Goal: Information Seeking & Learning: Learn about a topic

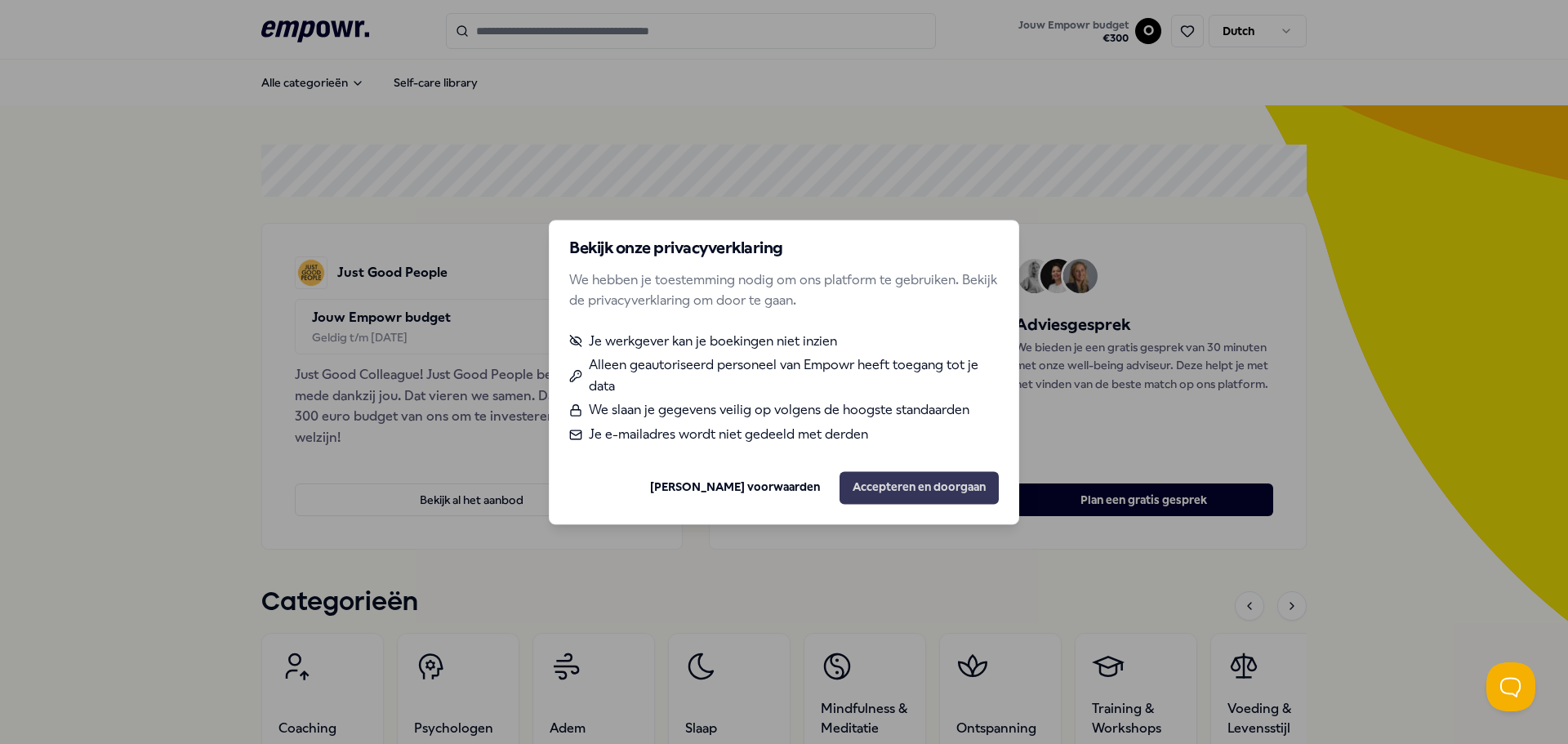
click at [910, 490] on button "Accepteren en doorgaan" at bounding box center [919, 488] width 159 height 33
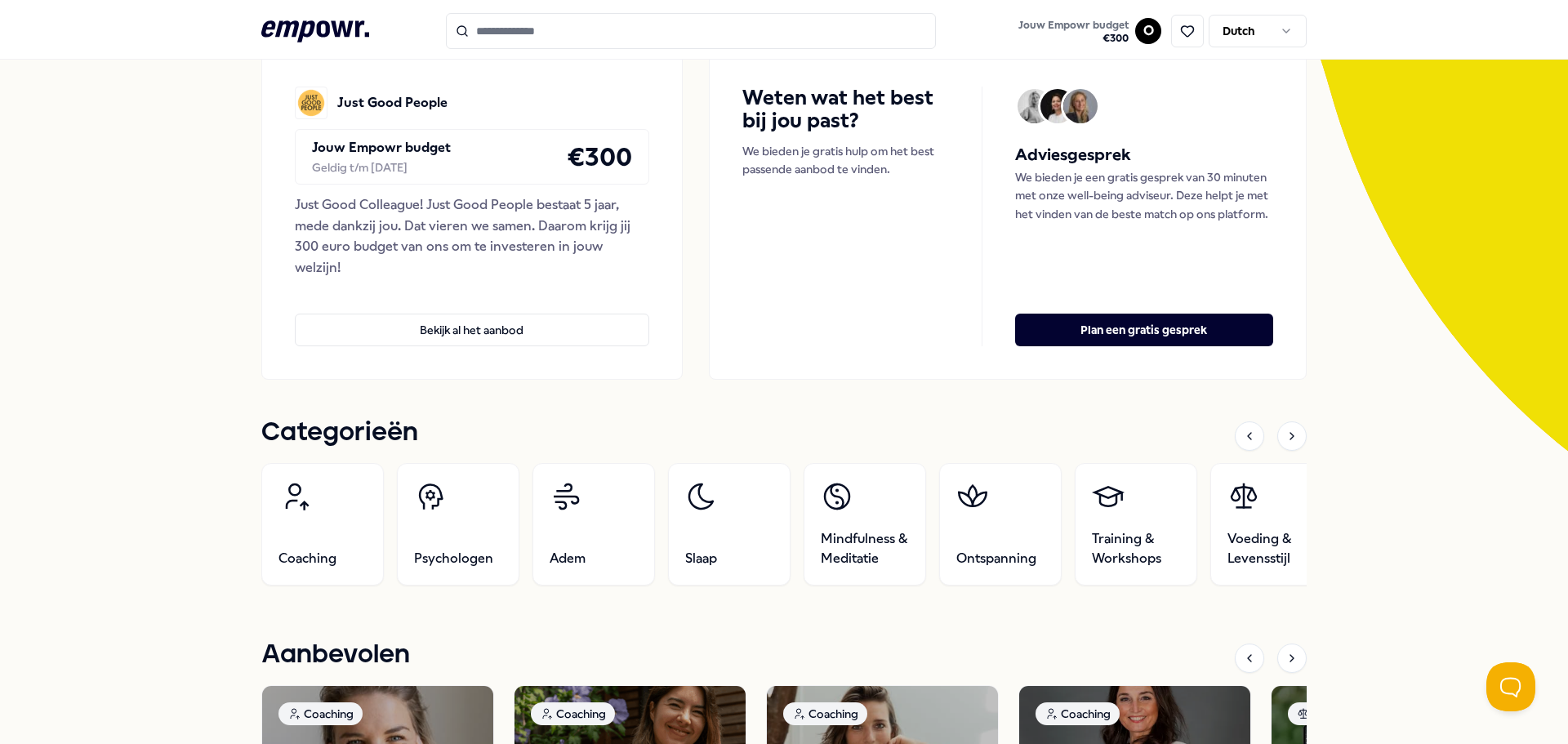
scroll to position [150, 0]
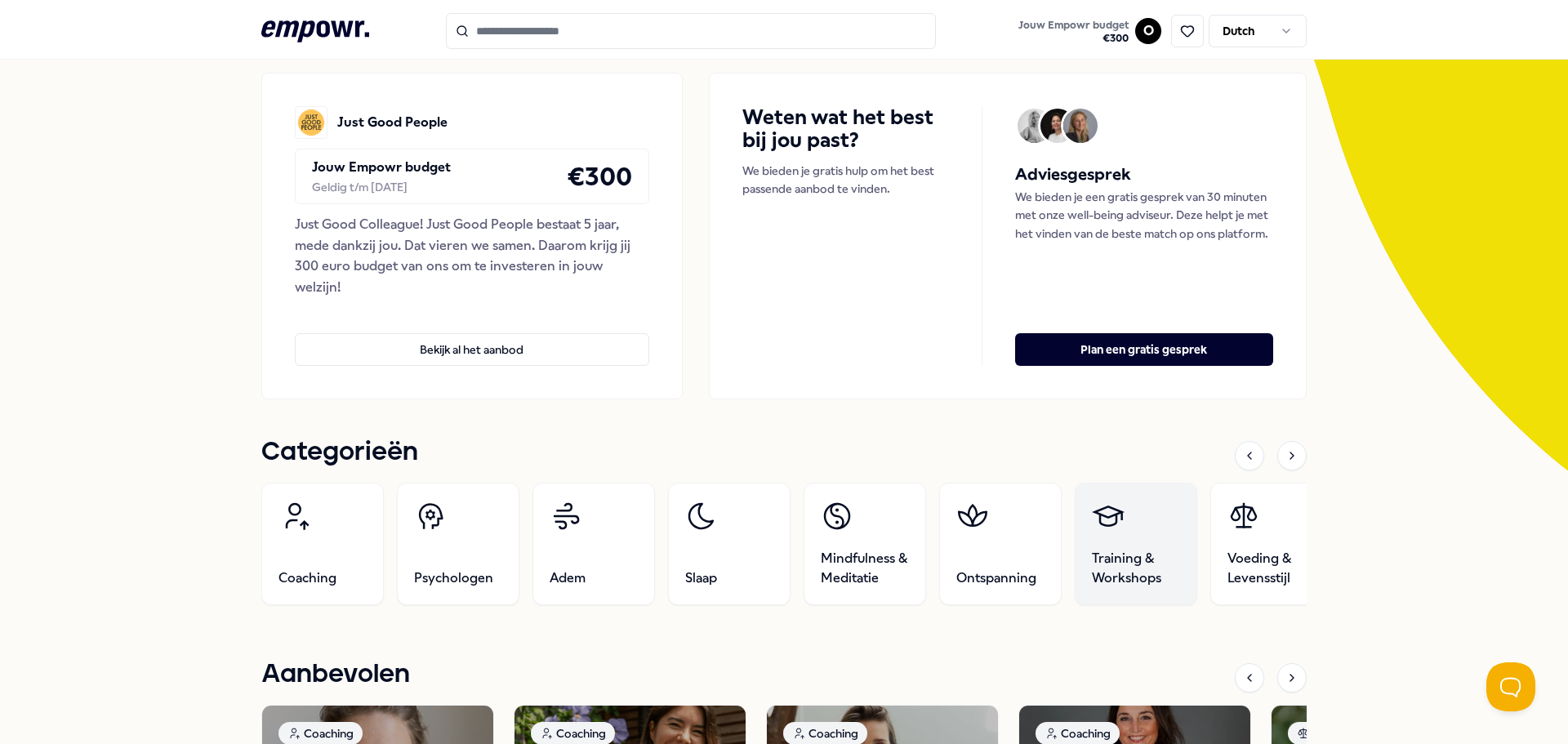
click at [1113, 558] on span "Training & Workshops" at bounding box center [1136, 568] width 88 height 39
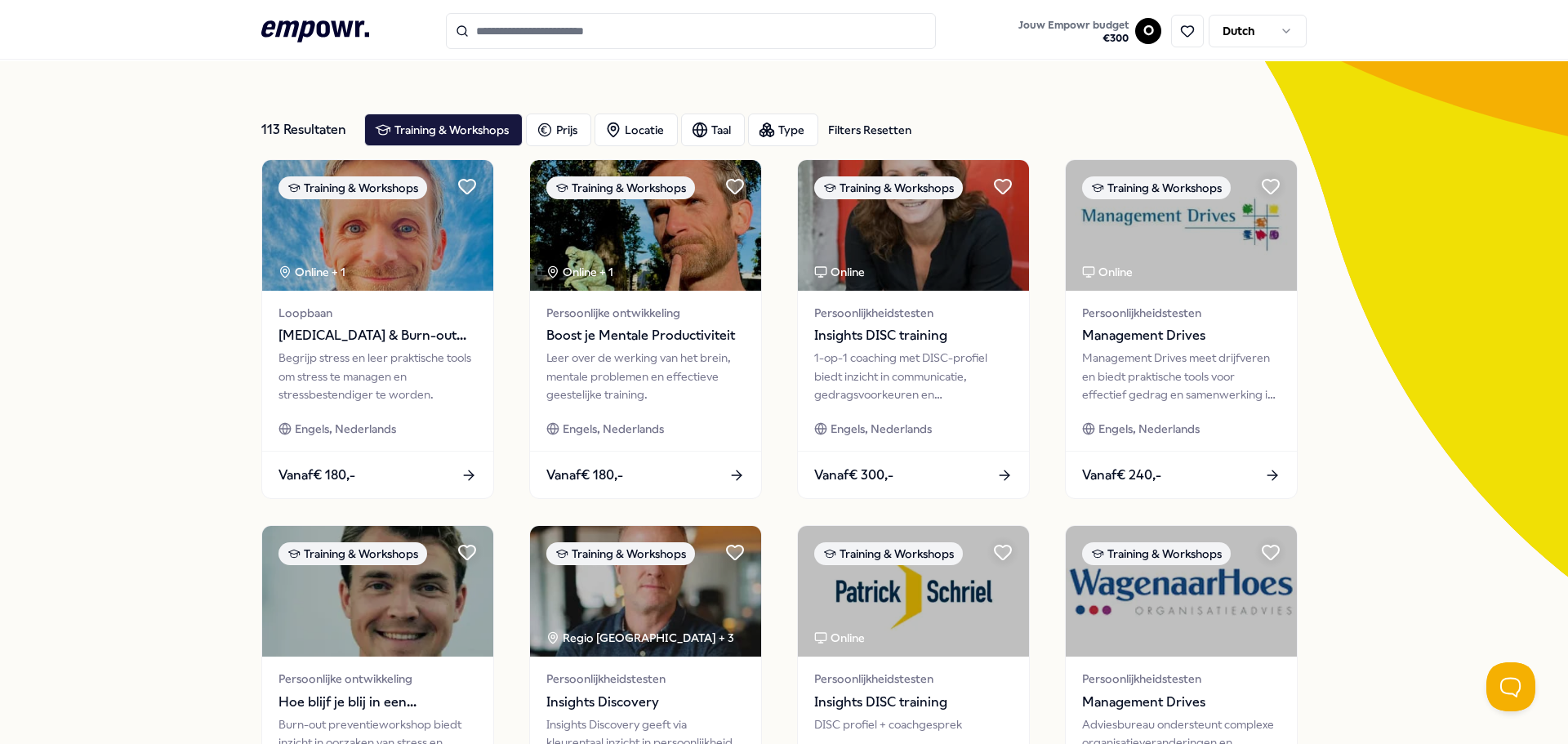
scroll to position [717, 0]
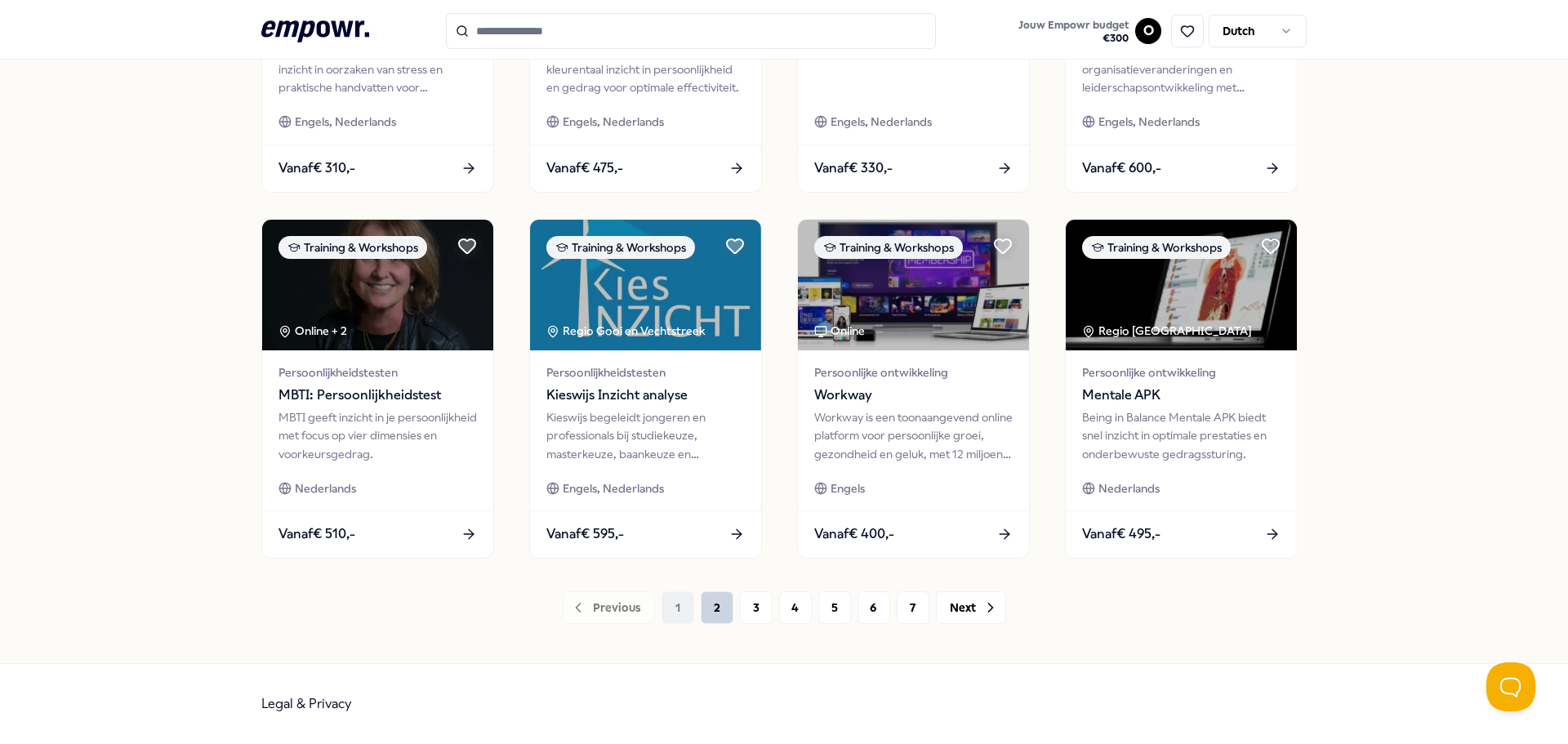
click at [719, 617] on button "2" at bounding box center [717, 608] width 33 height 33
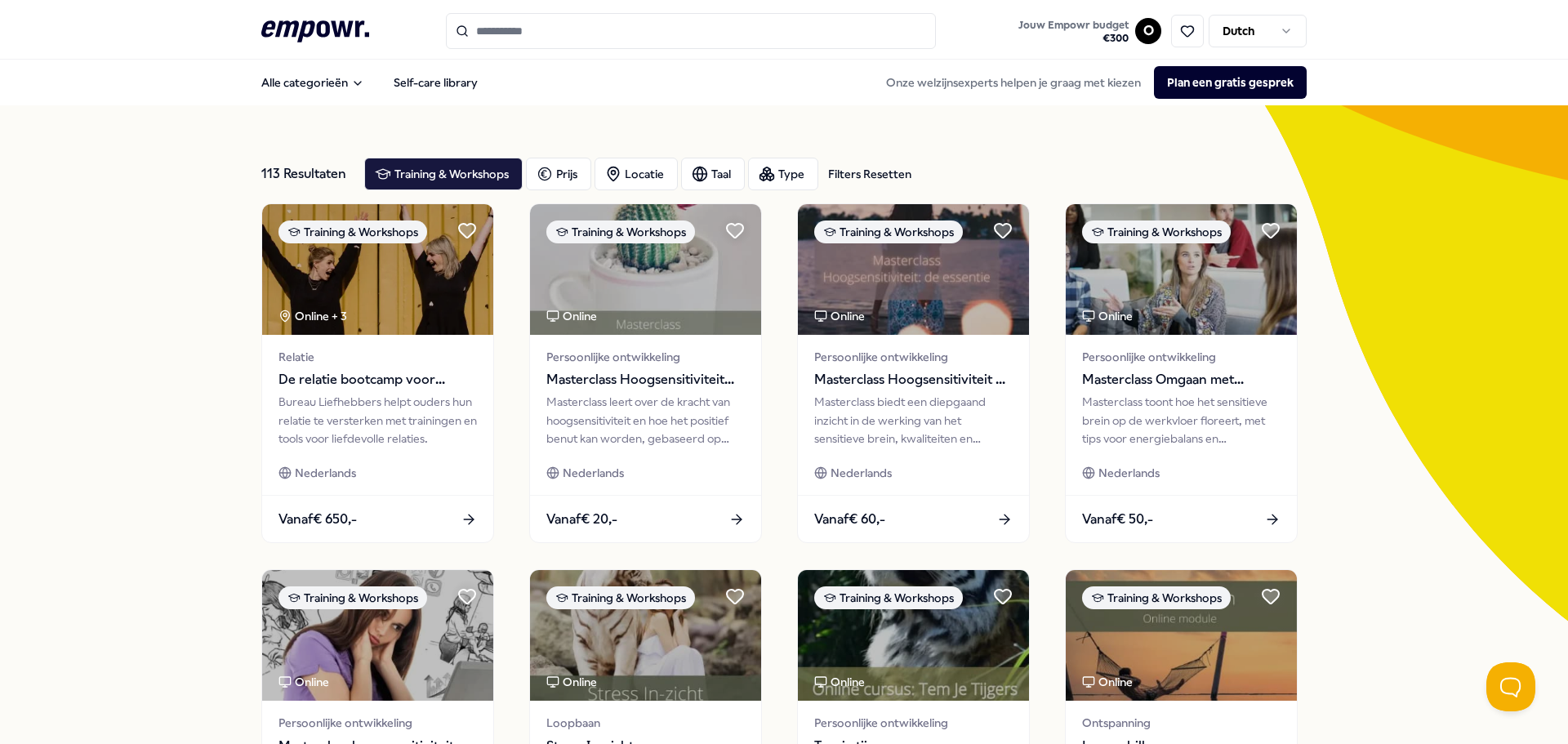
scroll to position [717, 0]
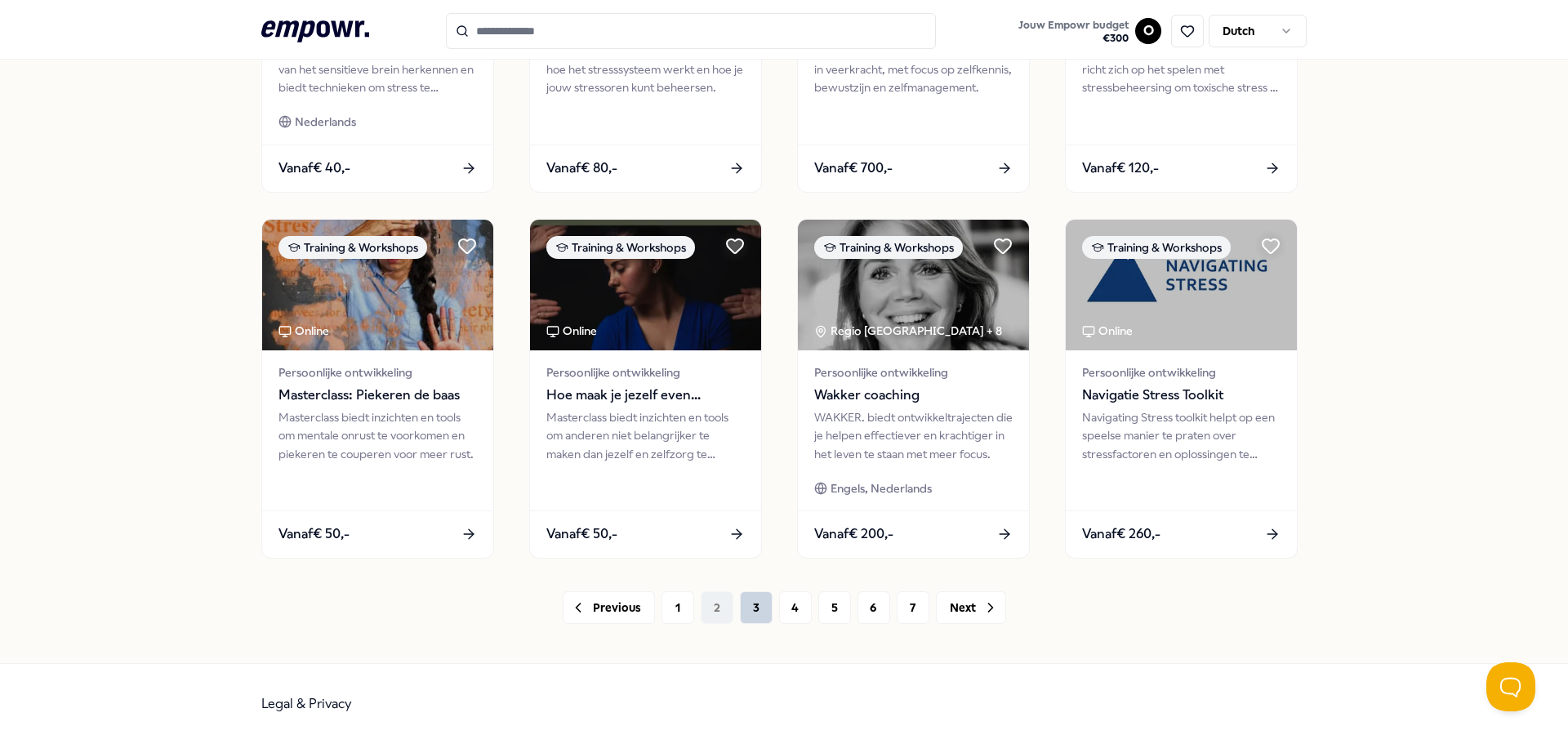
click at [745, 609] on button "3" at bounding box center [757, 608] width 33 height 33
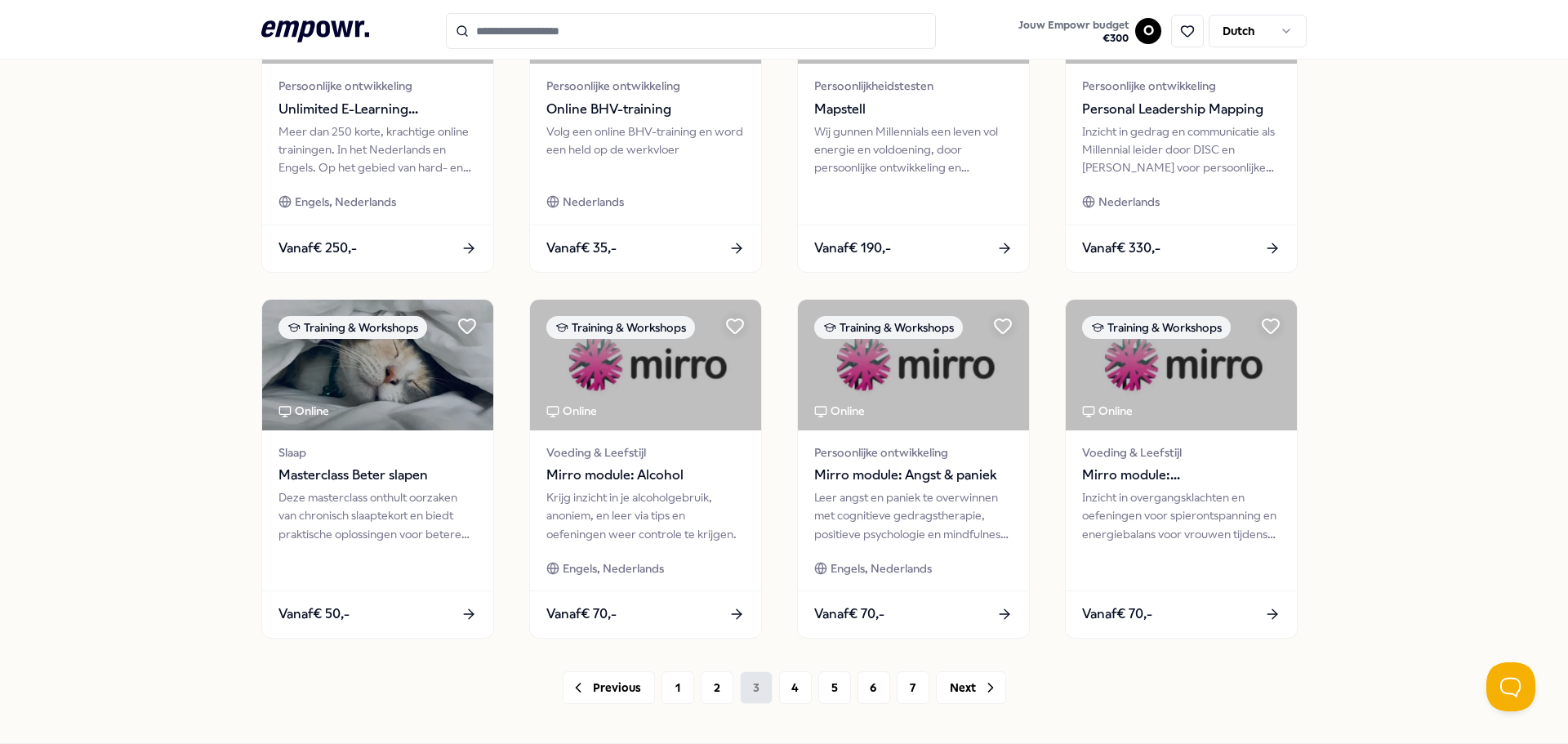
scroll to position [634, 0]
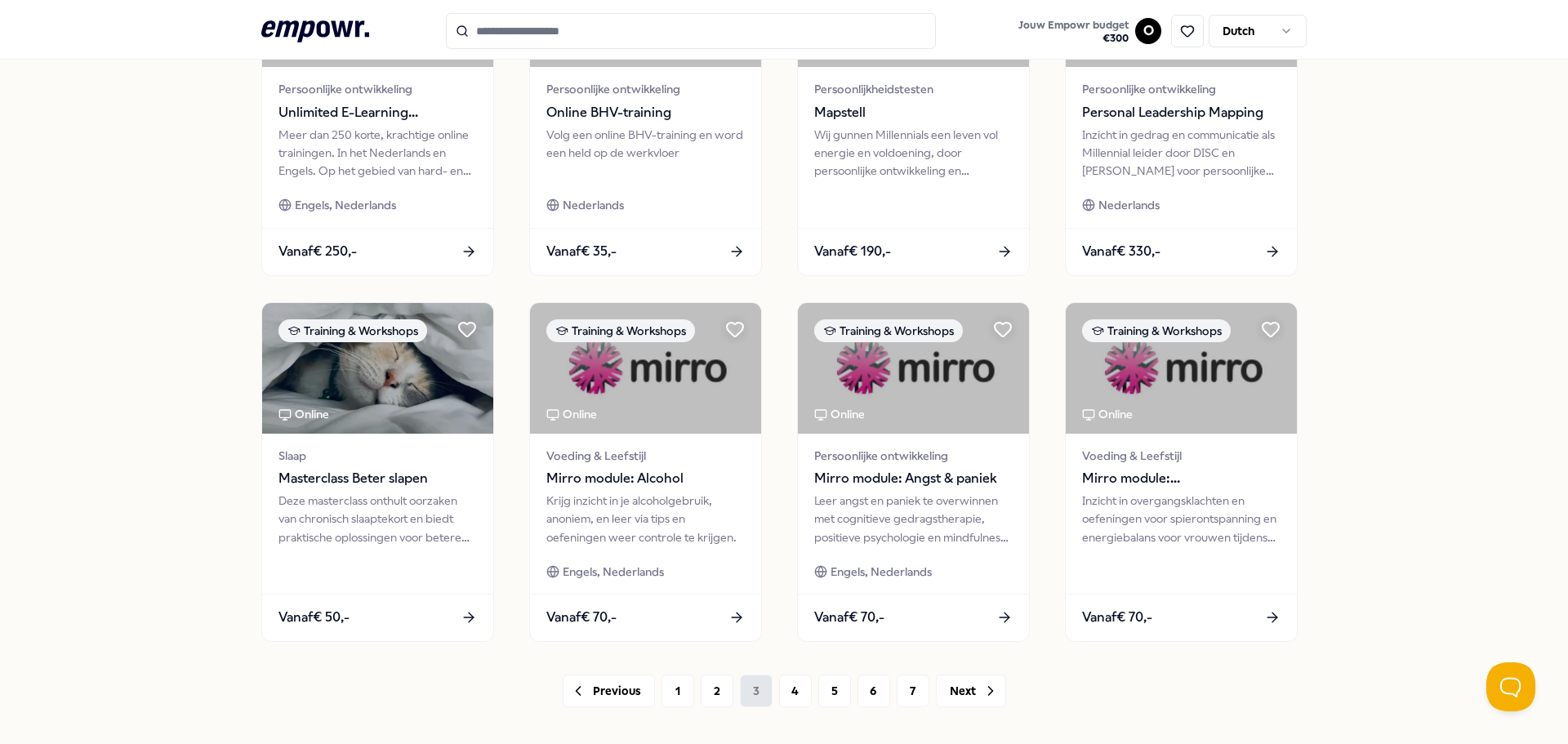
click at [745, 609] on div "Vanaf € 70,-" at bounding box center [645, 617] width 231 height 48
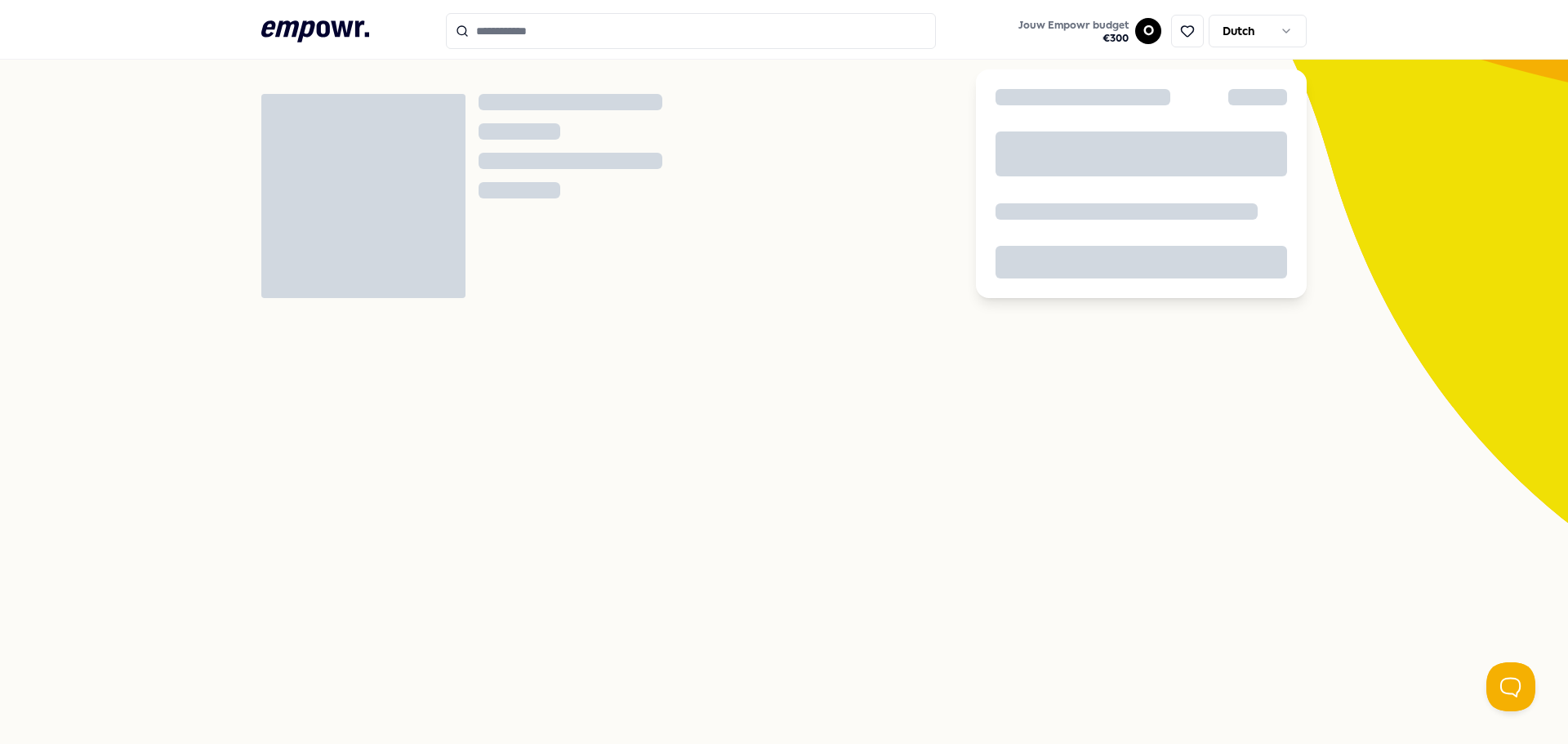
scroll to position [97, 0]
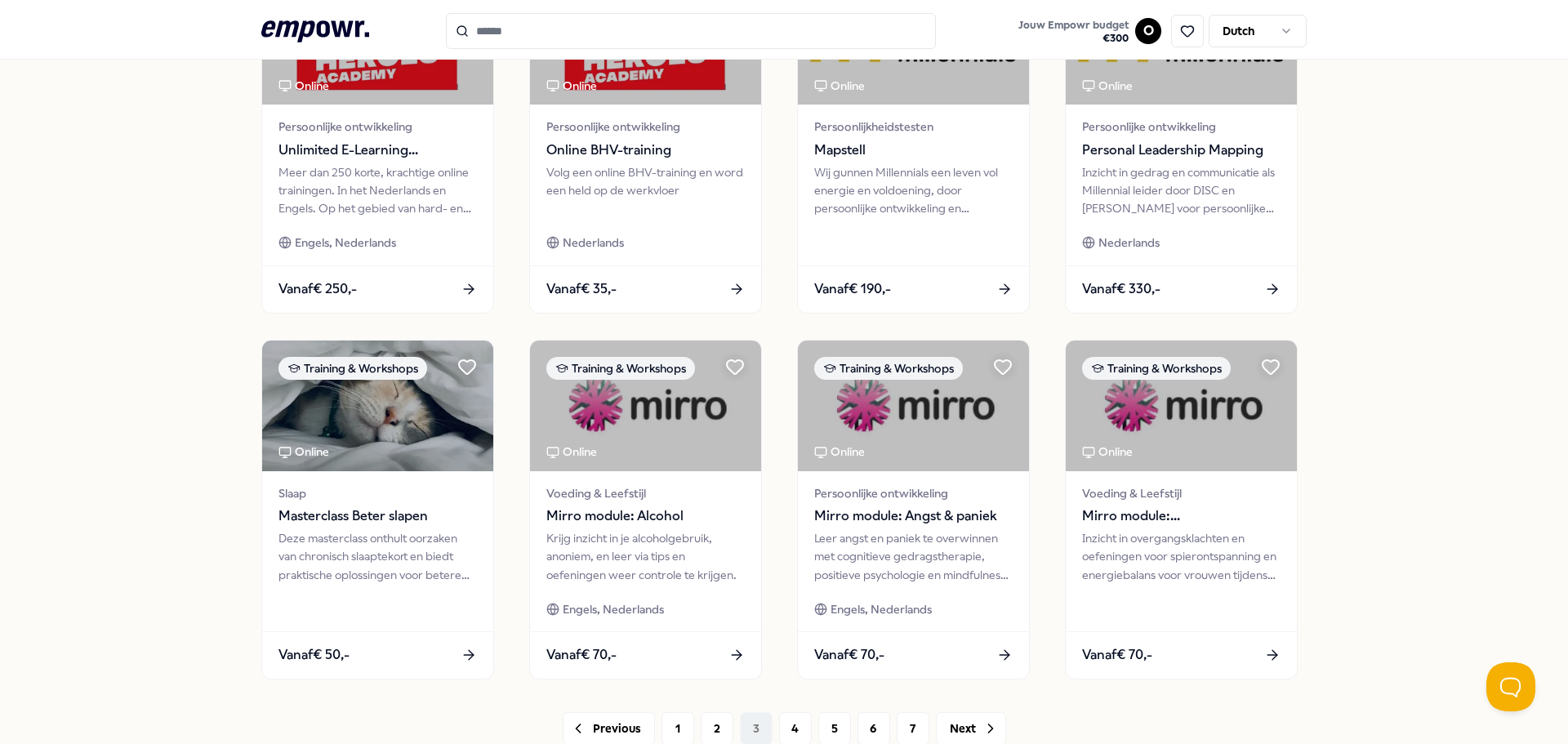
scroll to position [717, 0]
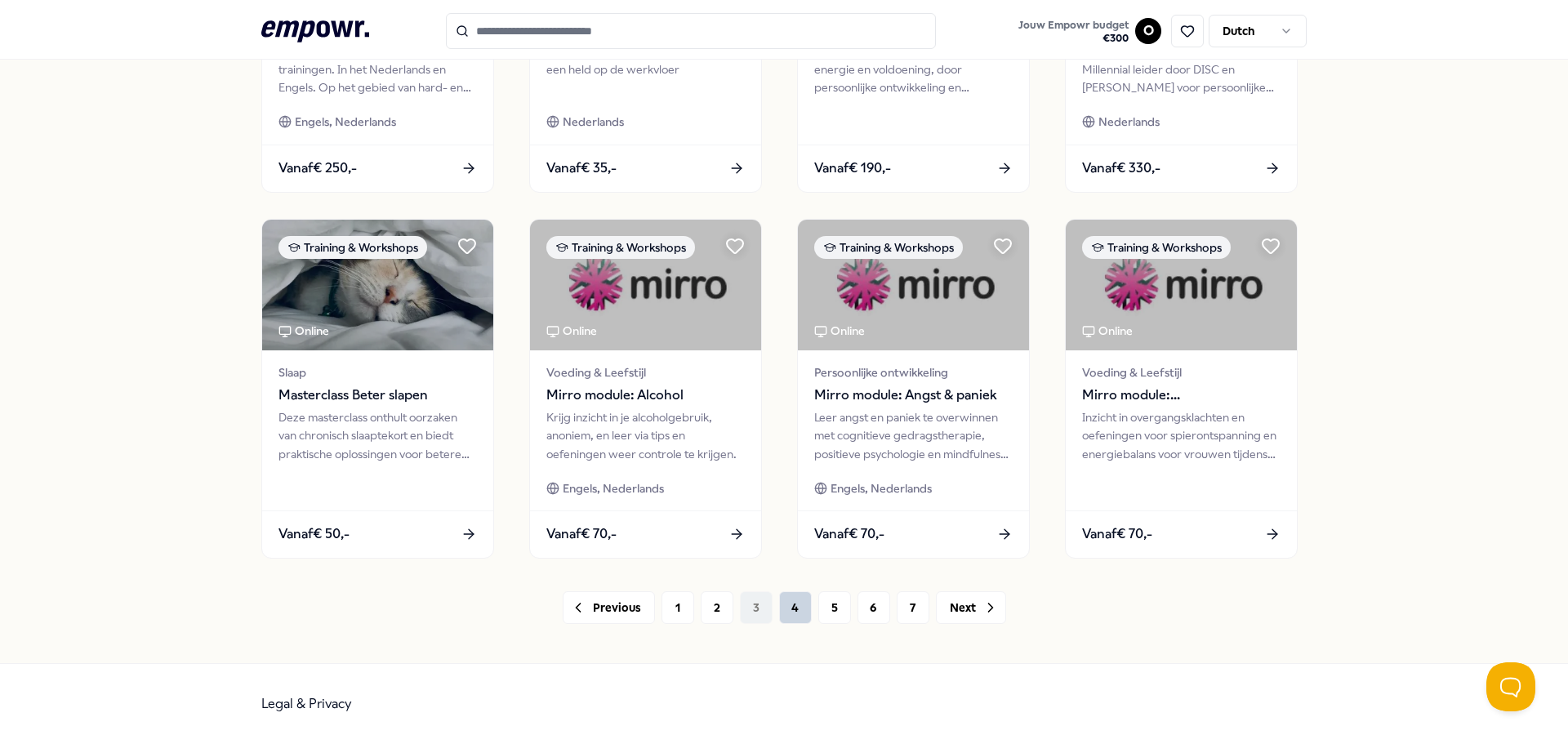
click at [791, 605] on button "4" at bounding box center [796, 608] width 33 height 33
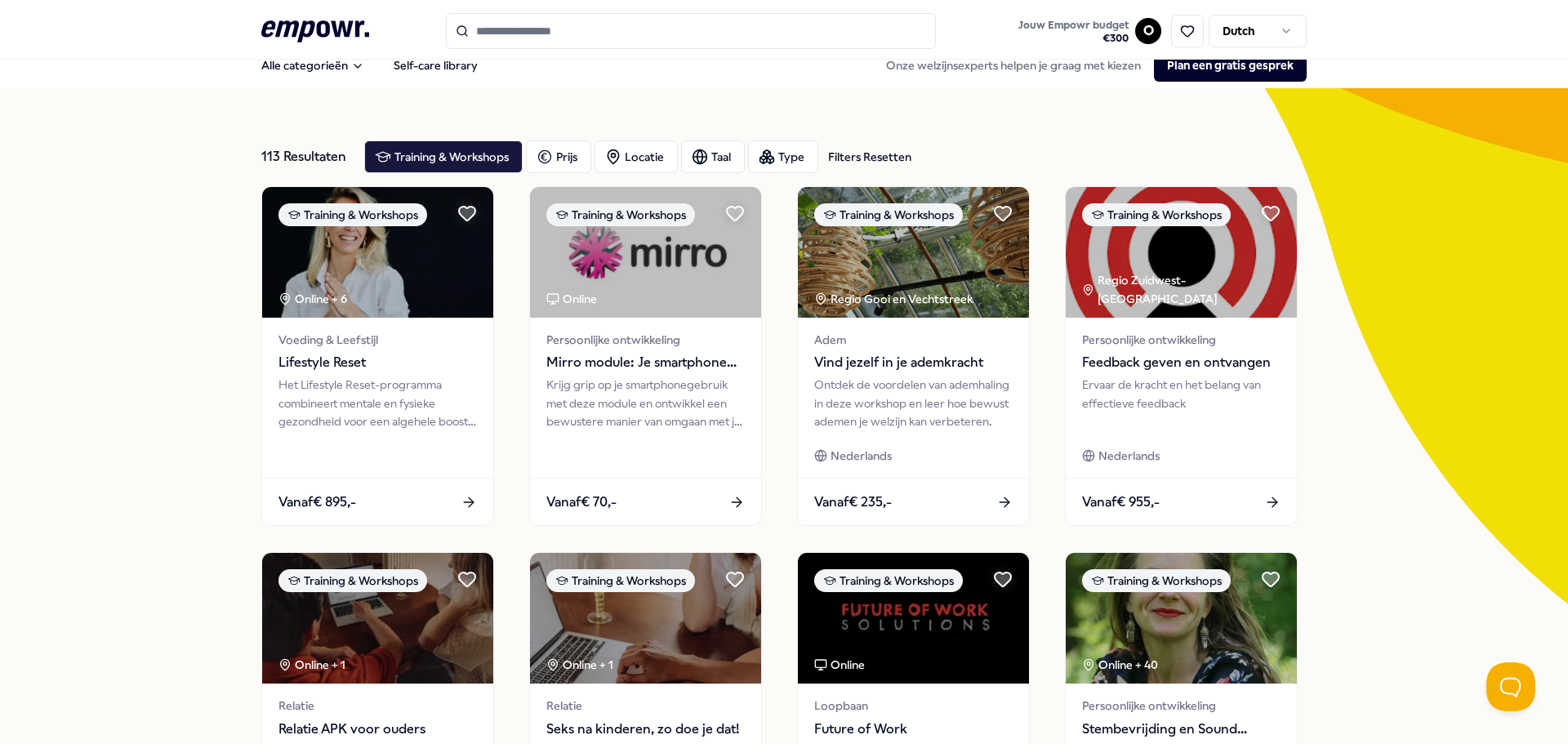
scroll to position [717, 0]
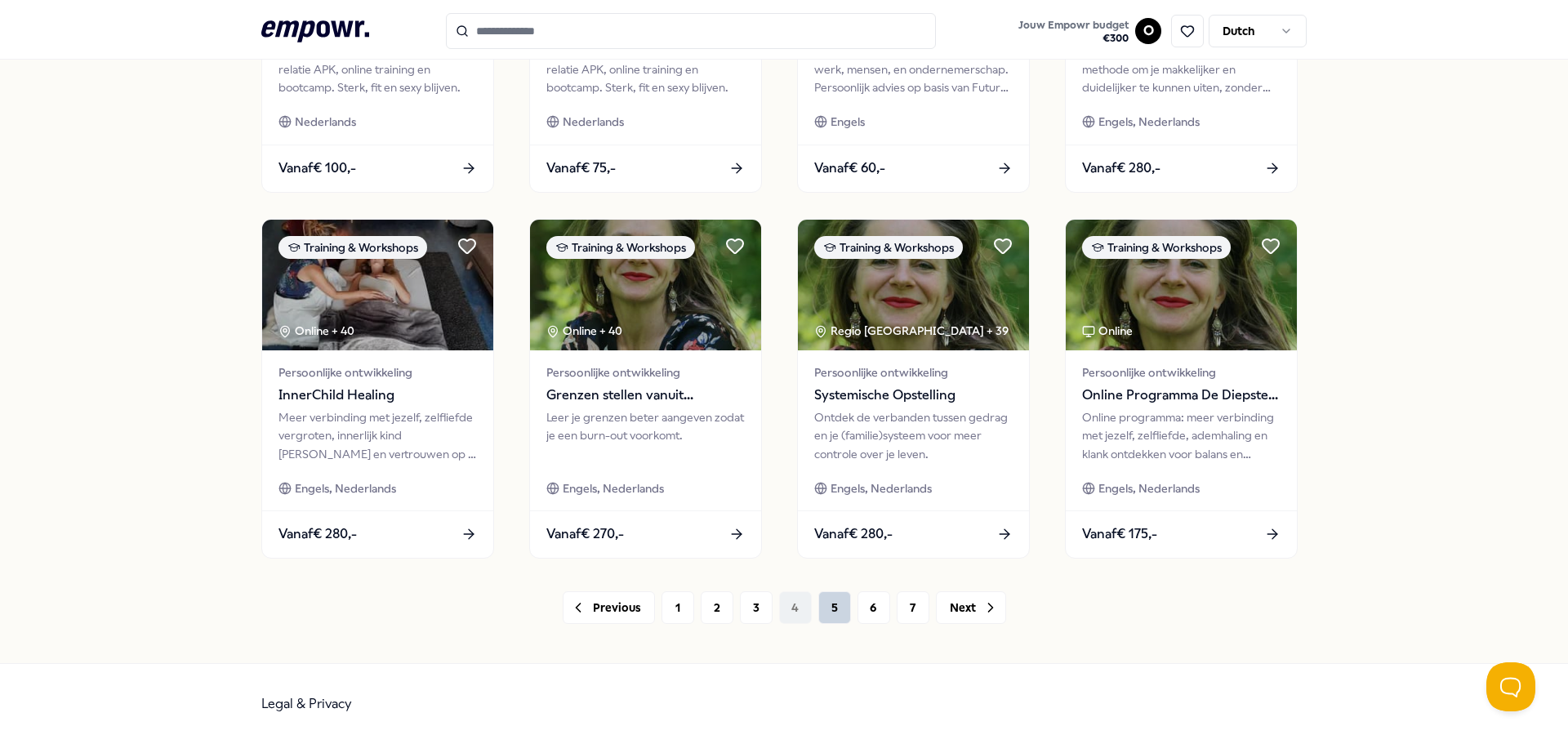
click at [839, 599] on button "5" at bounding box center [835, 608] width 33 height 33
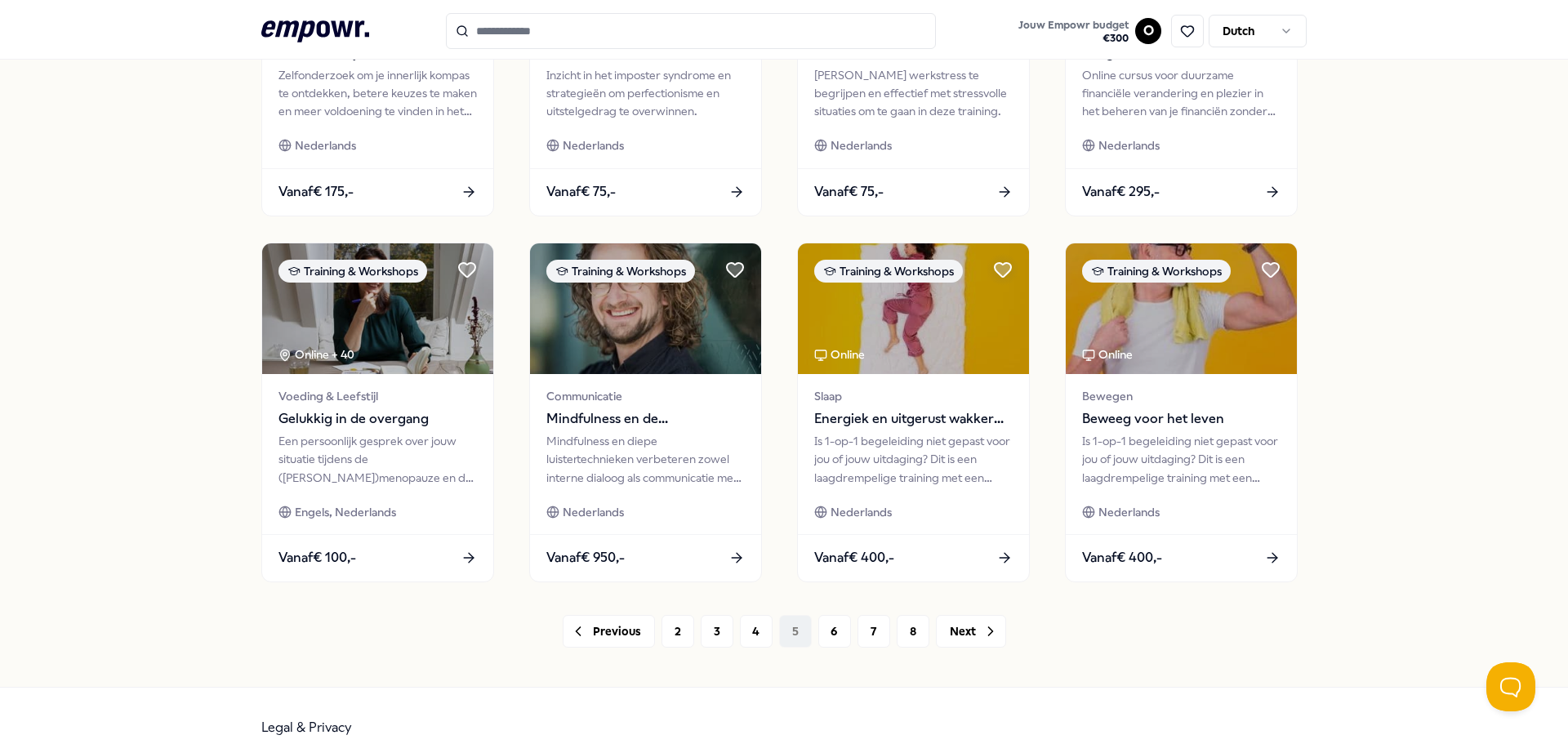
scroll to position [717, 0]
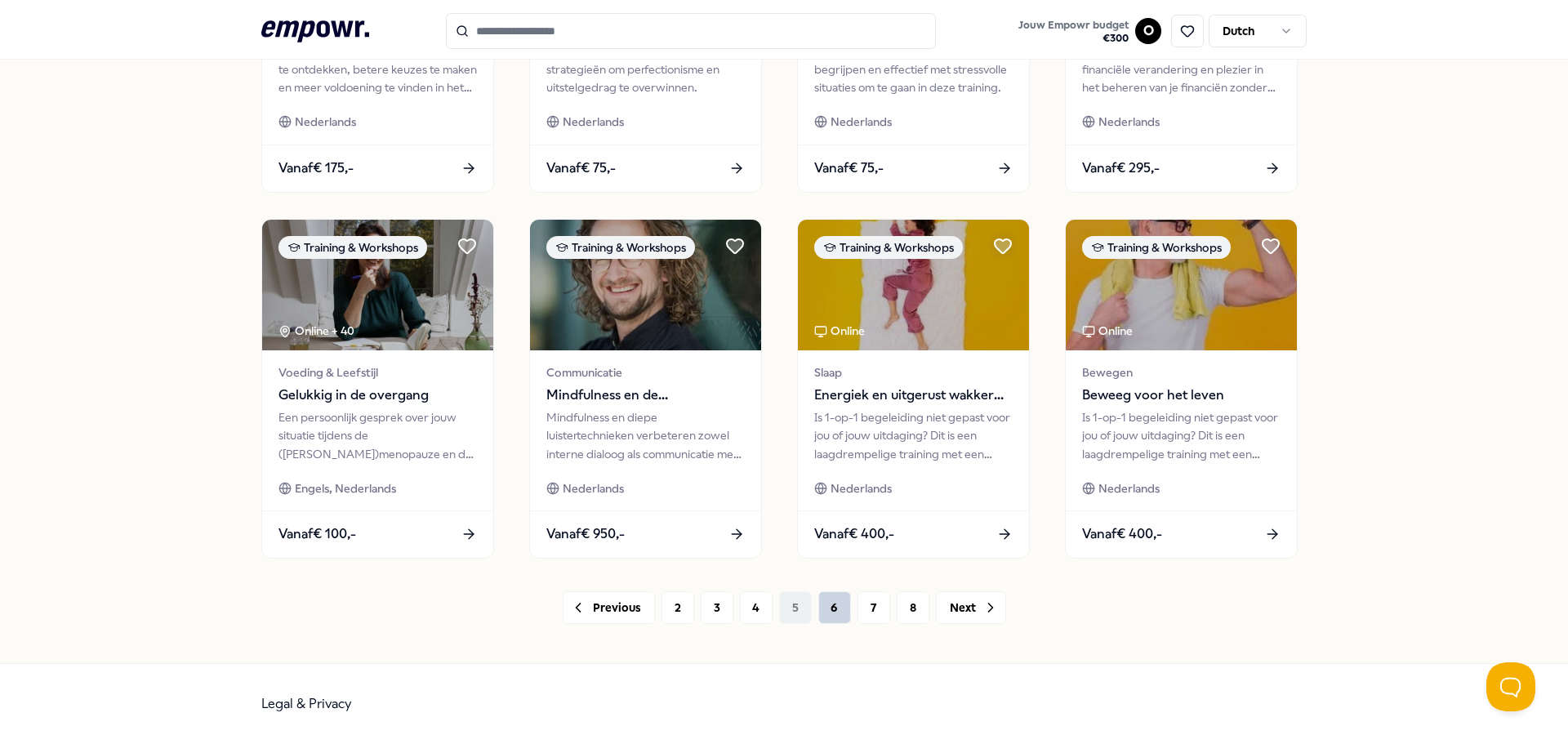
click at [833, 600] on button "6" at bounding box center [835, 608] width 33 height 33
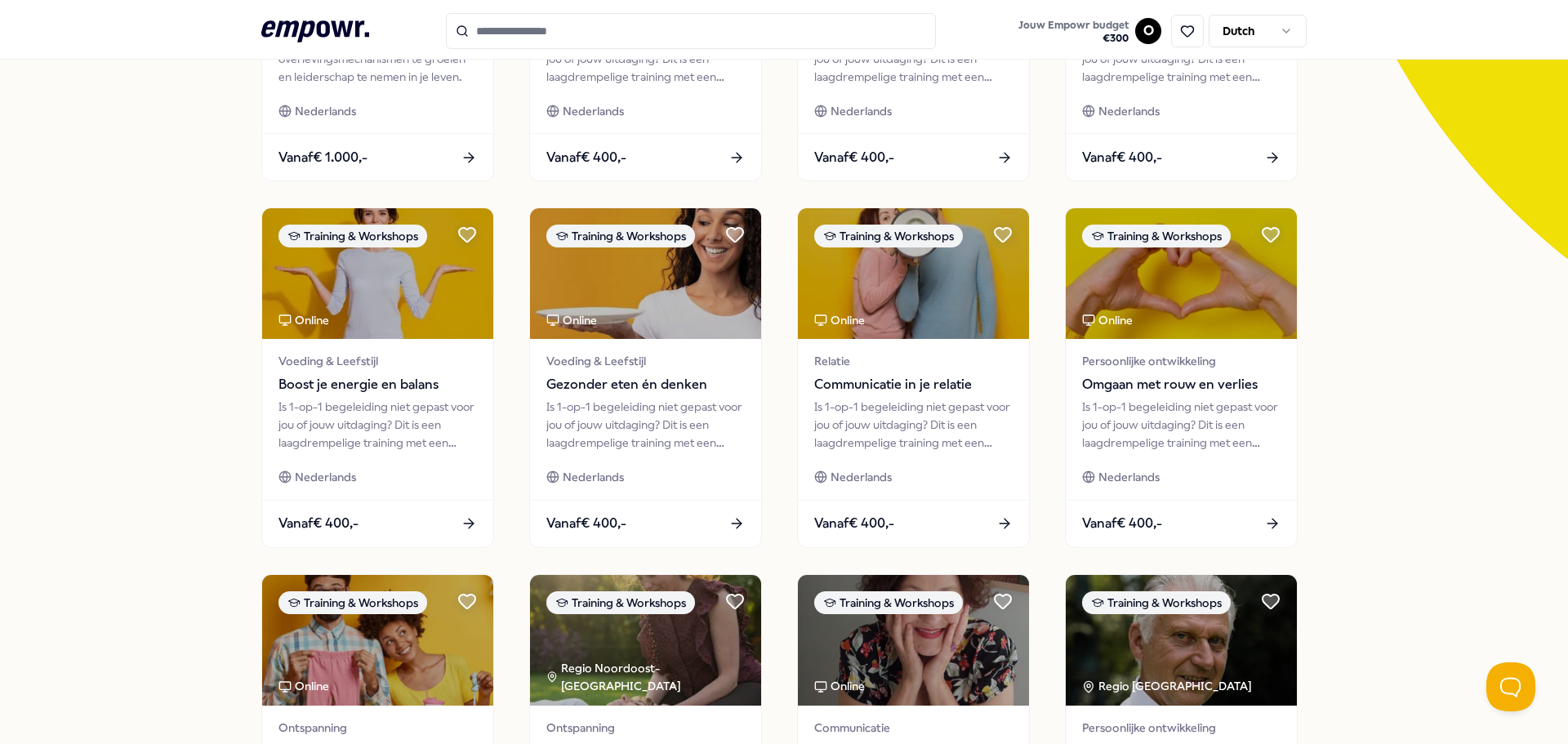
scroll to position [717, 0]
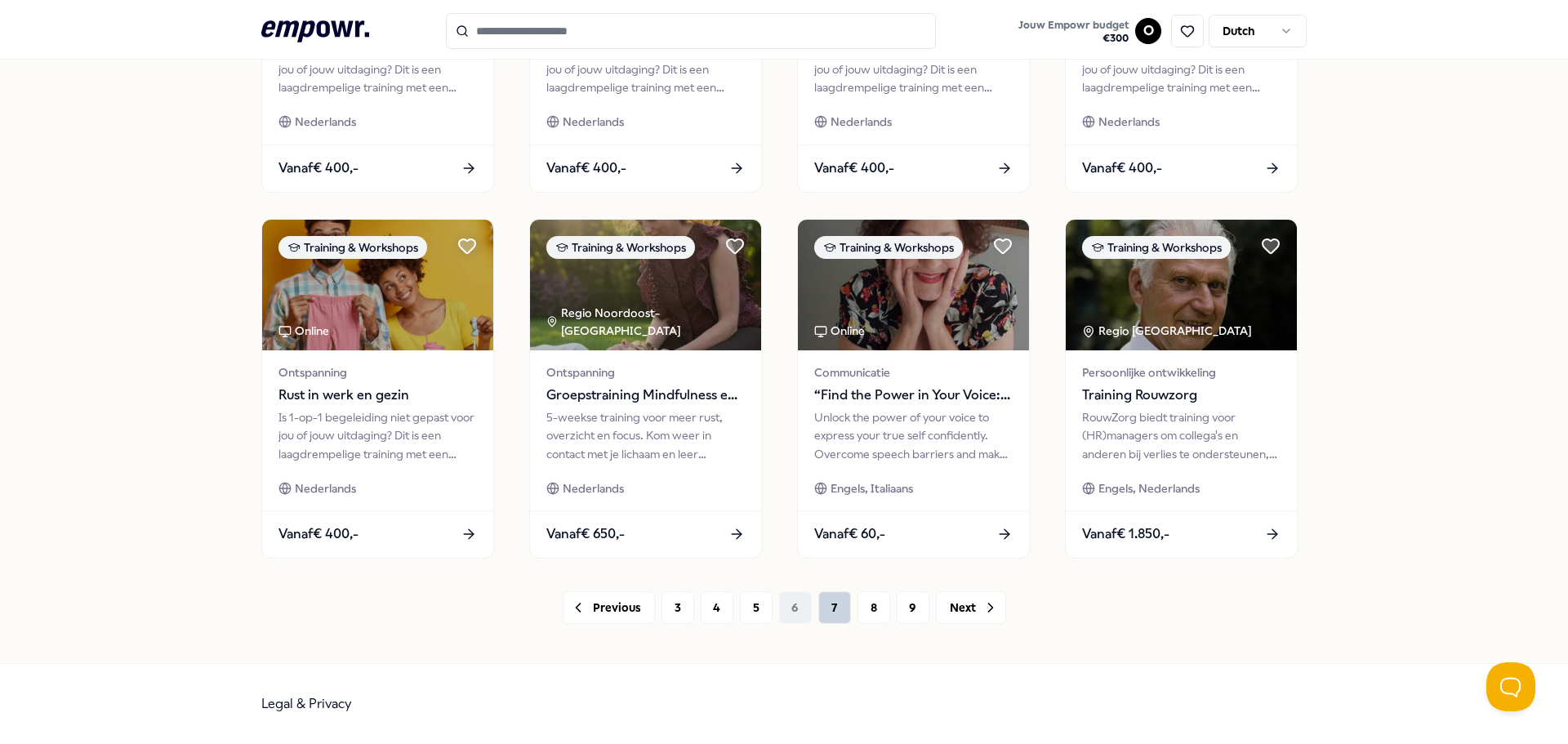
click at [842, 604] on button "7" at bounding box center [835, 608] width 33 height 33
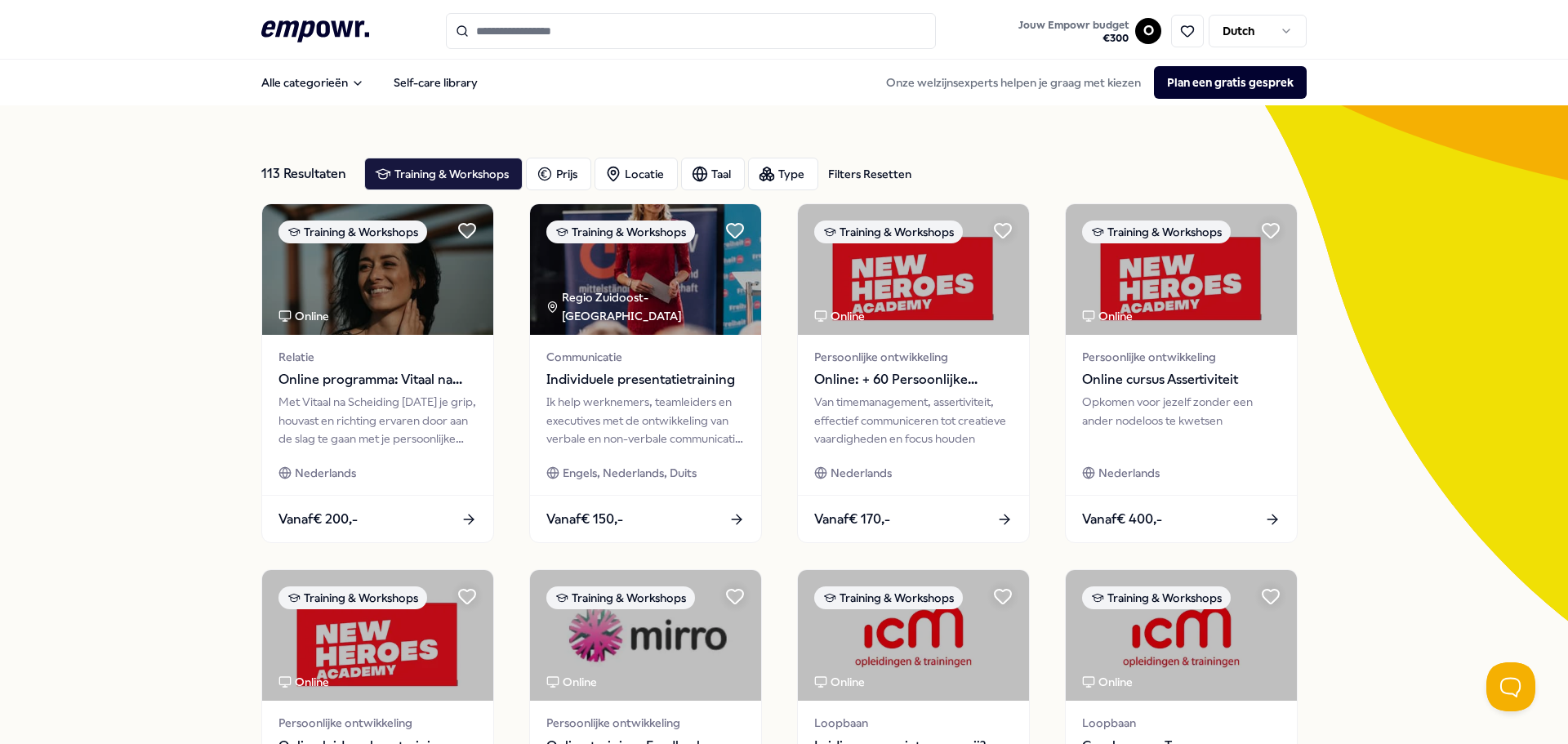
scroll to position [717, 0]
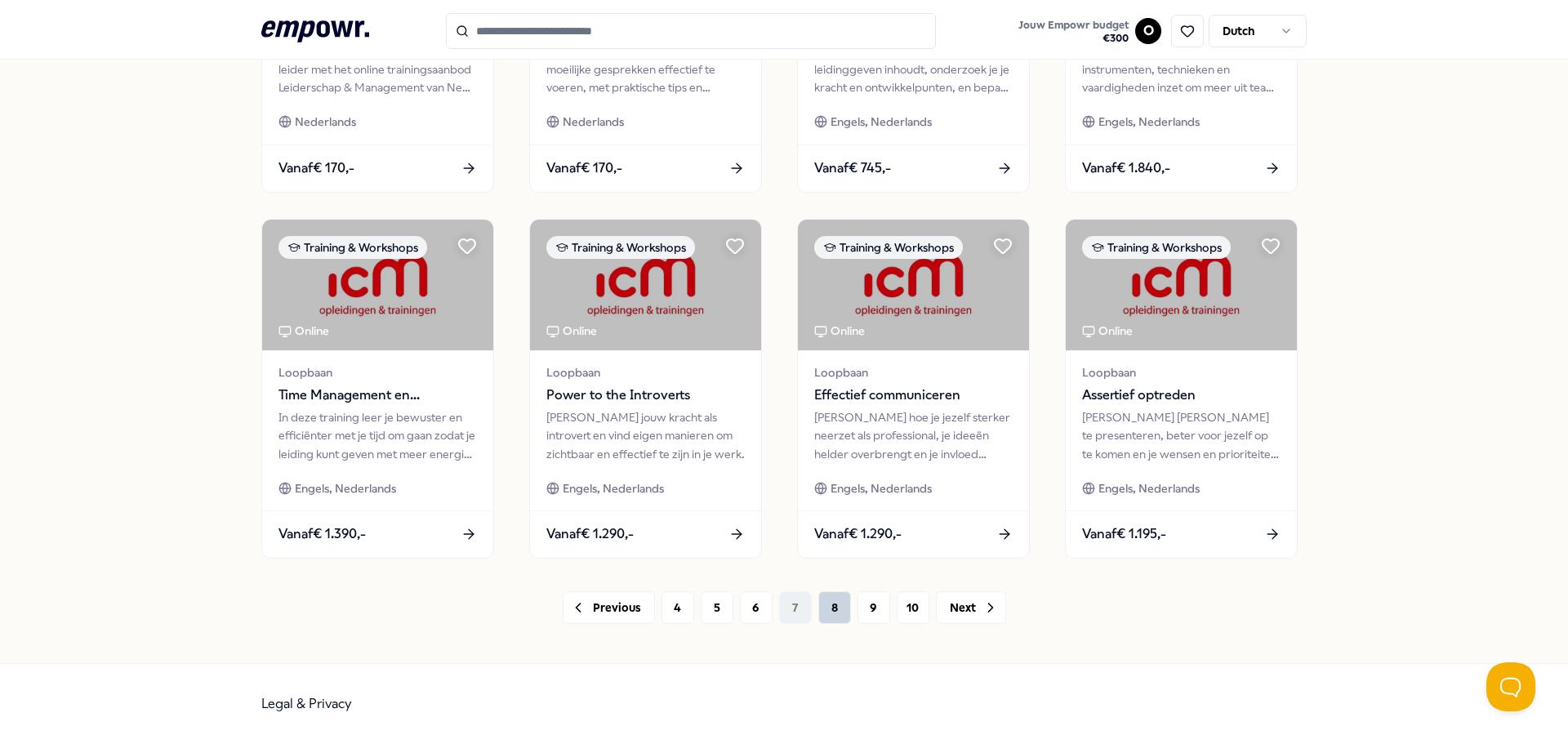
click at [824, 615] on button "8" at bounding box center [835, 608] width 33 height 33
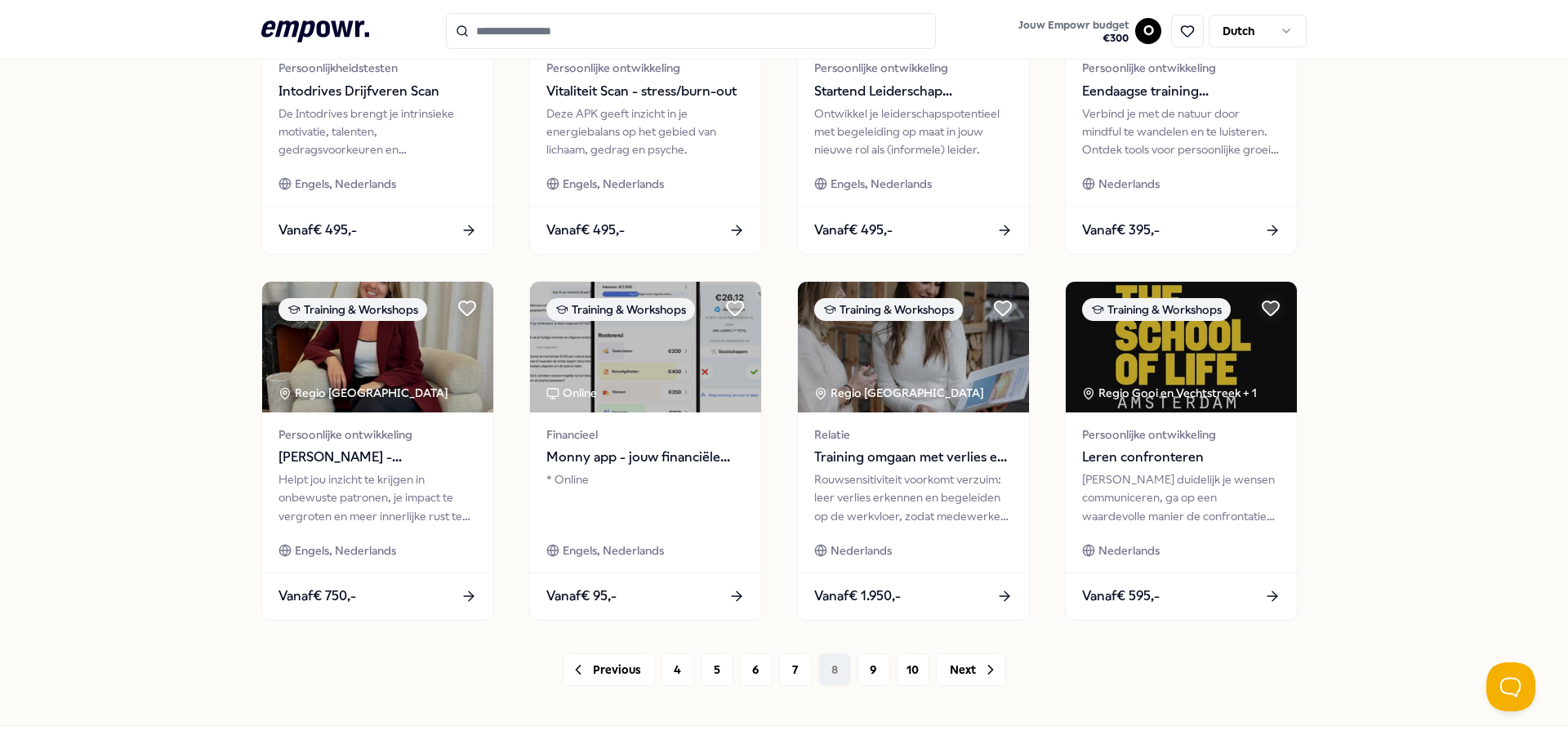
scroll to position [717, 0]
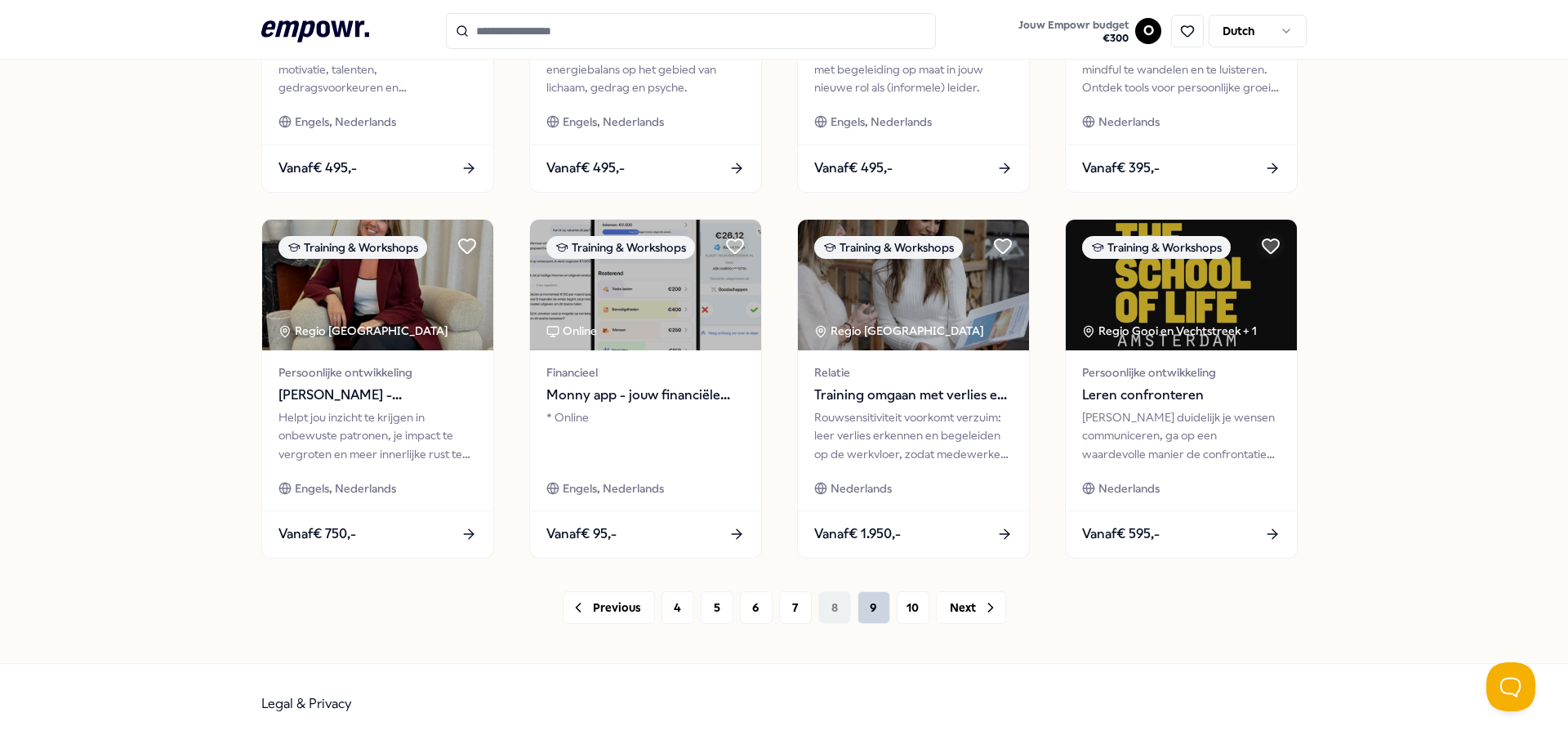
click at [875, 601] on button "9" at bounding box center [874, 608] width 33 height 33
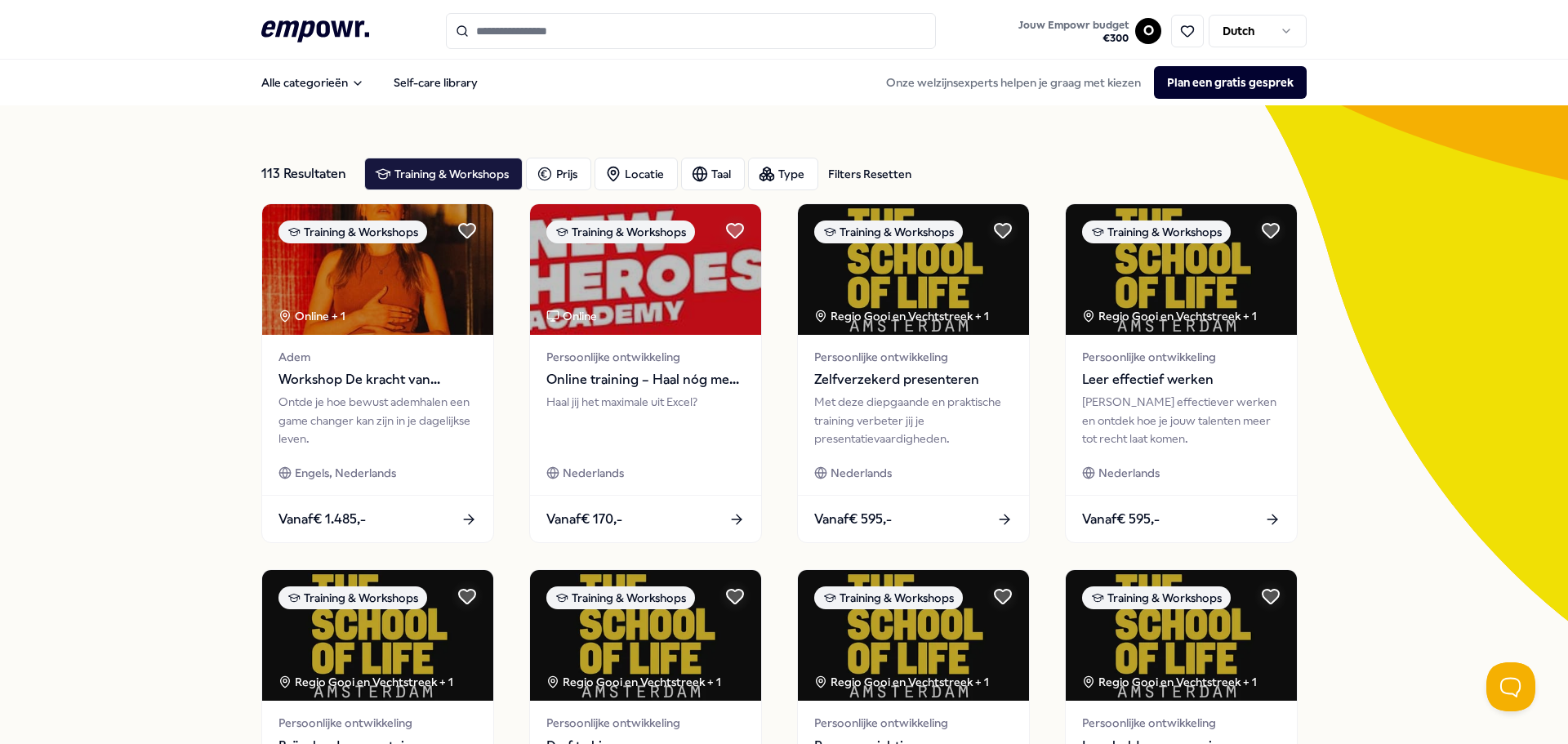
scroll to position [717, 0]
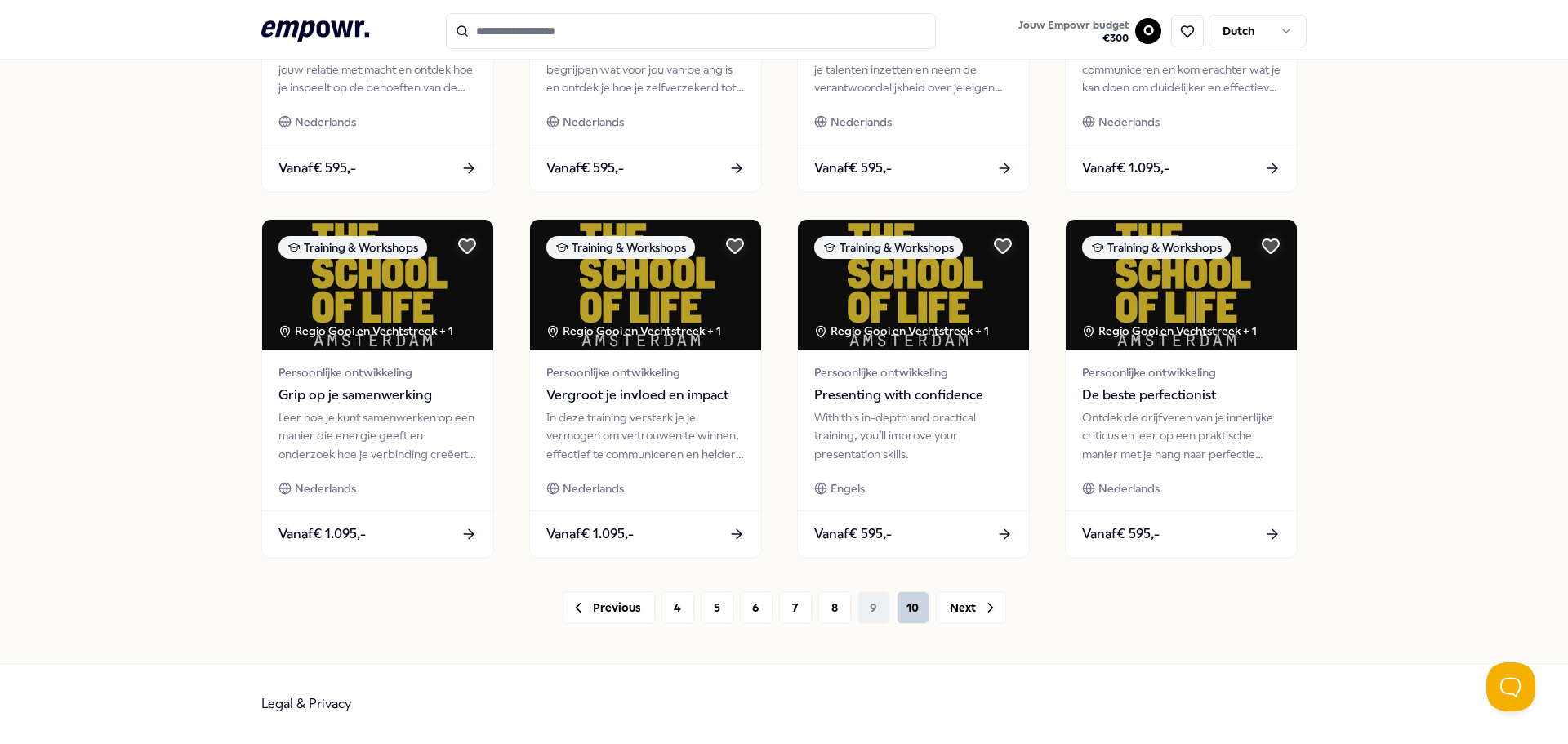
click at [903, 612] on button "10" at bounding box center [913, 608] width 33 height 33
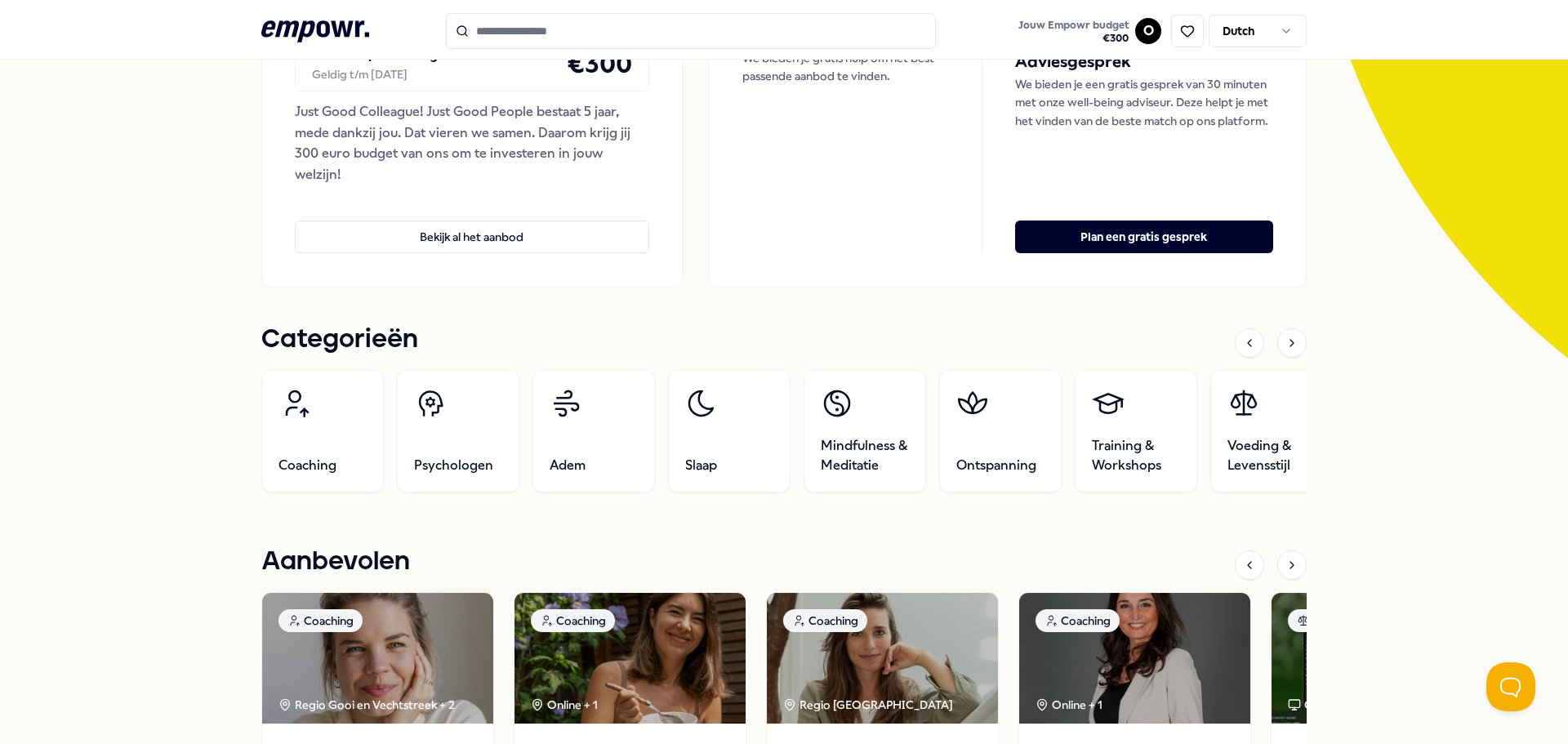
scroll to position [278, 0]
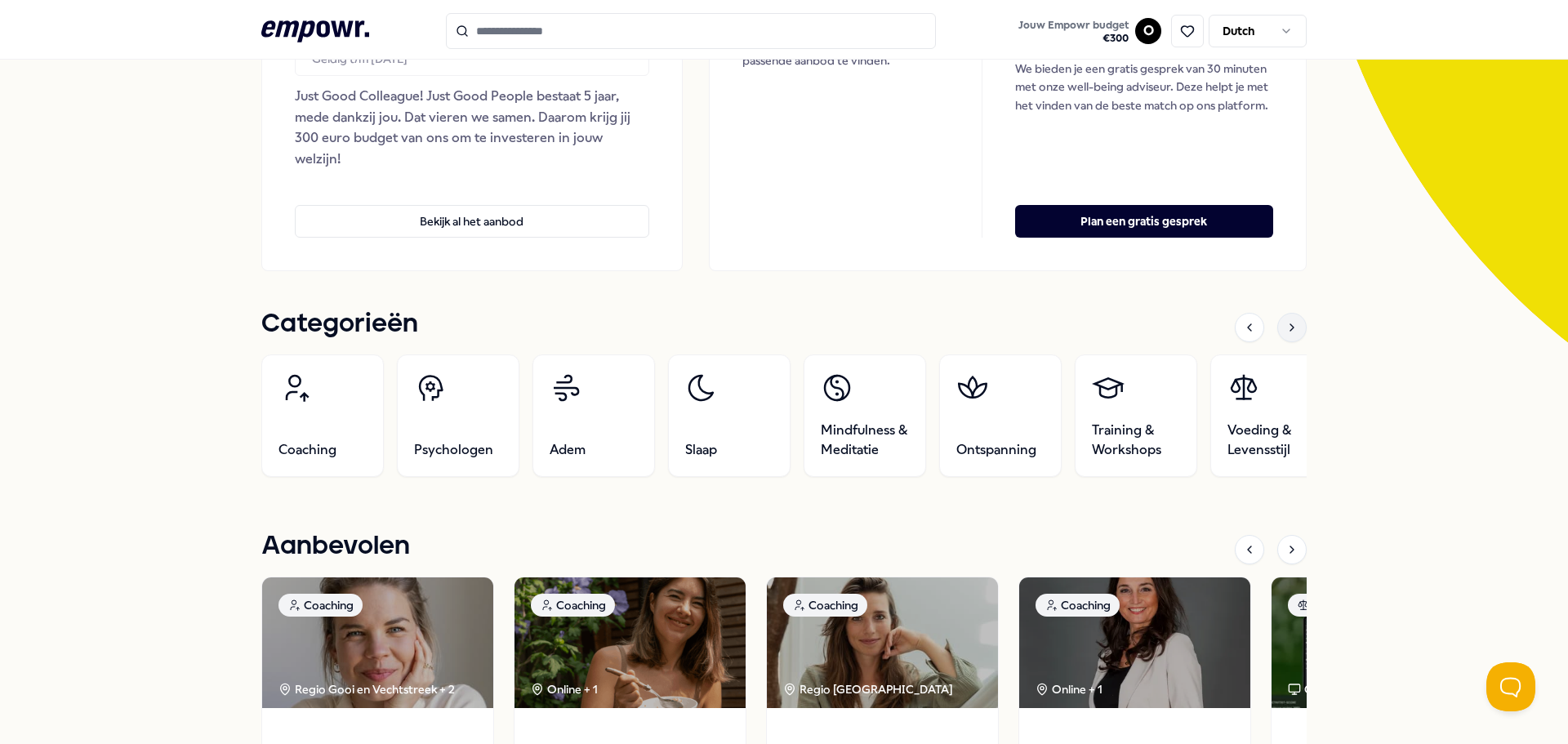
click at [1294, 321] on icon at bounding box center [1291, 327] width 13 height 13
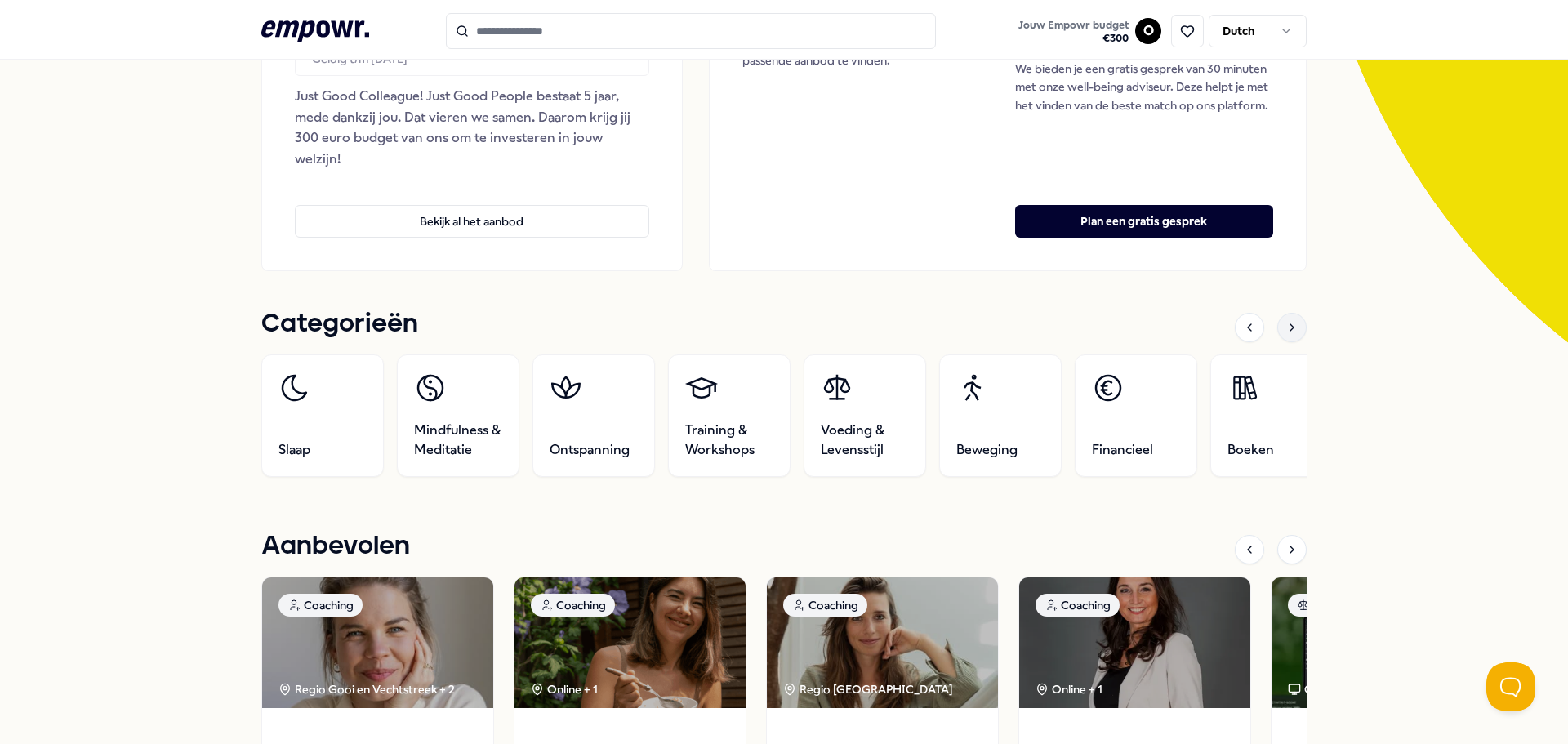
click at [1294, 321] on icon at bounding box center [1291, 327] width 13 height 13
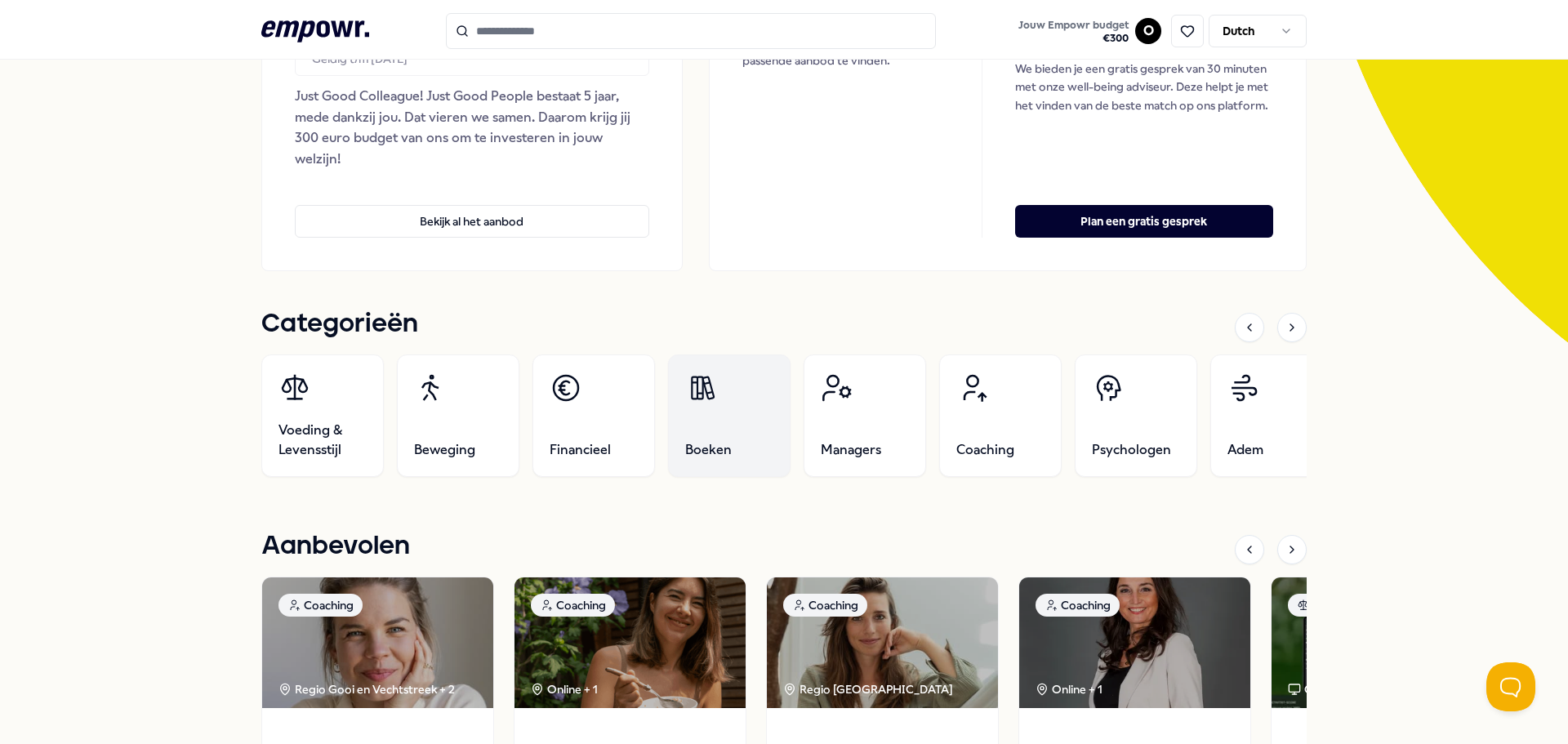
click at [764, 431] on link "Boeken" at bounding box center [729, 415] width 122 height 122
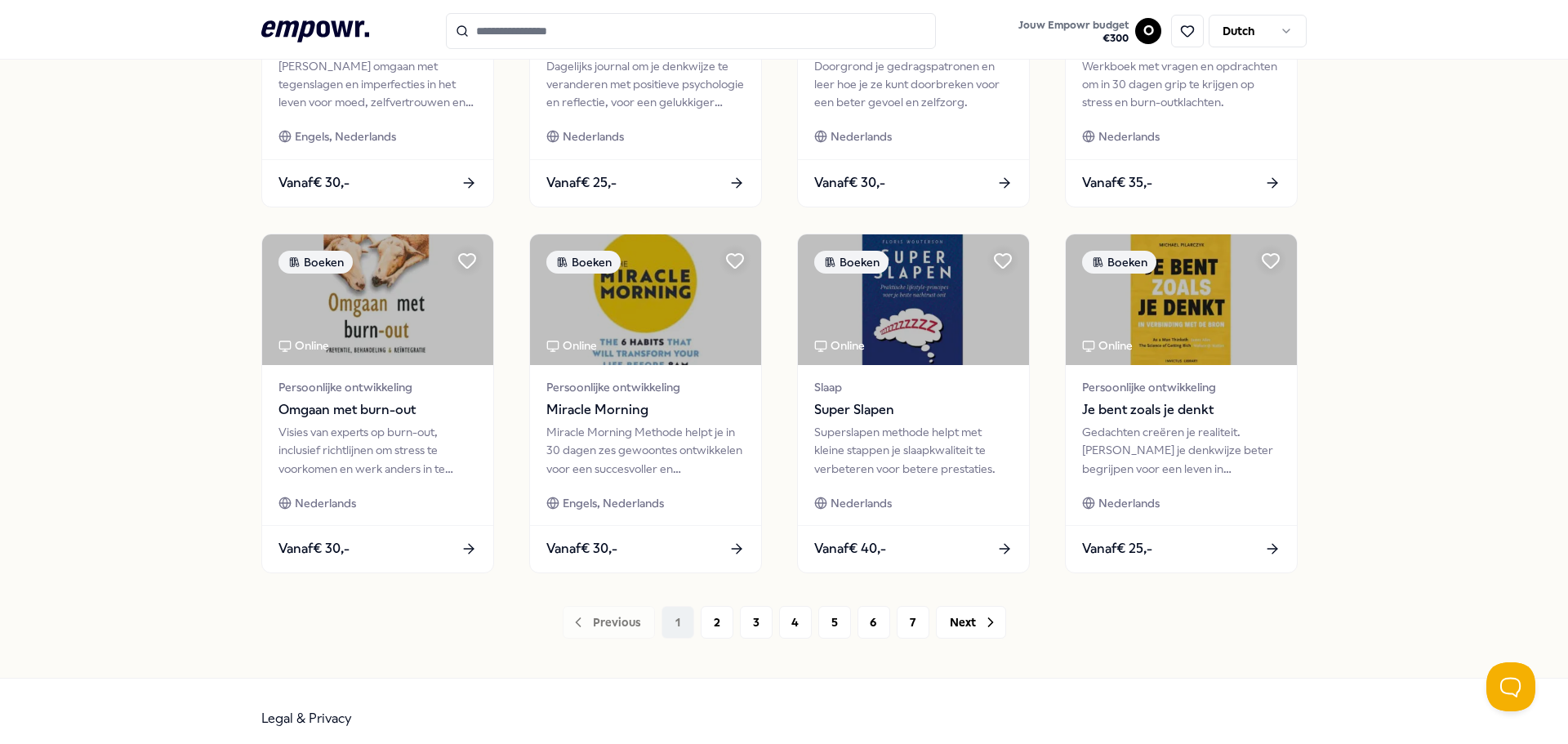
scroll to position [717, 0]
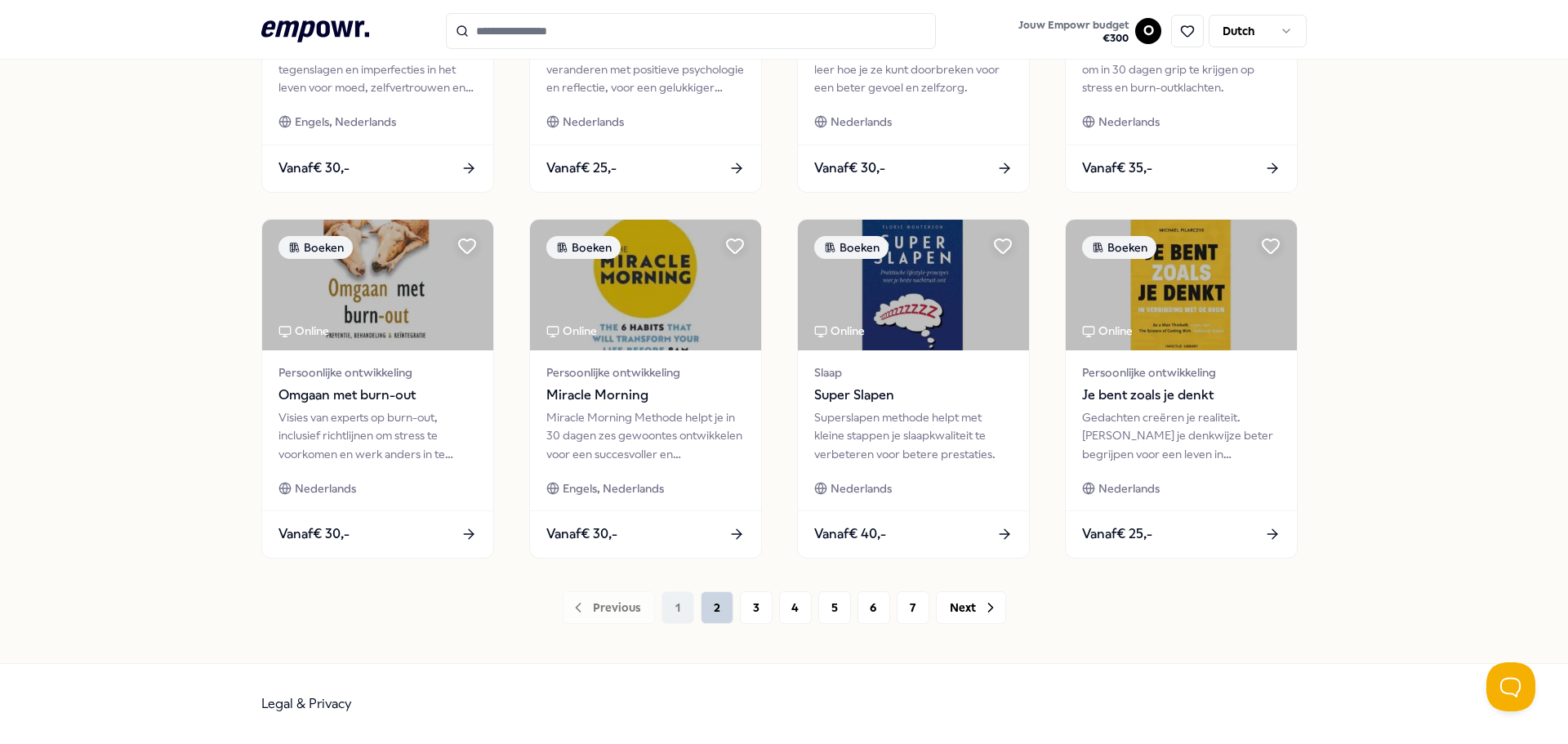
click at [725, 610] on button "2" at bounding box center [717, 608] width 33 height 33
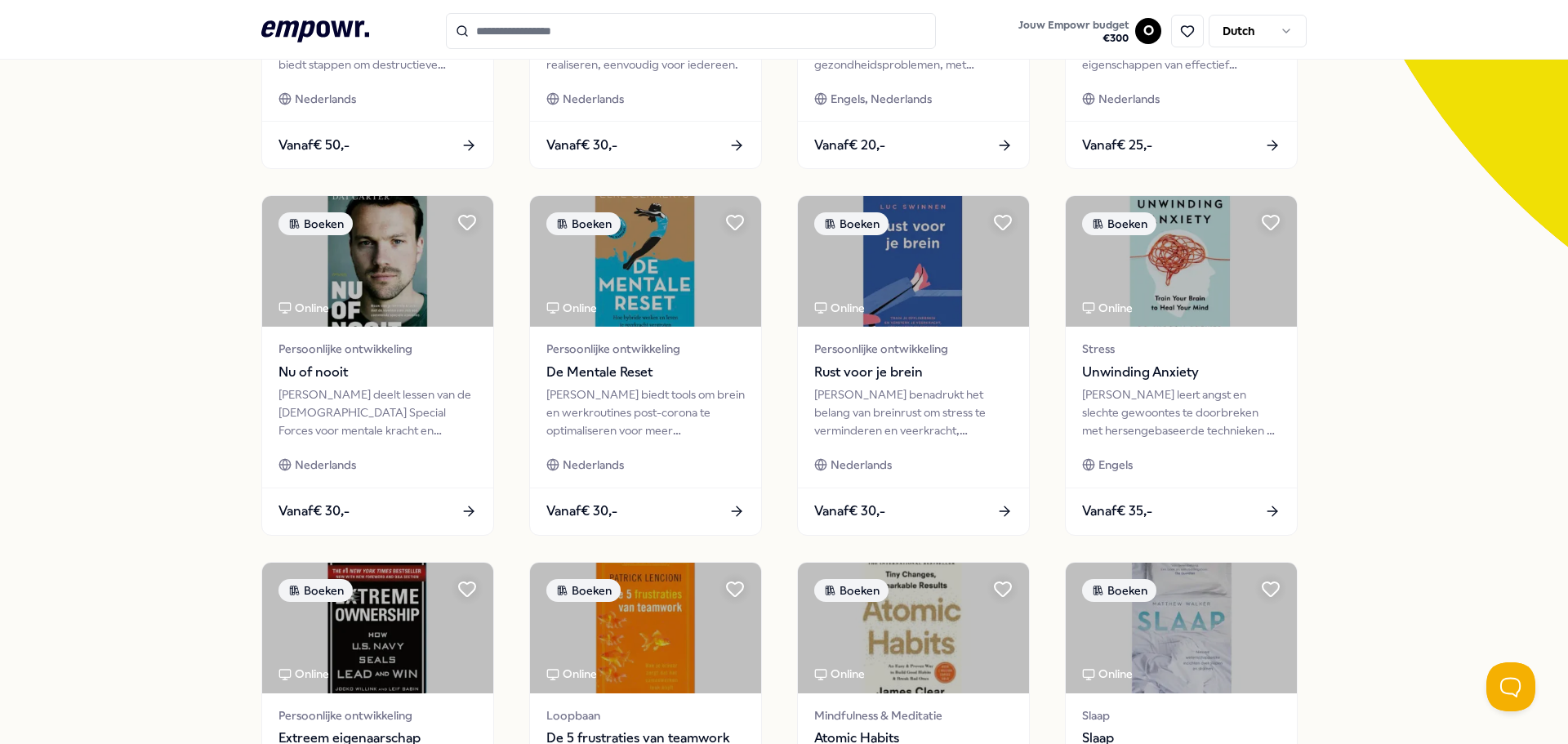
scroll to position [717, 0]
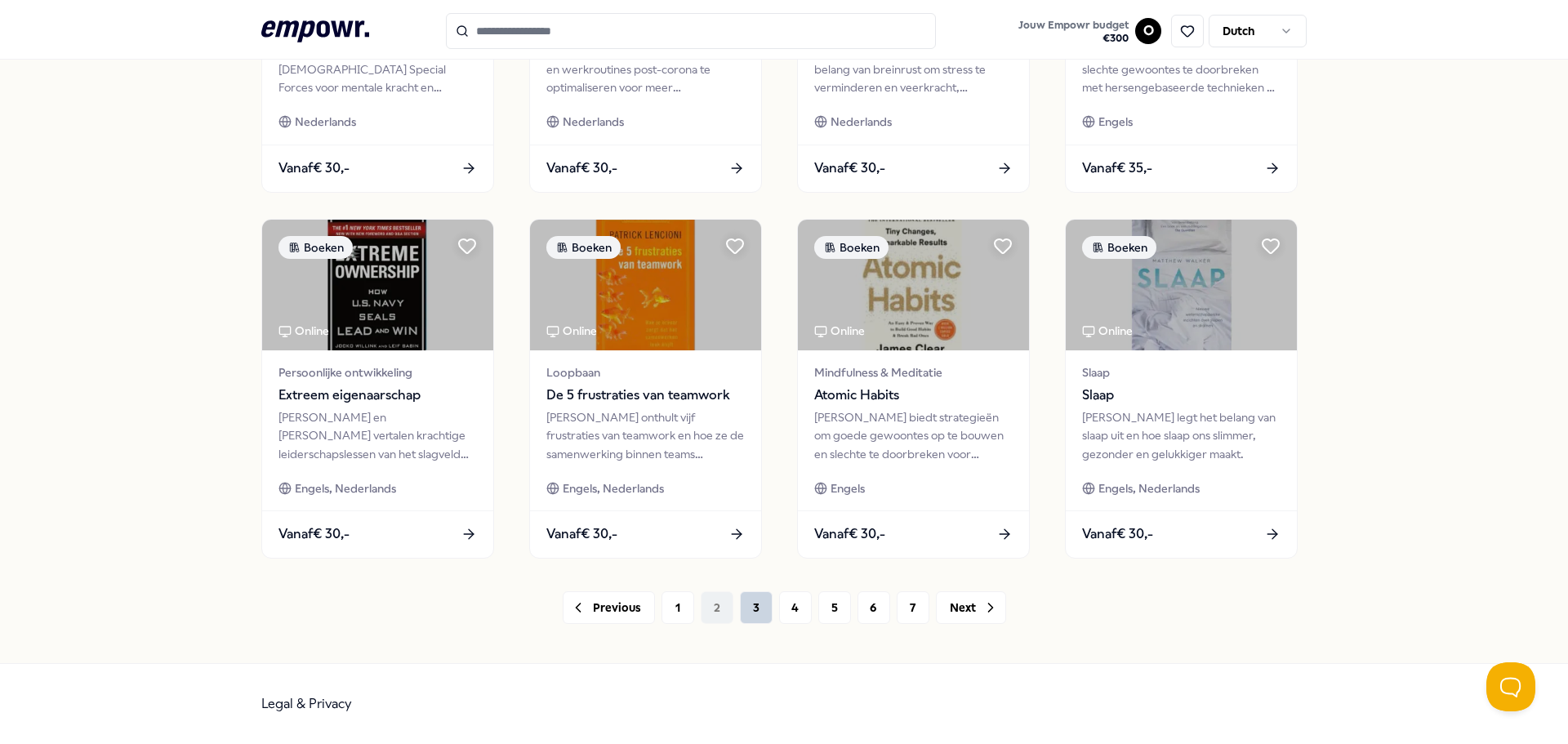
click at [761, 598] on button "3" at bounding box center [757, 608] width 33 height 33
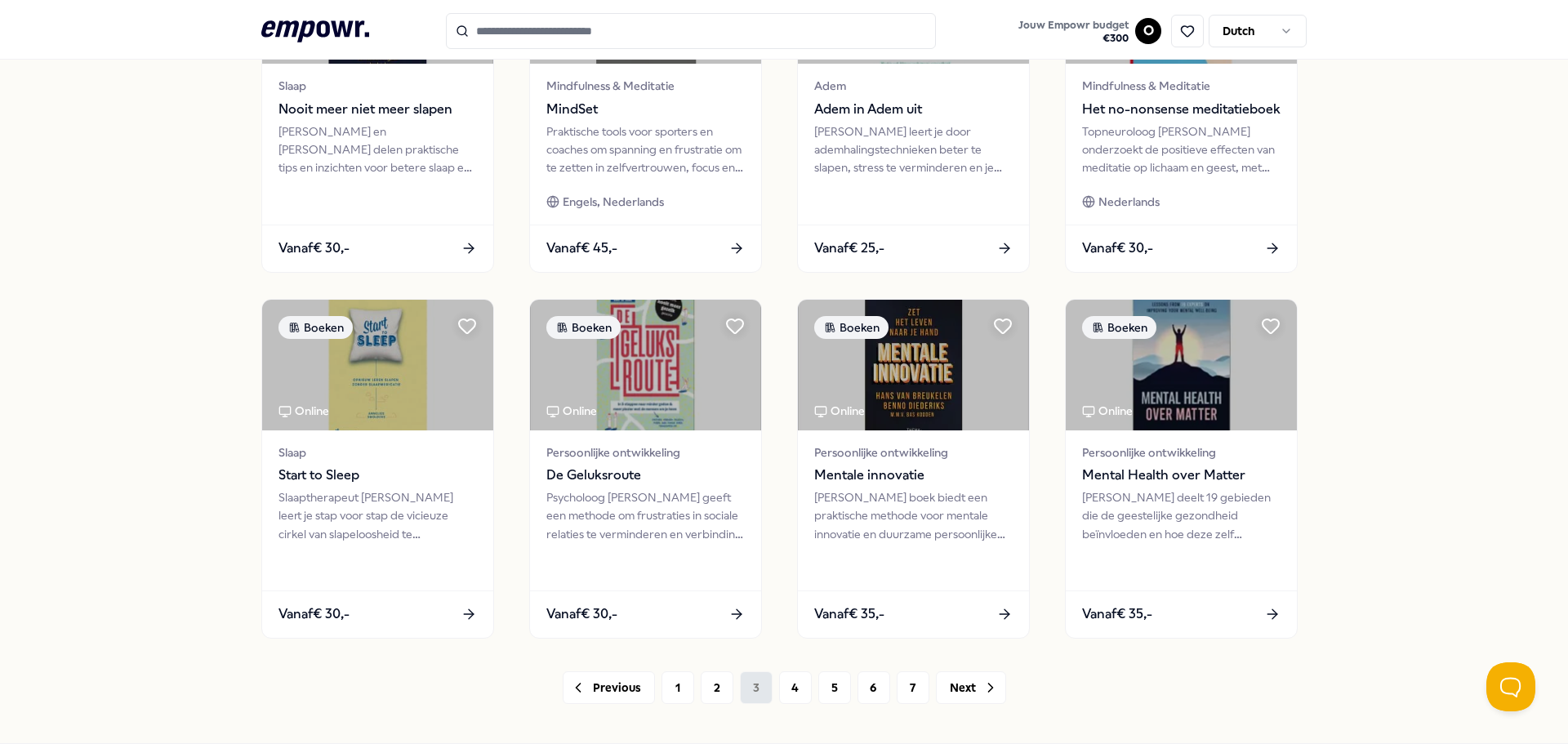
scroll to position [717, 0]
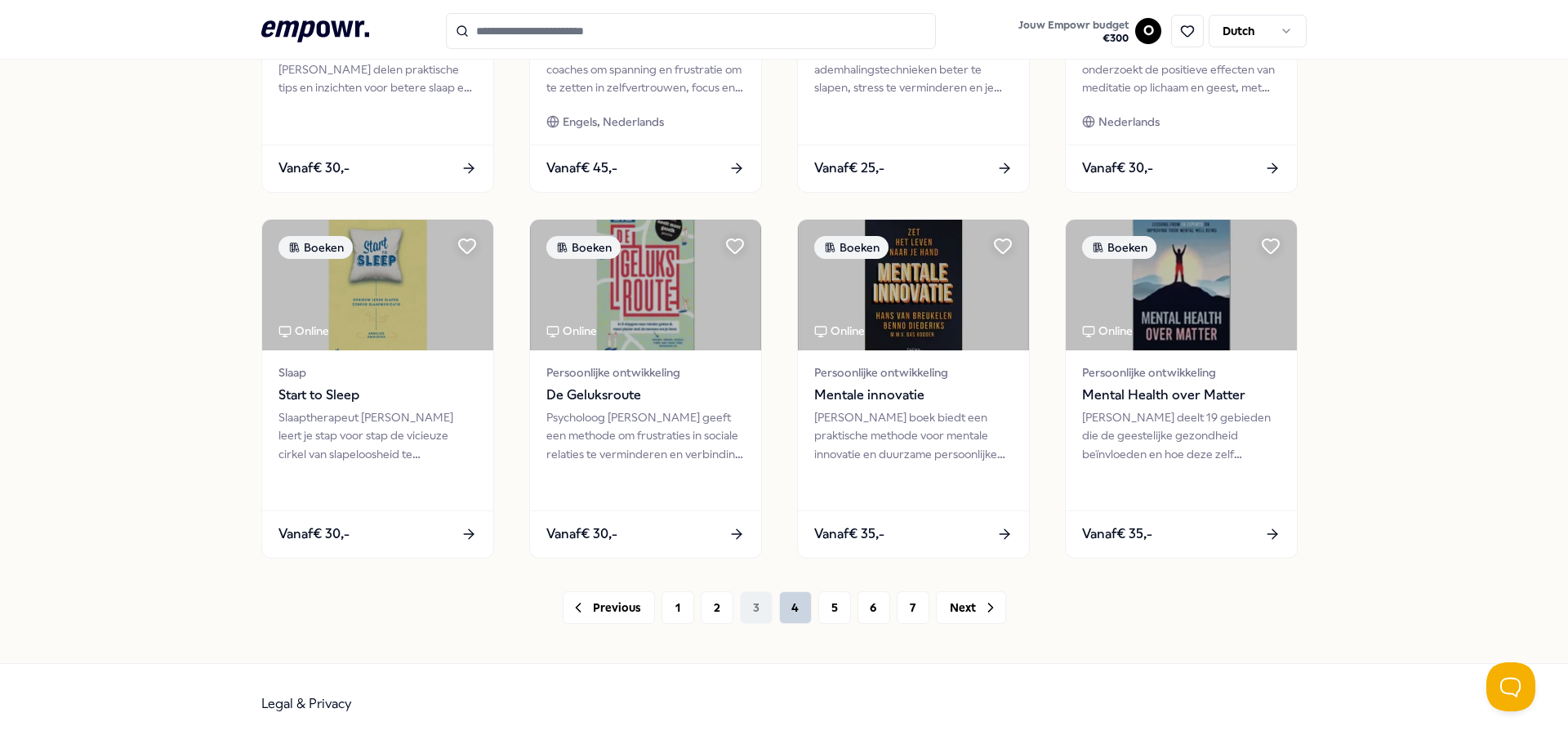
click at [802, 610] on button "4" at bounding box center [796, 608] width 33 height 33
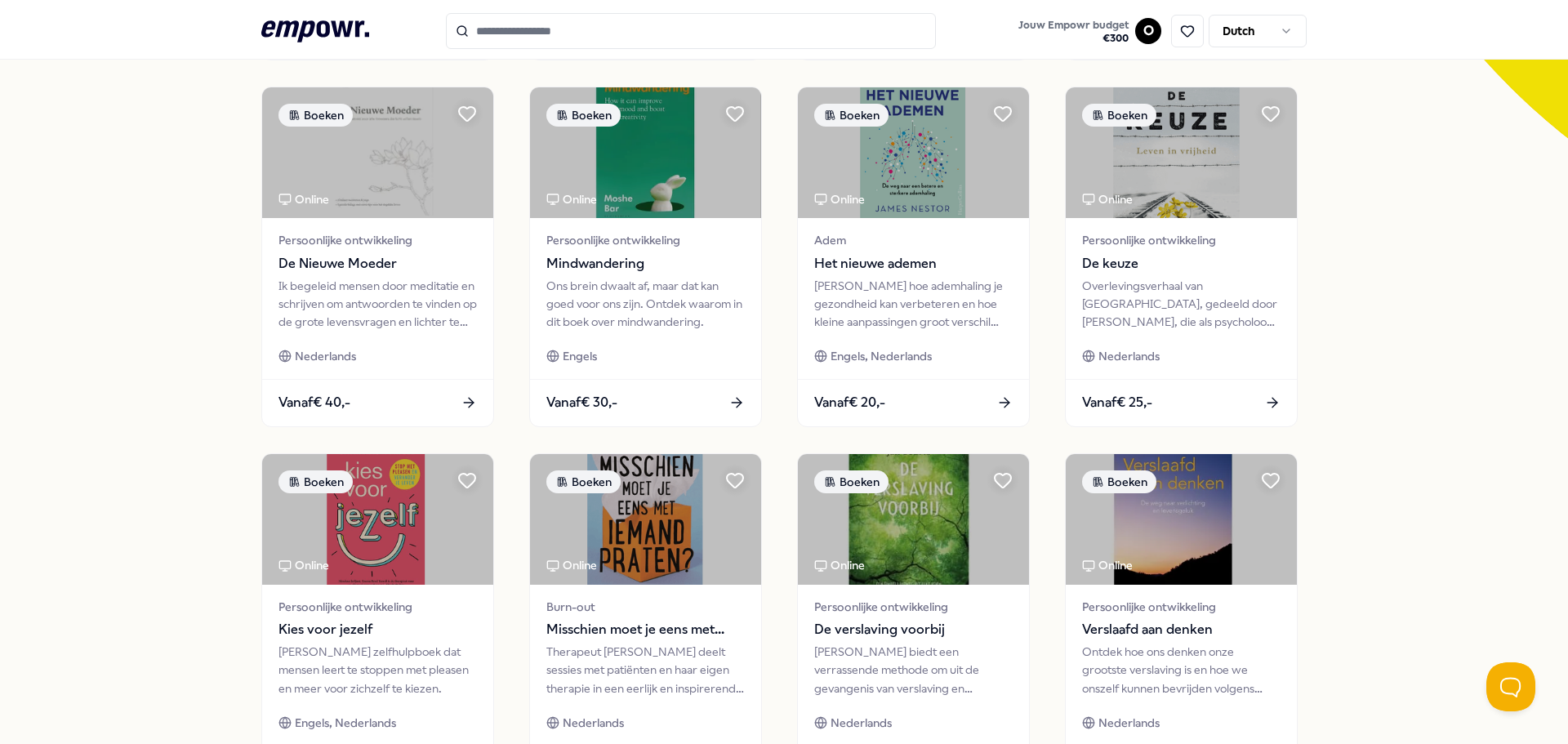
scroll to position [717, 0]
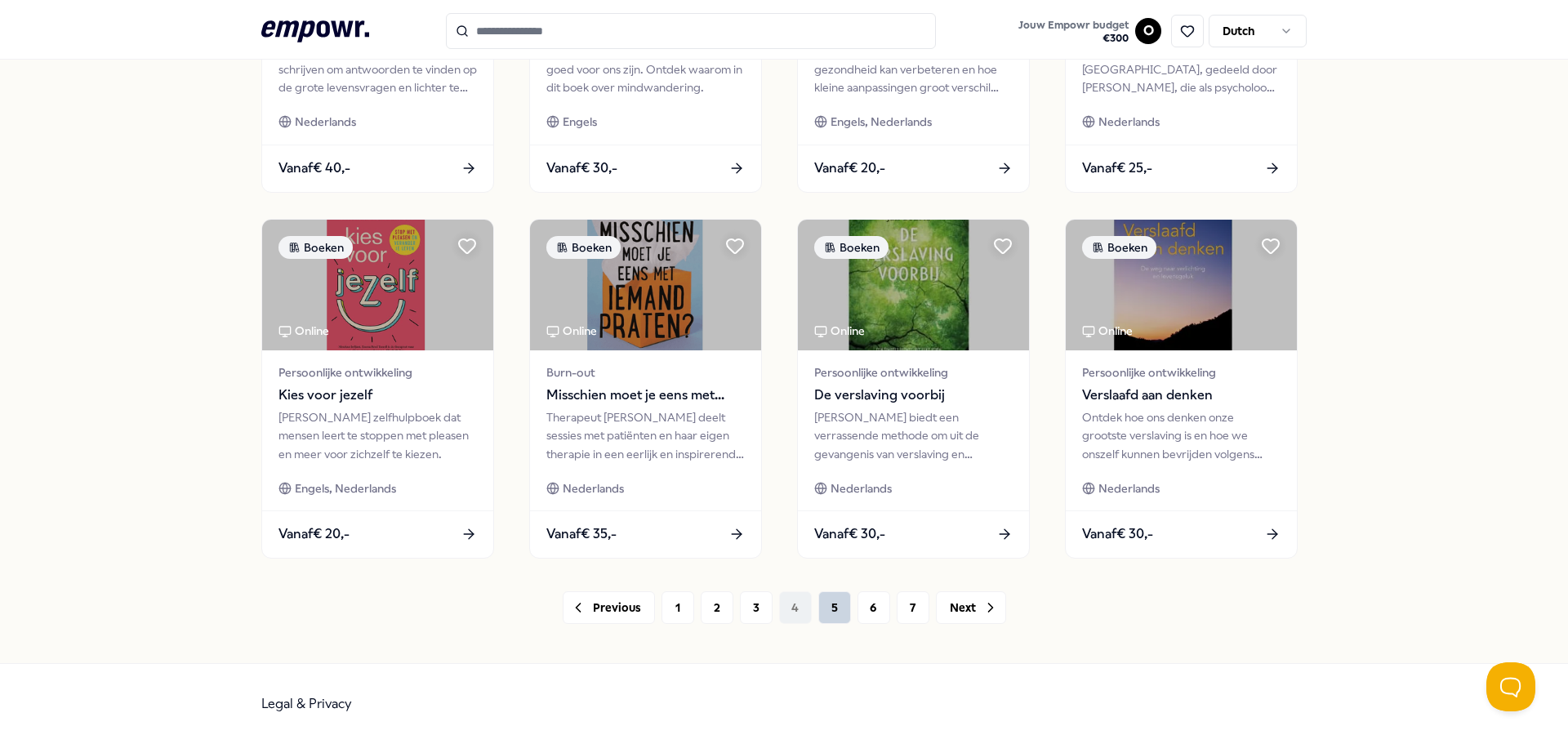
click at [825, 609] on button "5" at bounding box center [835, 608] width 33 height 33
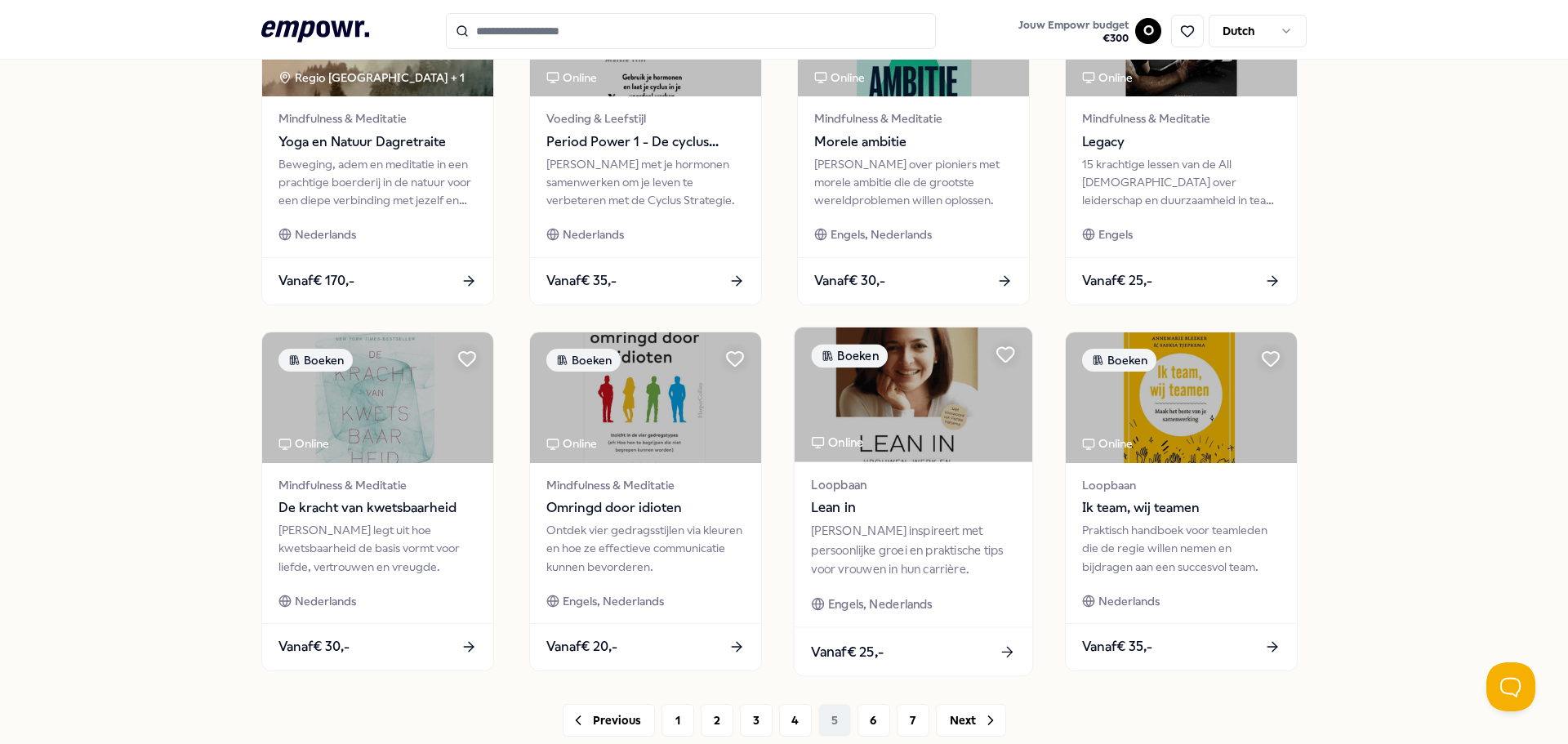
scroll to position [717, 0]
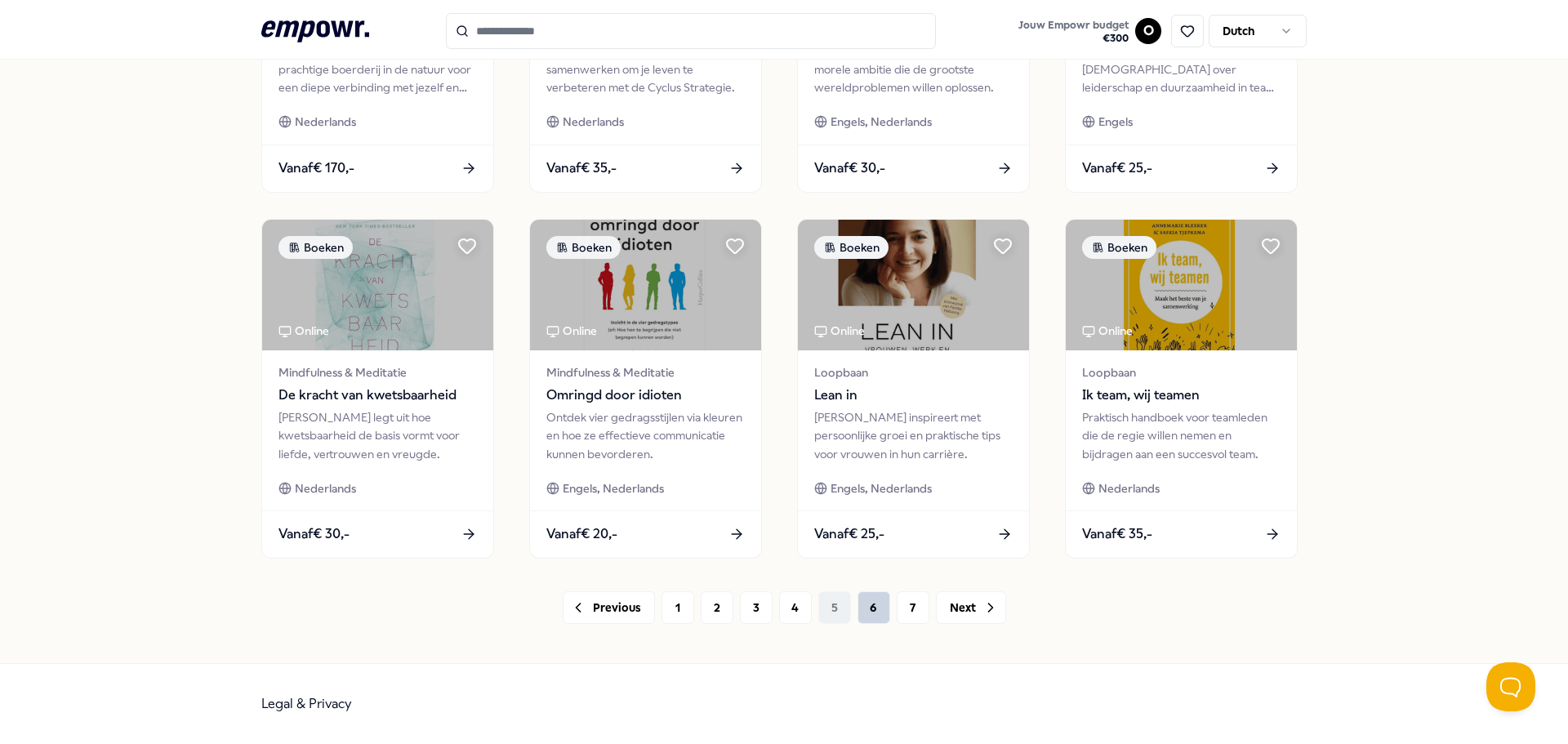
click at [882, 614] on button "6" at bounding box center [874, 608] width 33 height 33
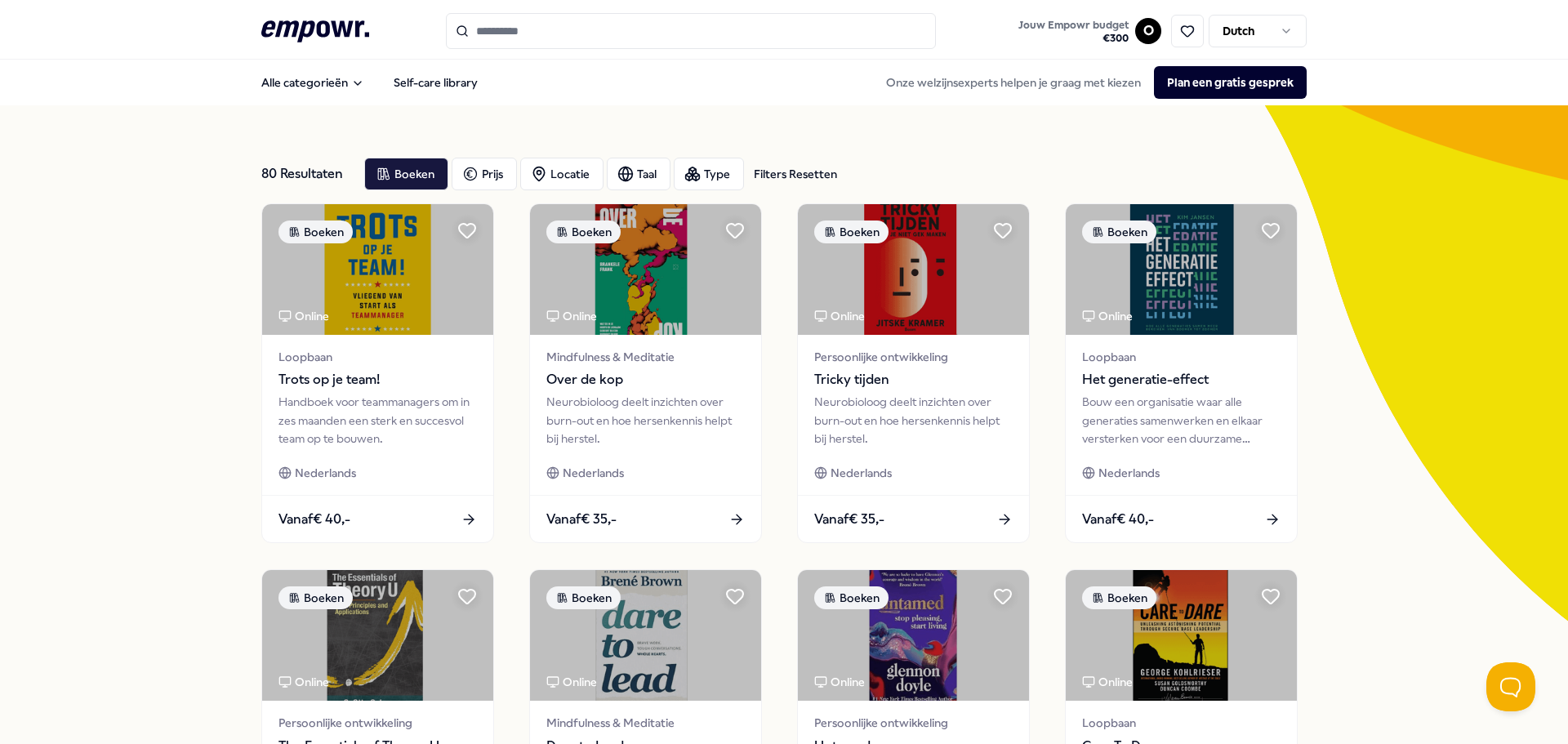
scroll to position [717, 0]
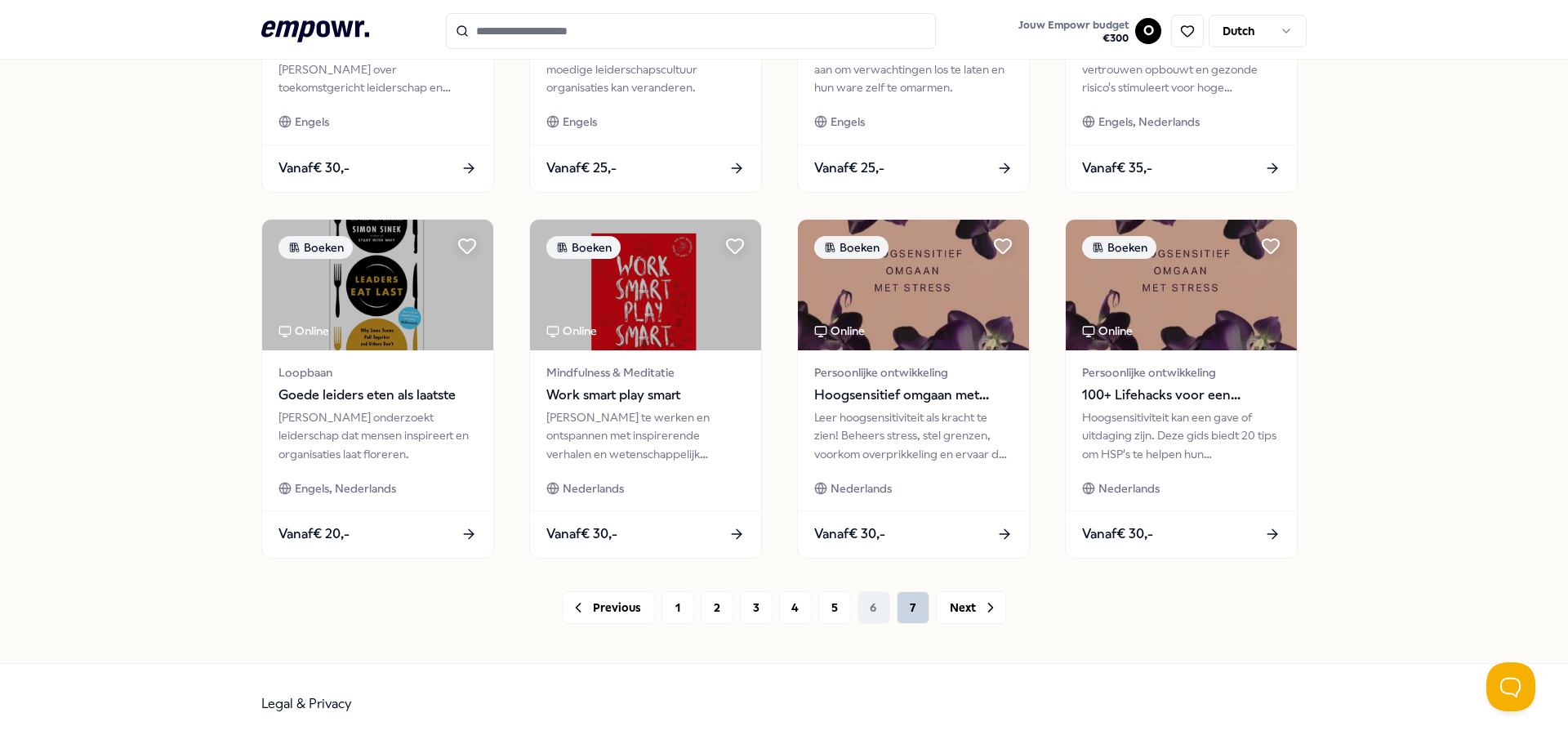
click at [904, 607] on button "7" at bounding box center [913, 608] width 33 height 33
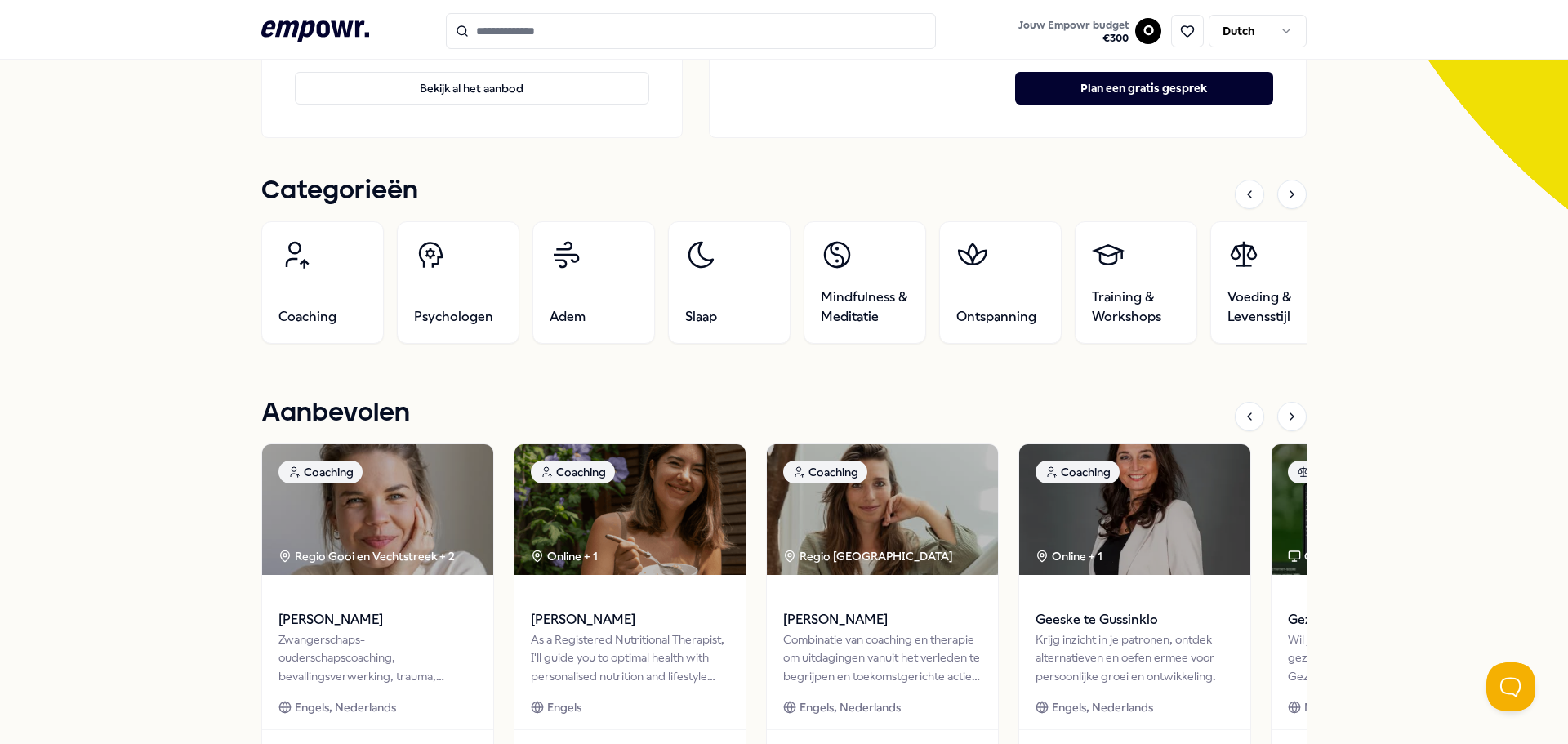
scroll to position [418, 0]
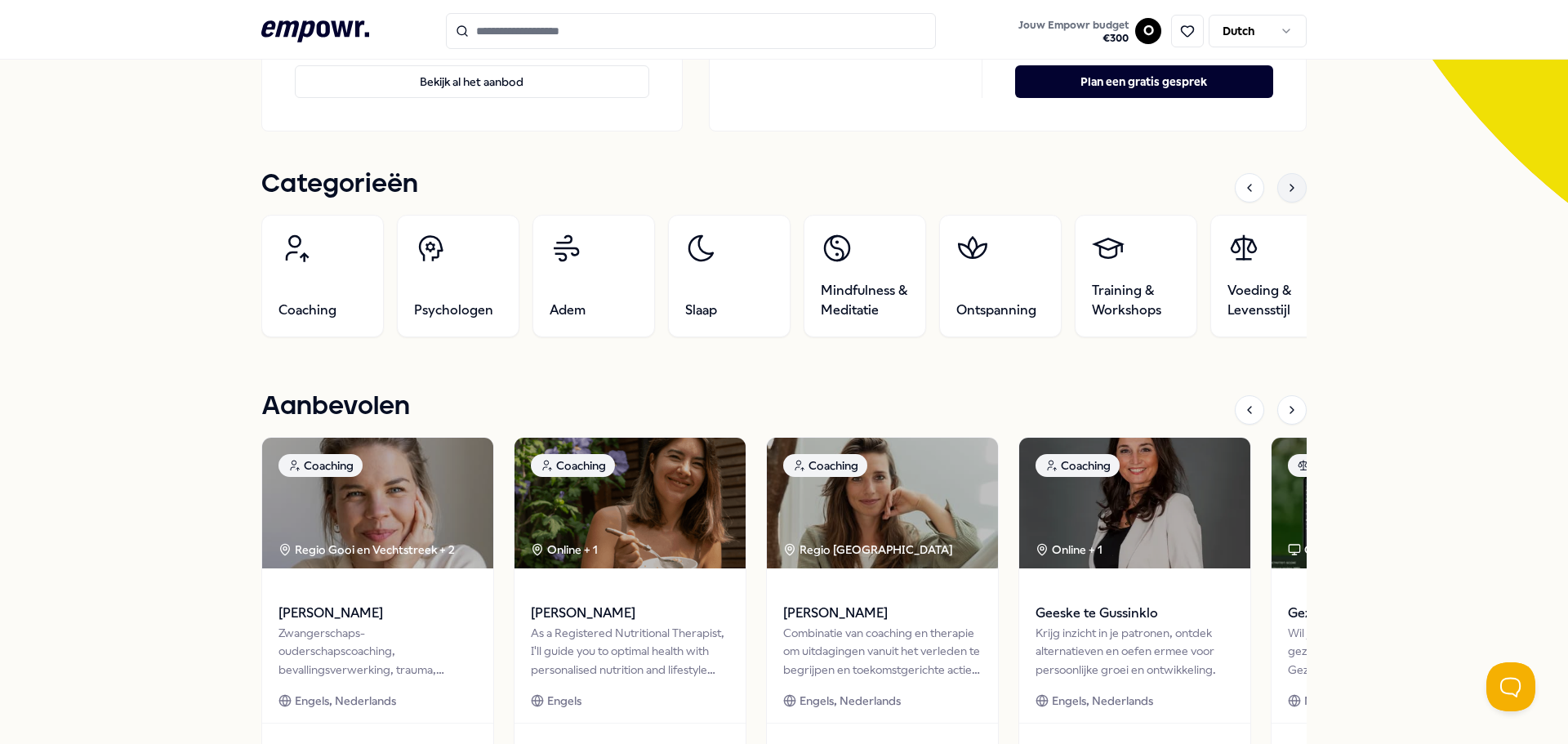
click at [1299, 190] on div at bounding box center [1291, 188] width 29 height 29
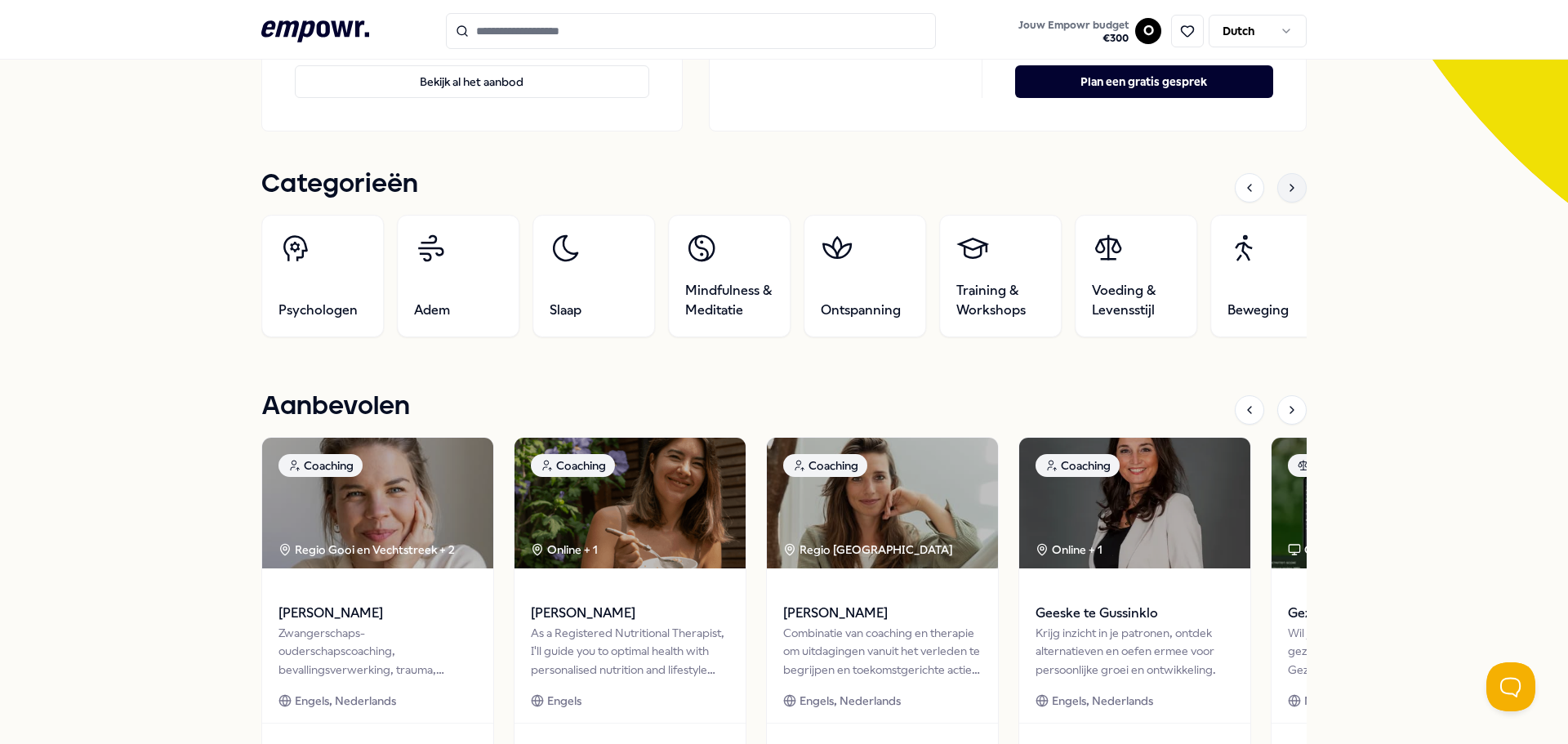
click at [1299, 190] on div at bounding box center [1291, 188] width 29 height 29
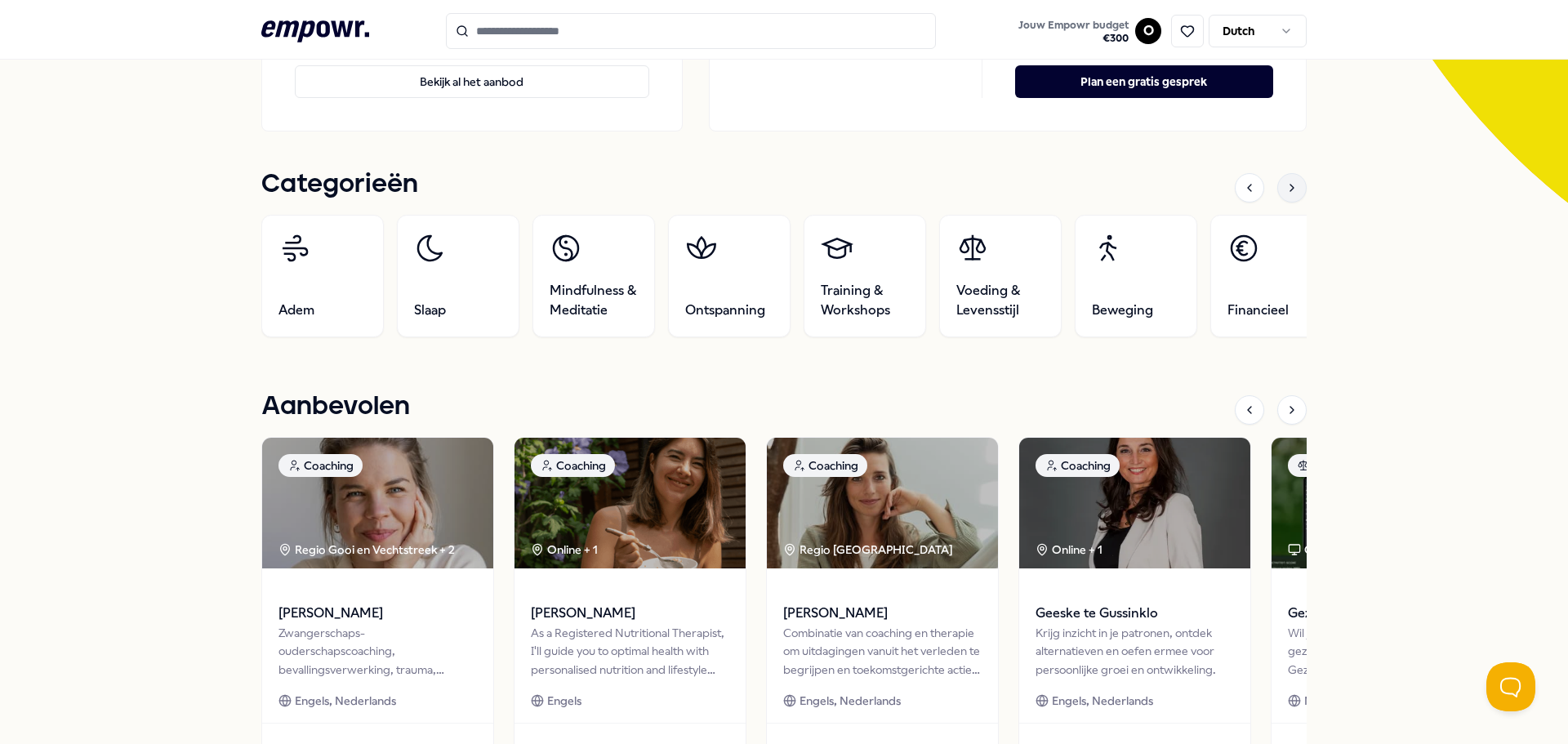
click at [1299, 190] on div at bounding box center [1291, 188] width 29 height 29
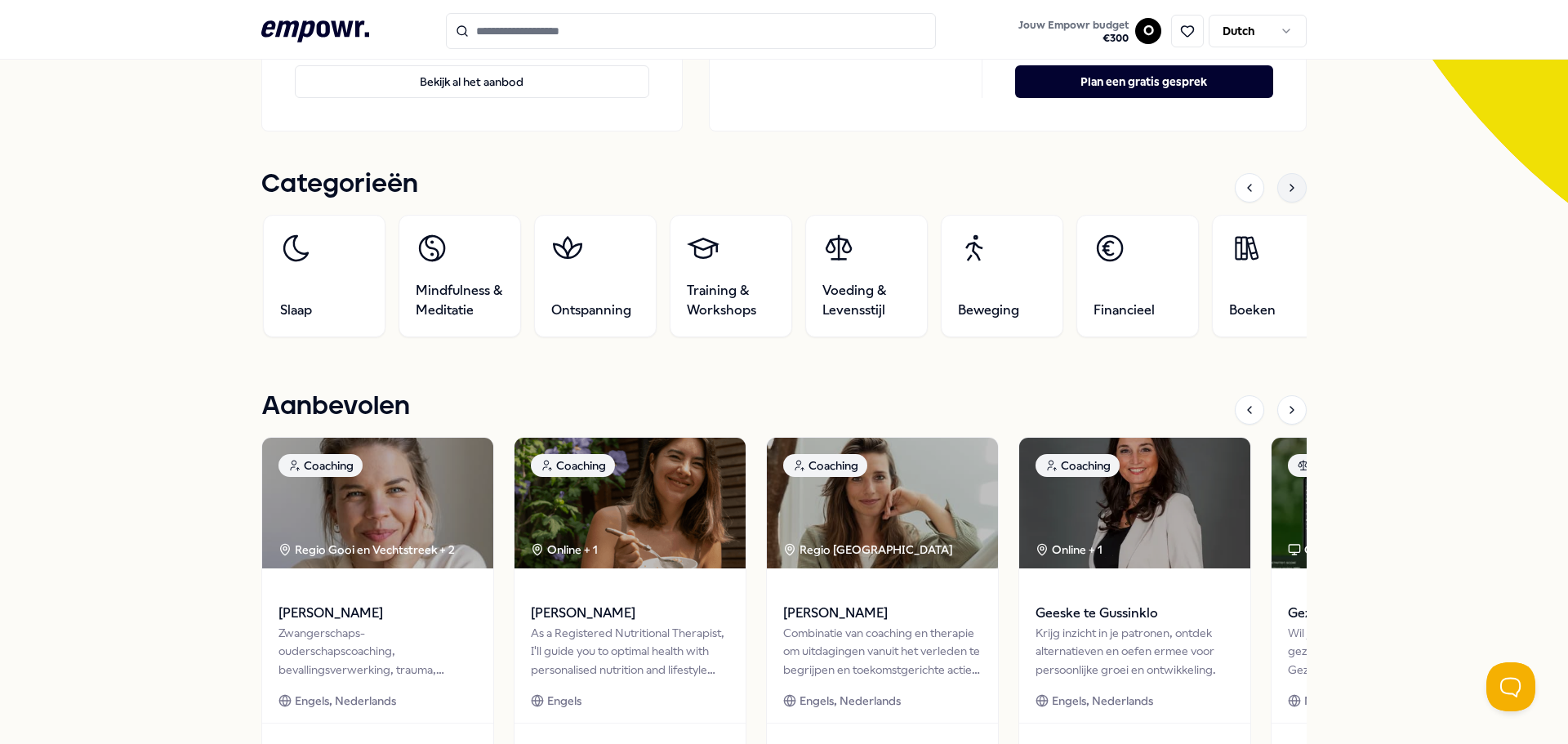
click at [1299, 190] on div at bounding box center [1291, 188] width 29 height 29
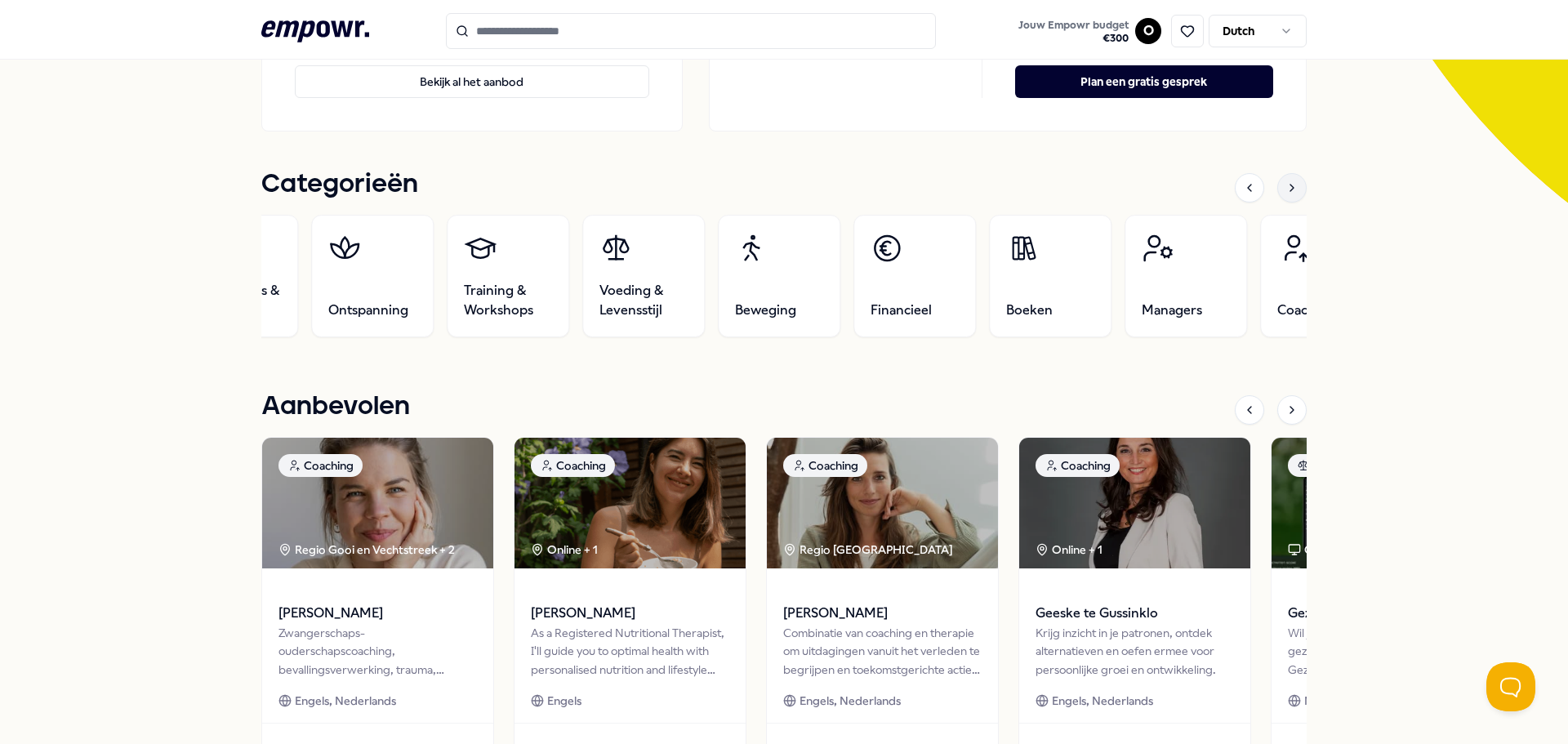
click at [1299, 190] on div at bounding box center [1291, 188] width 29 height 29
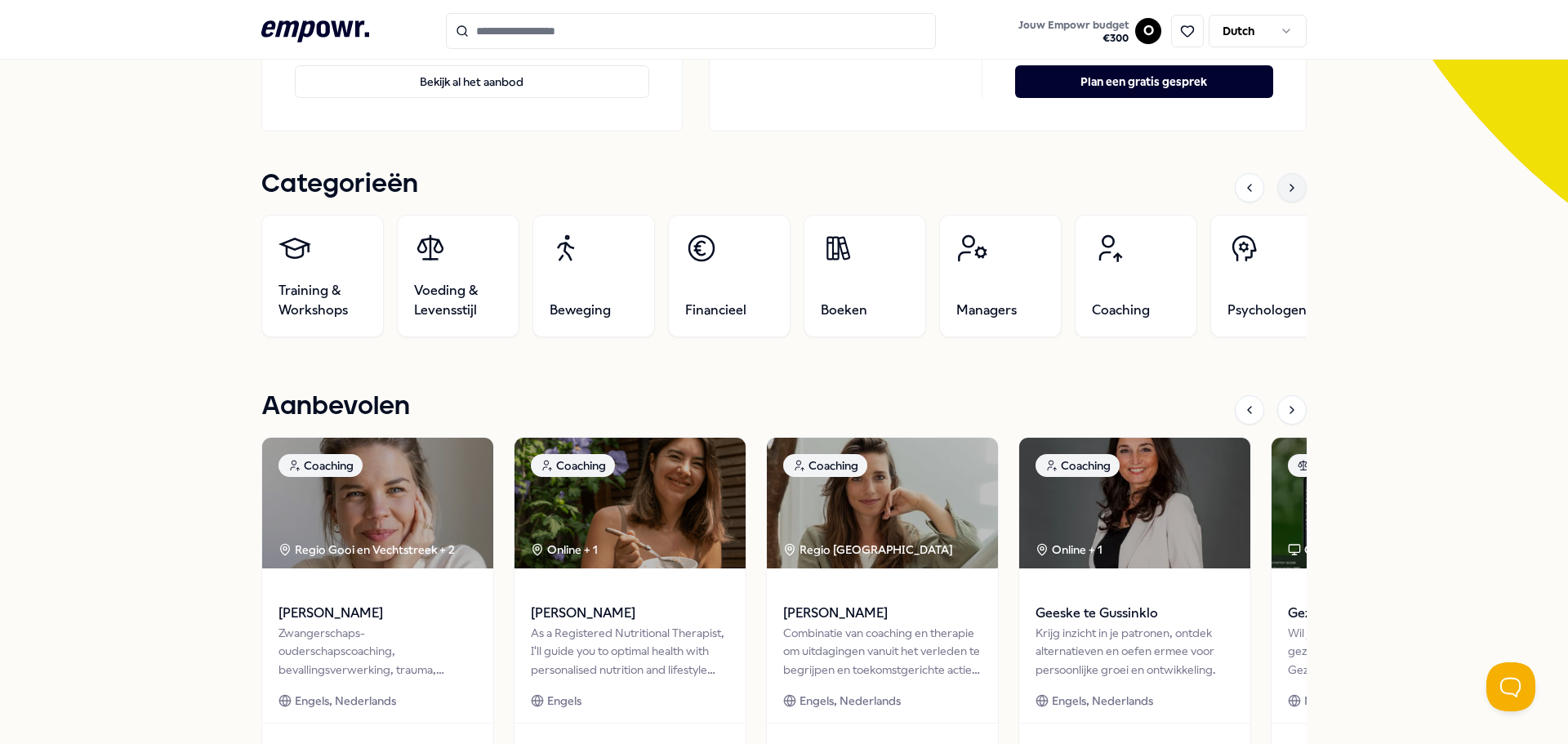
click at [1299, 190] on div at bounding box center [1291, 188] width 29 height 29
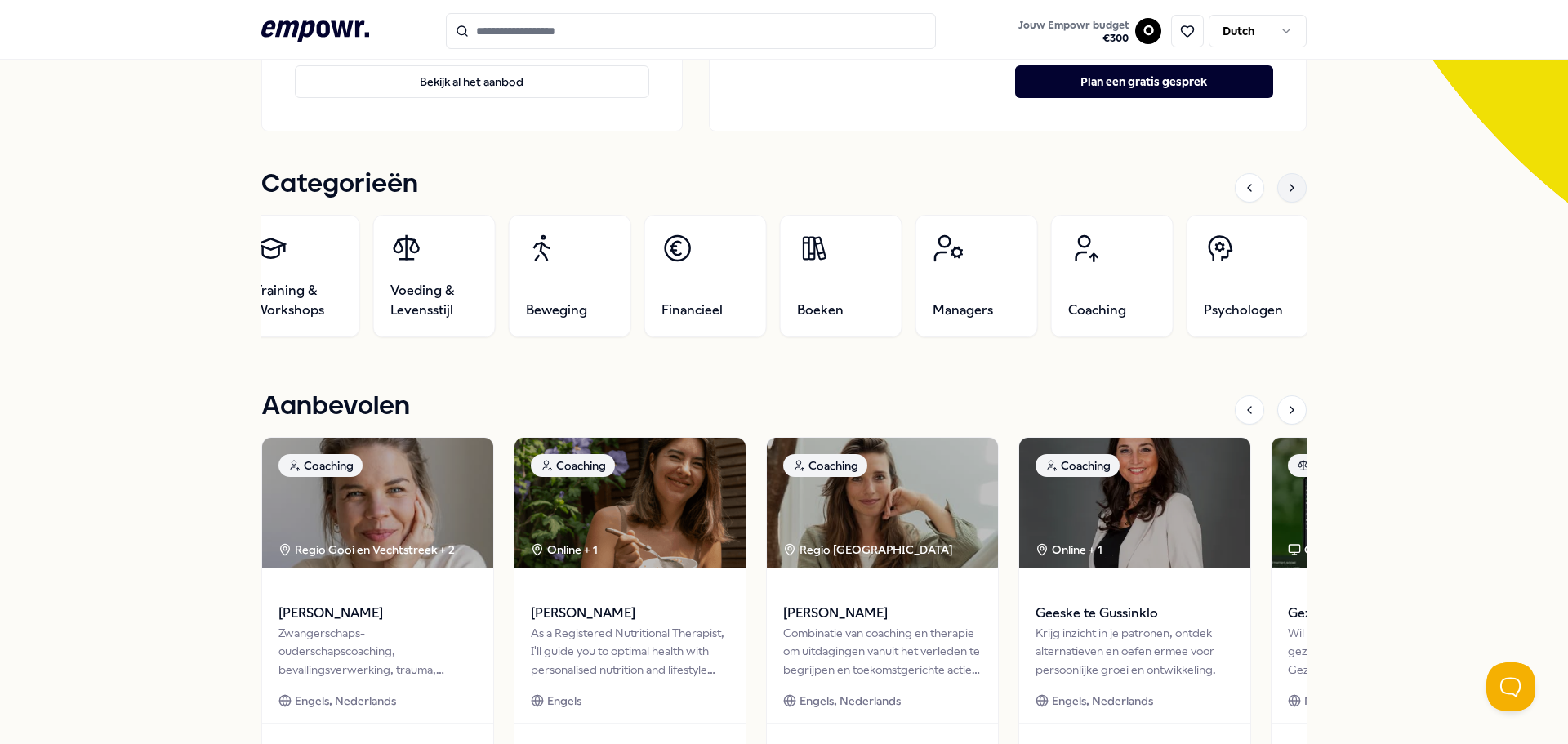
click at [1299, 190] on div at bounding box center [1291, 188] width 29 height 29
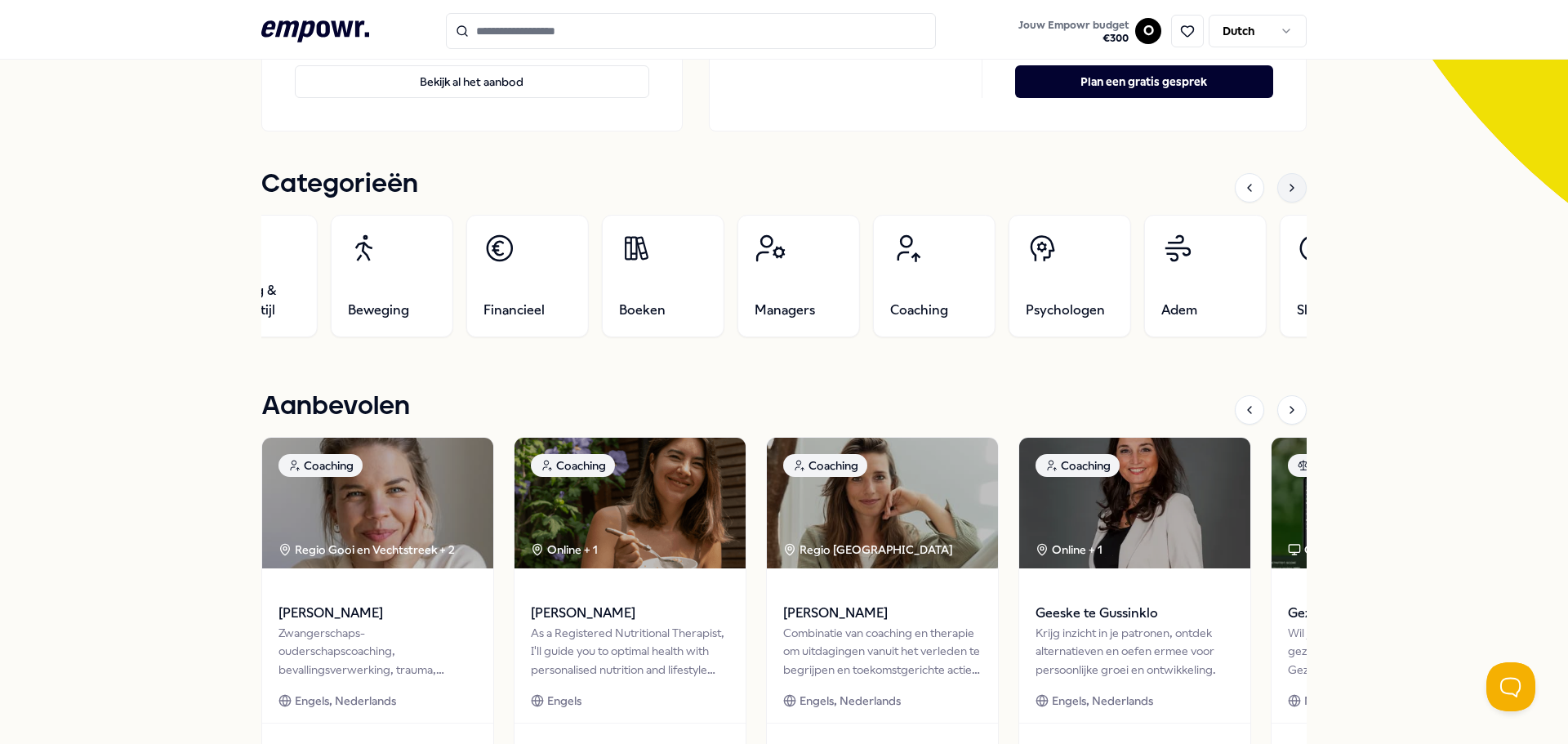
click at [1299, 190] on div at bounding box center [1291, 188] width 29 height 29
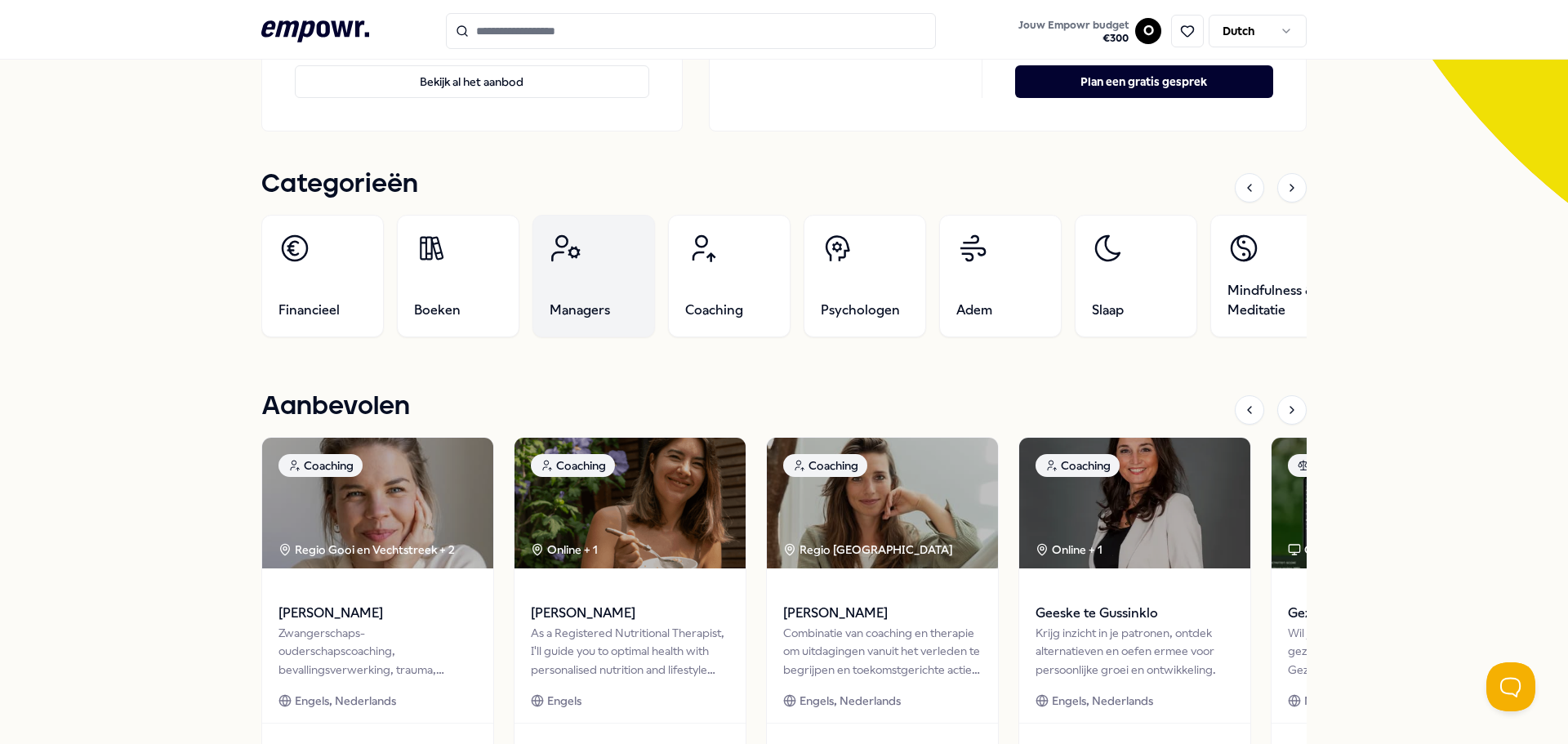
click at [576, 279] on link "Managers" at bounding box center [593, 276] width 122 height 122
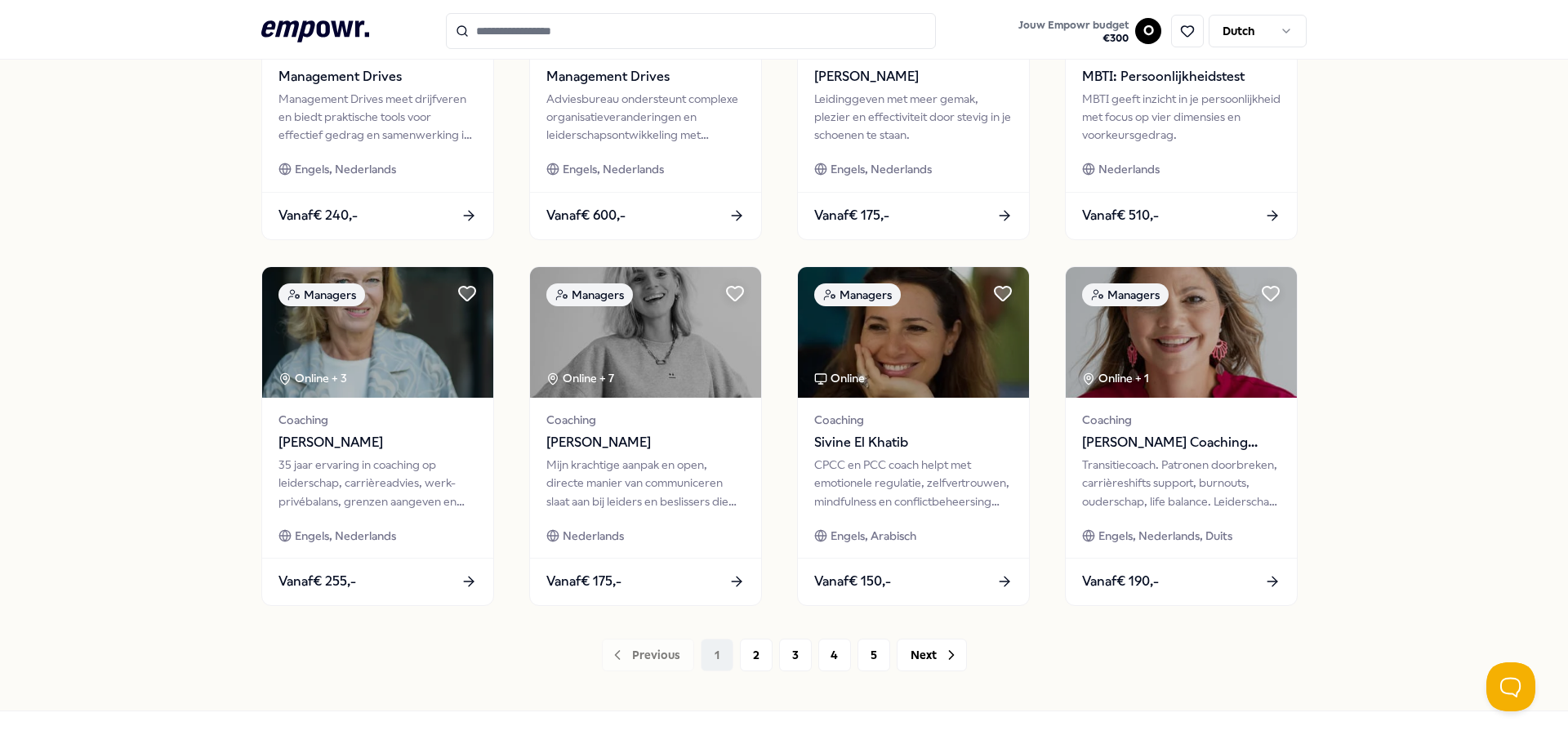
scroll to position [717, 0]
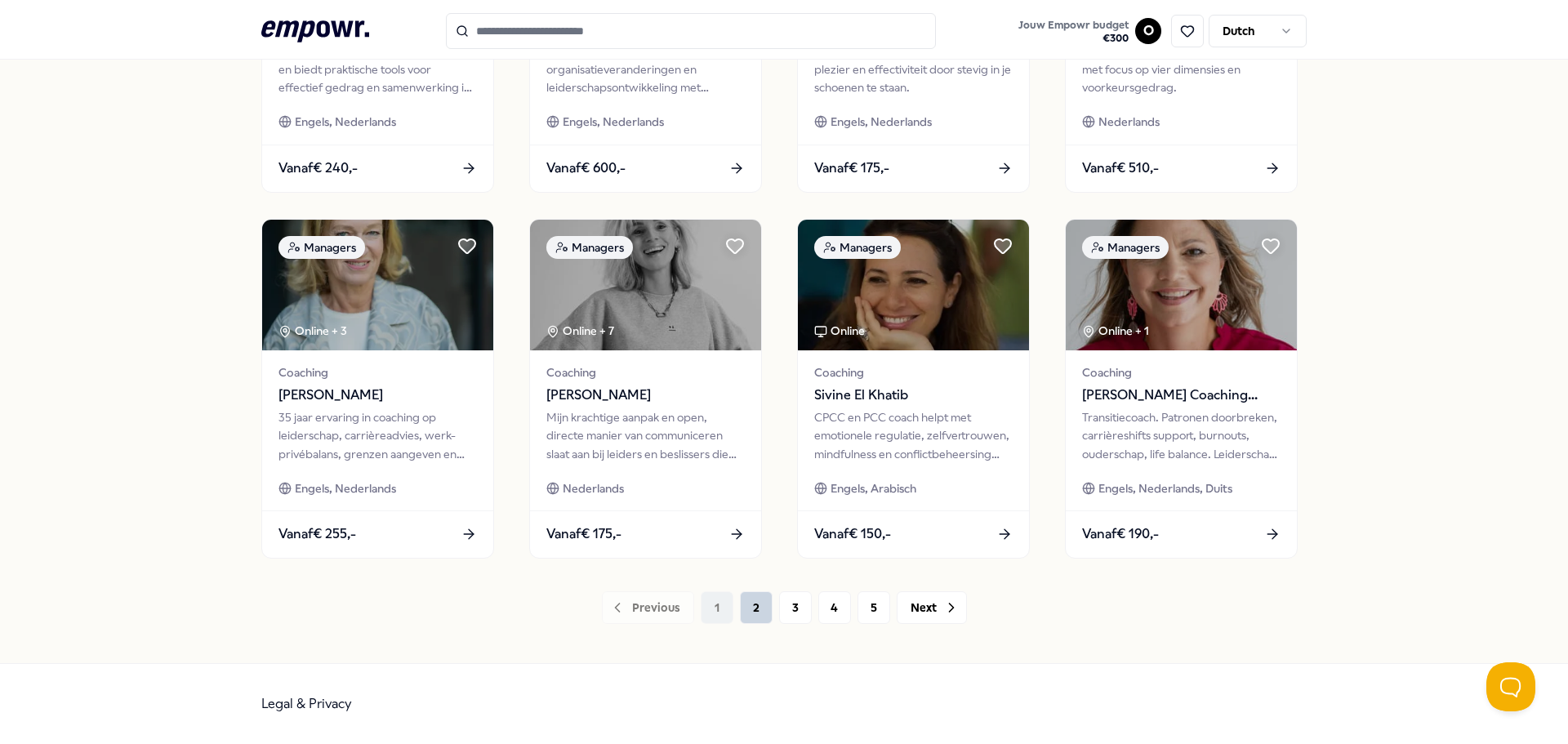
click at [764, 610] on button "2" at bounding box center [757, 608] width 33 height 33
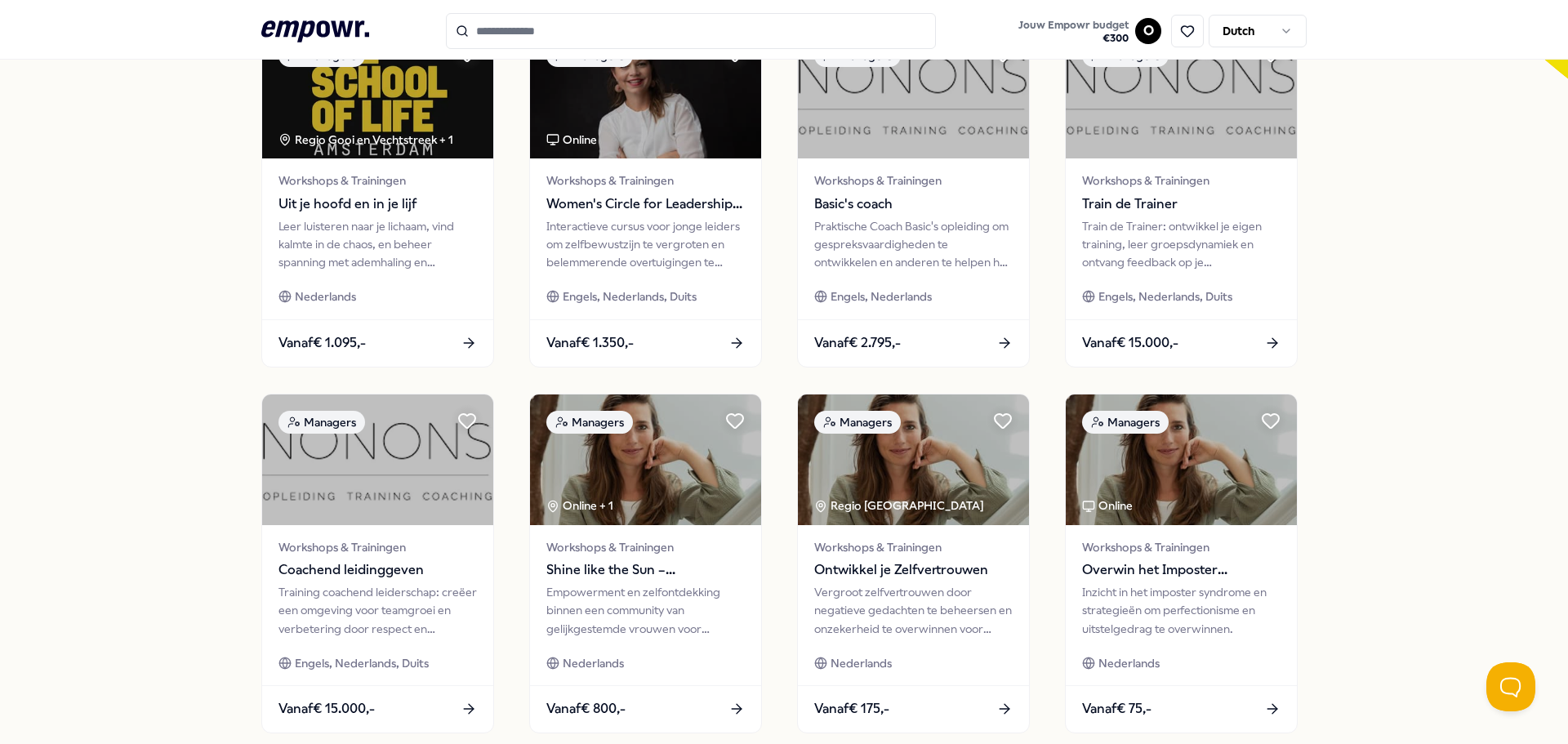
scroll to position [717, 0]
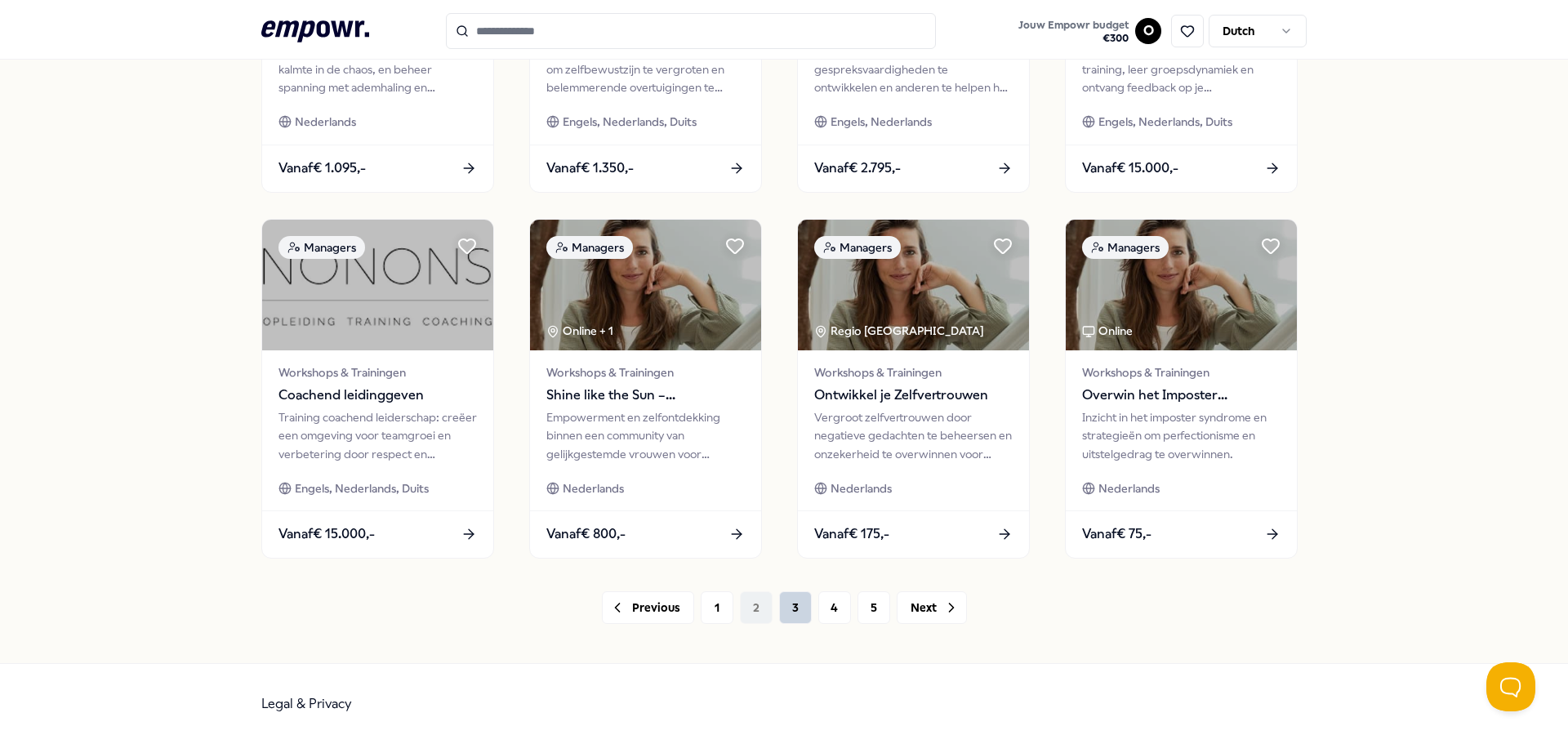
click at [785, 611] on button "3" at bounding box center [796, 608] width 33 height 33
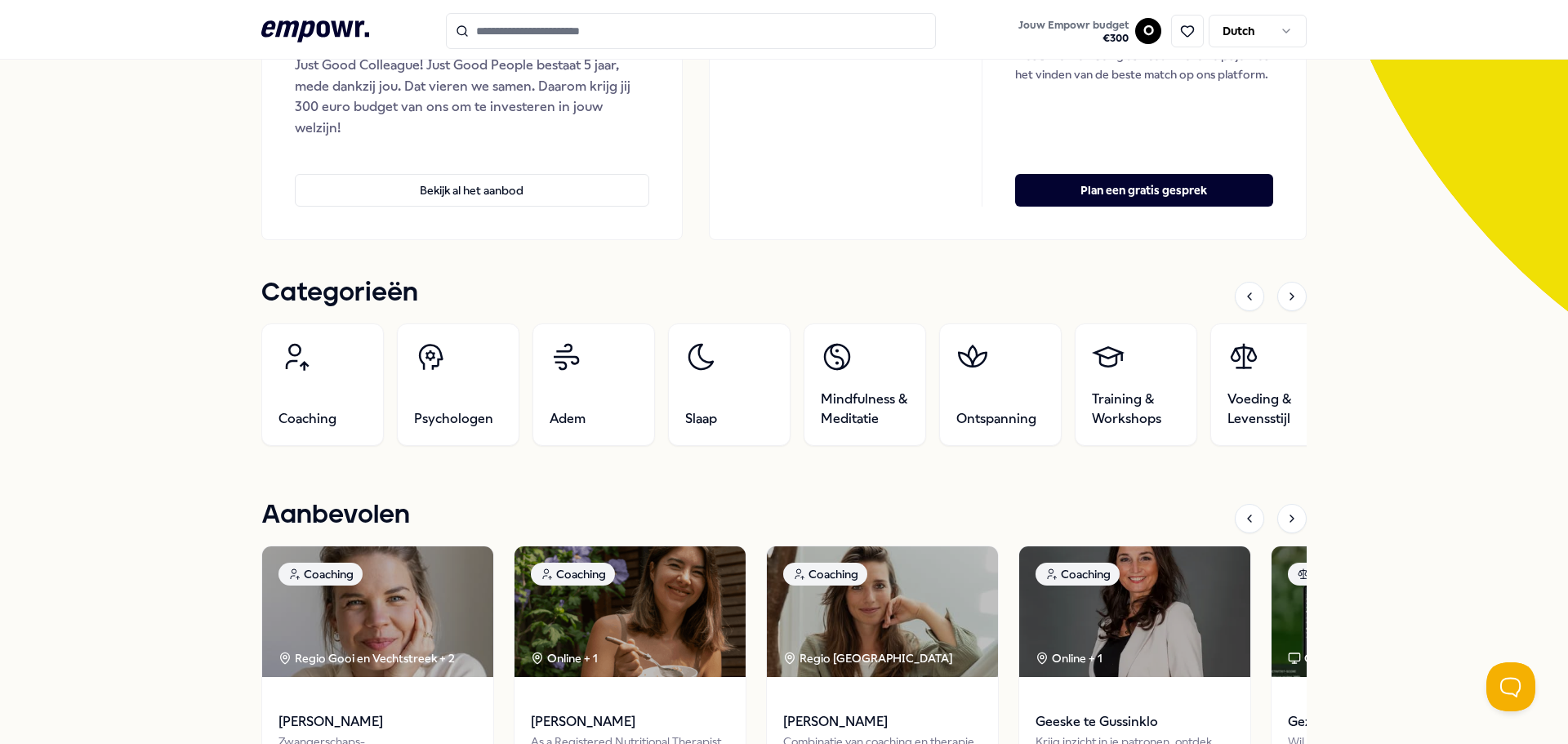
scroll to position [311, 0]
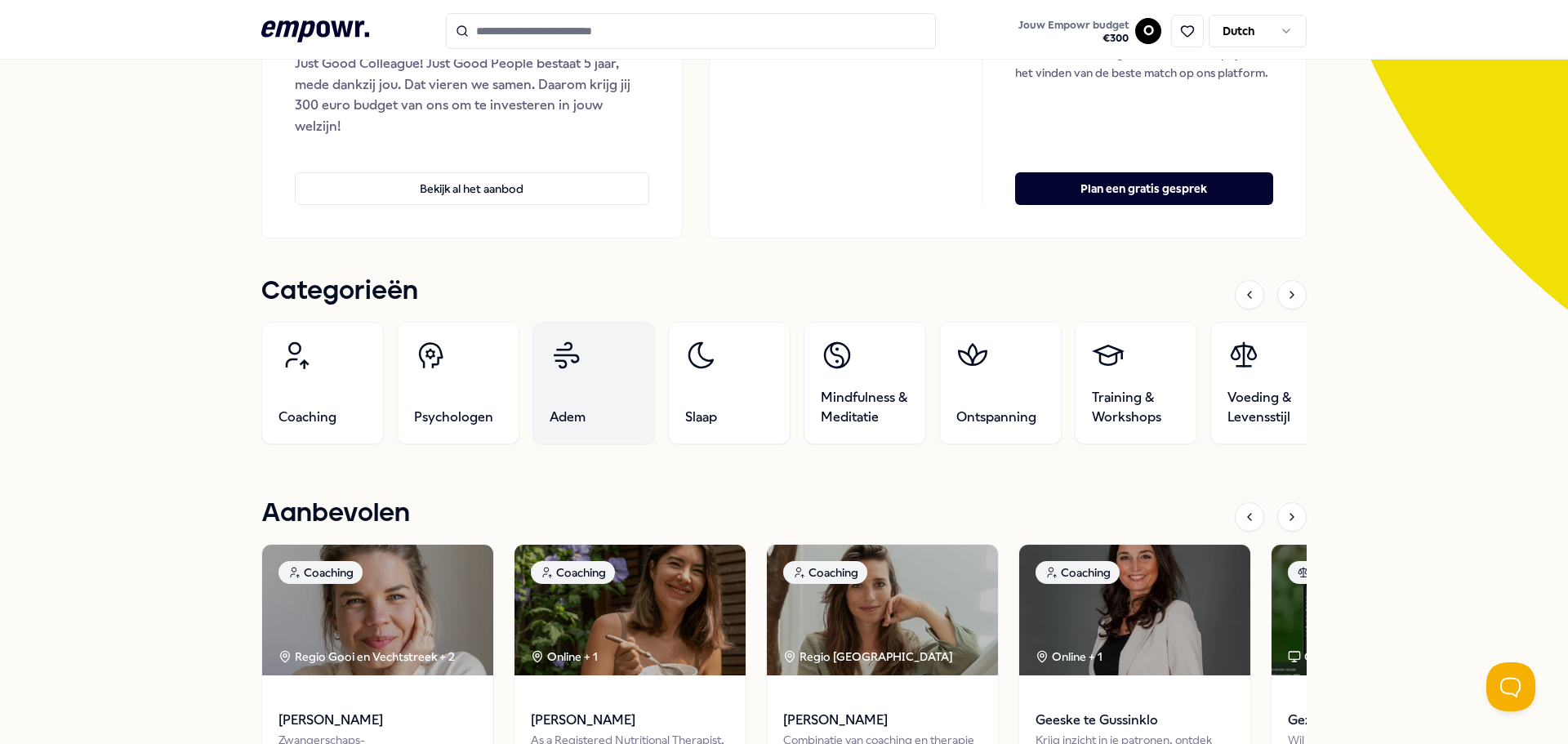
click at [614, 362] on link "Adem" at bounding box center [593, 382] width 122 height 122
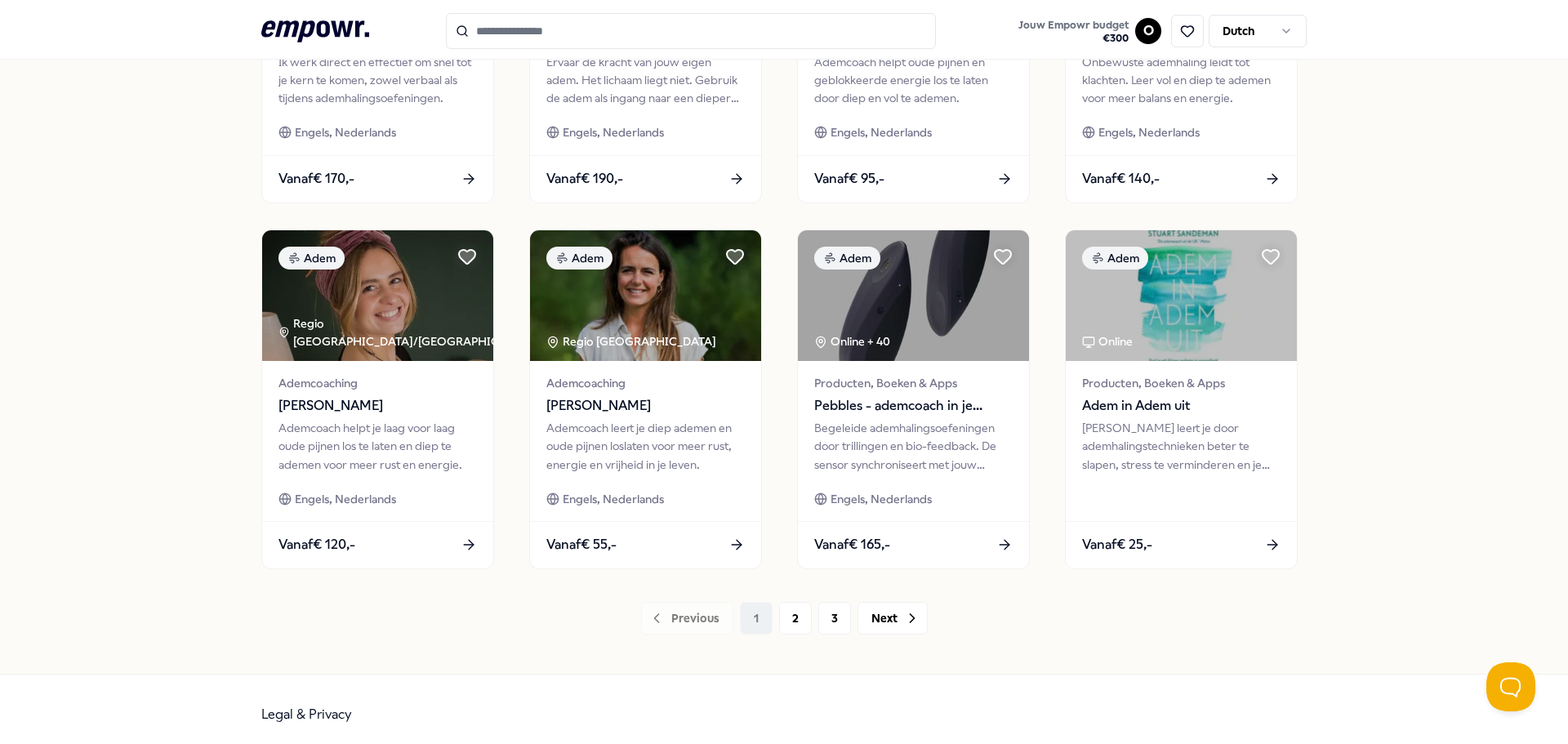
scroll to position [717, 0]
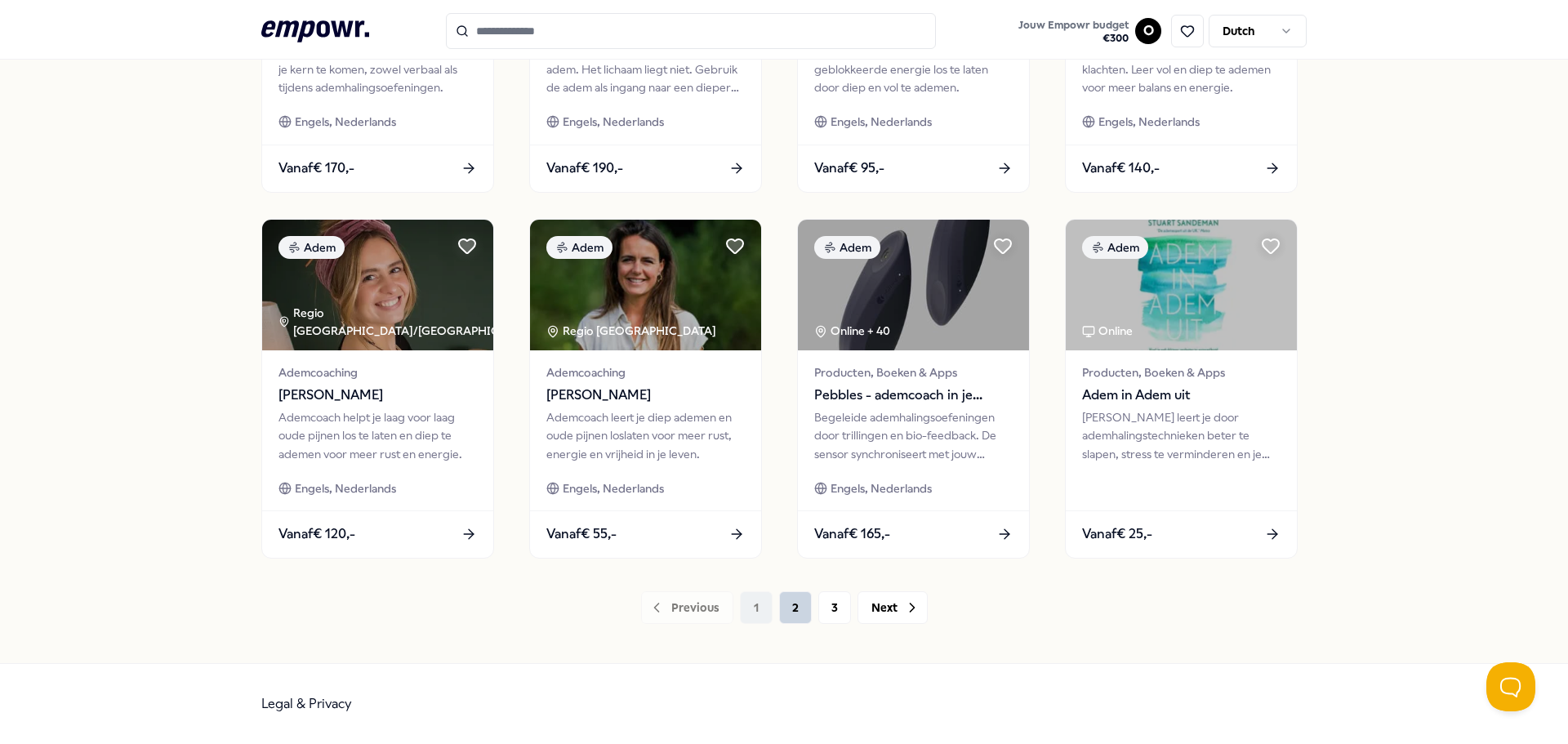
click at [807, 613] on button "2" at bounding box center [796, 608] width 33 height 33
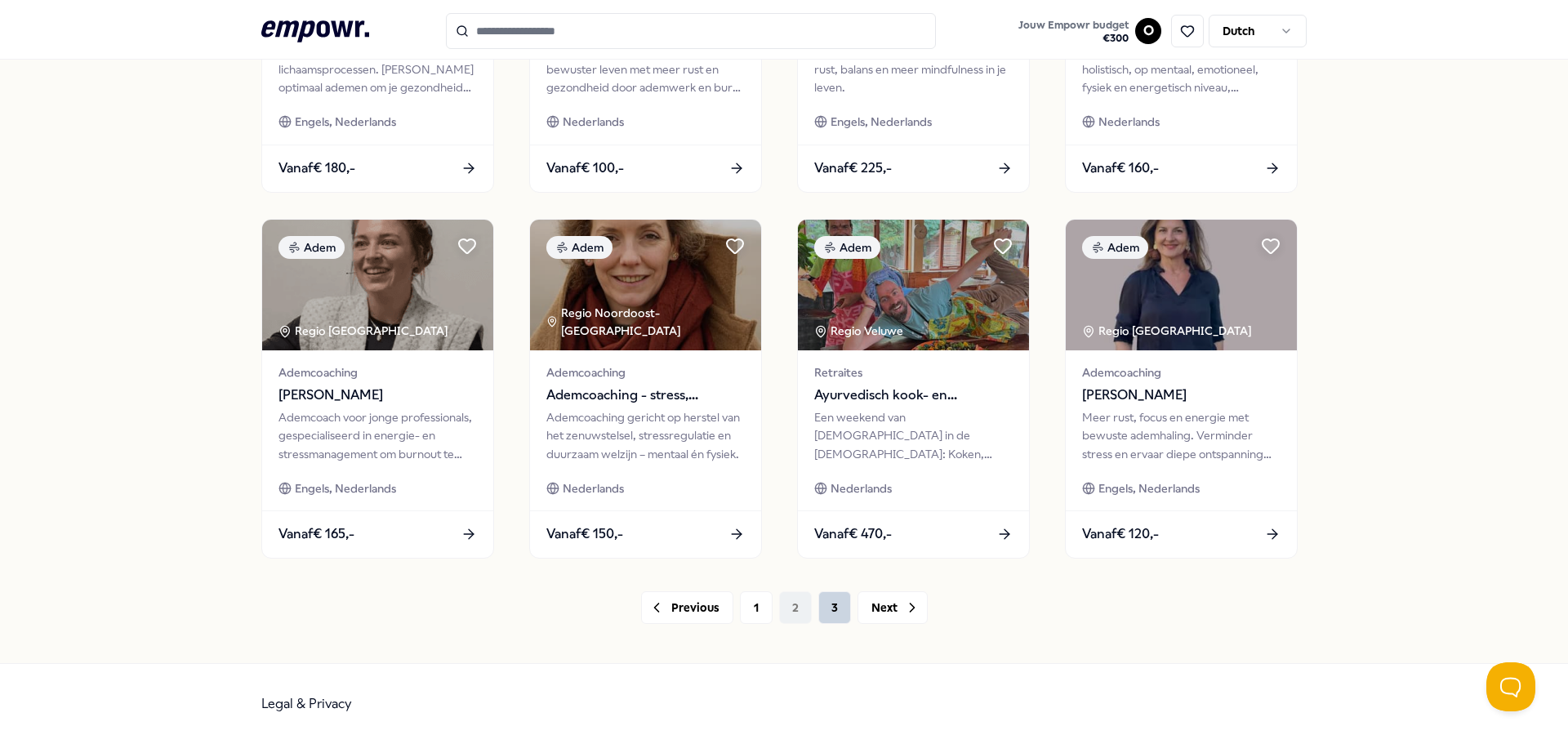
click at [826, 610] on button "3" at bounding box center [835, 608] width 33 height 33
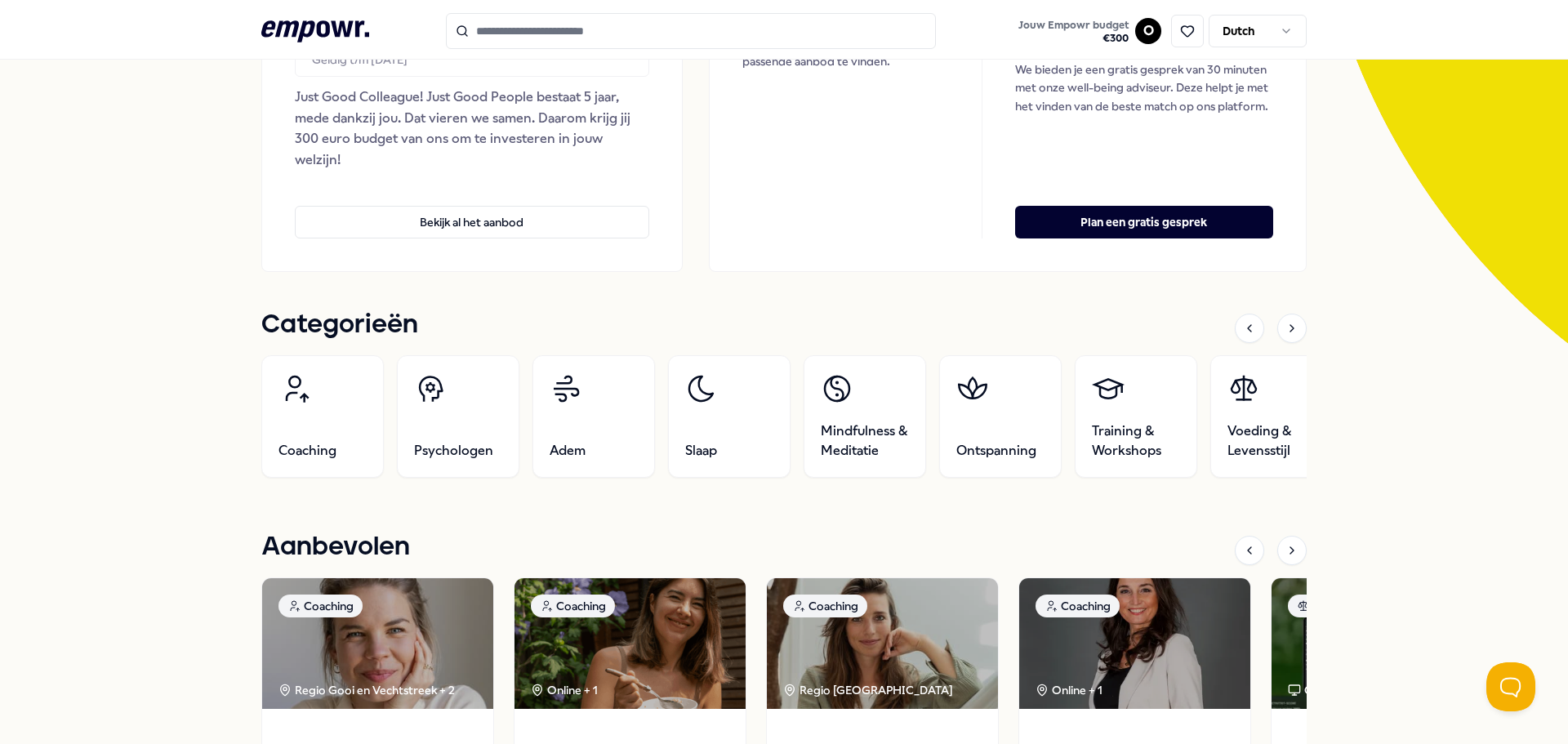
scroll to position [279, 0]
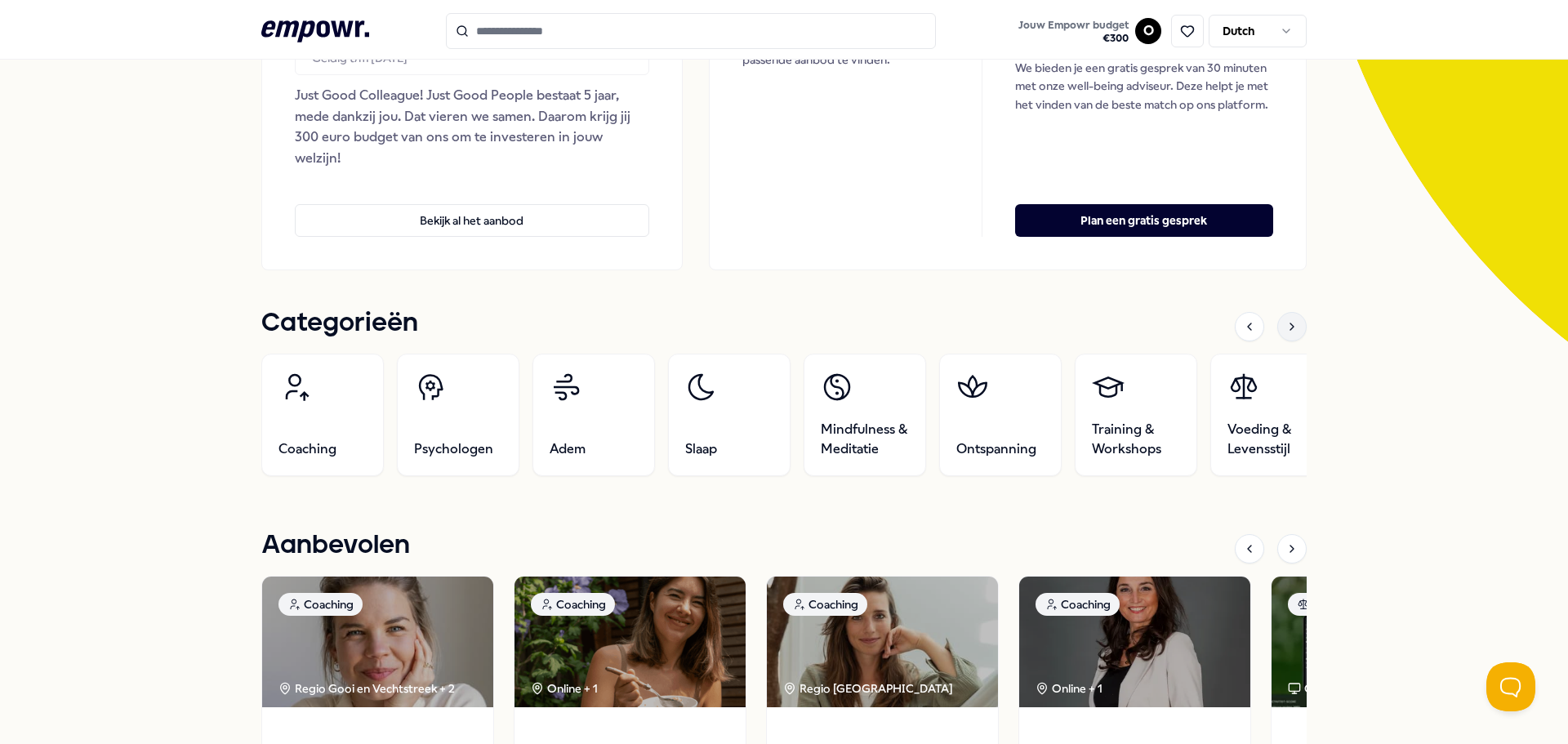
click at [1291, 326] on icon at bounding box center [1291, 326] width 13 height 13
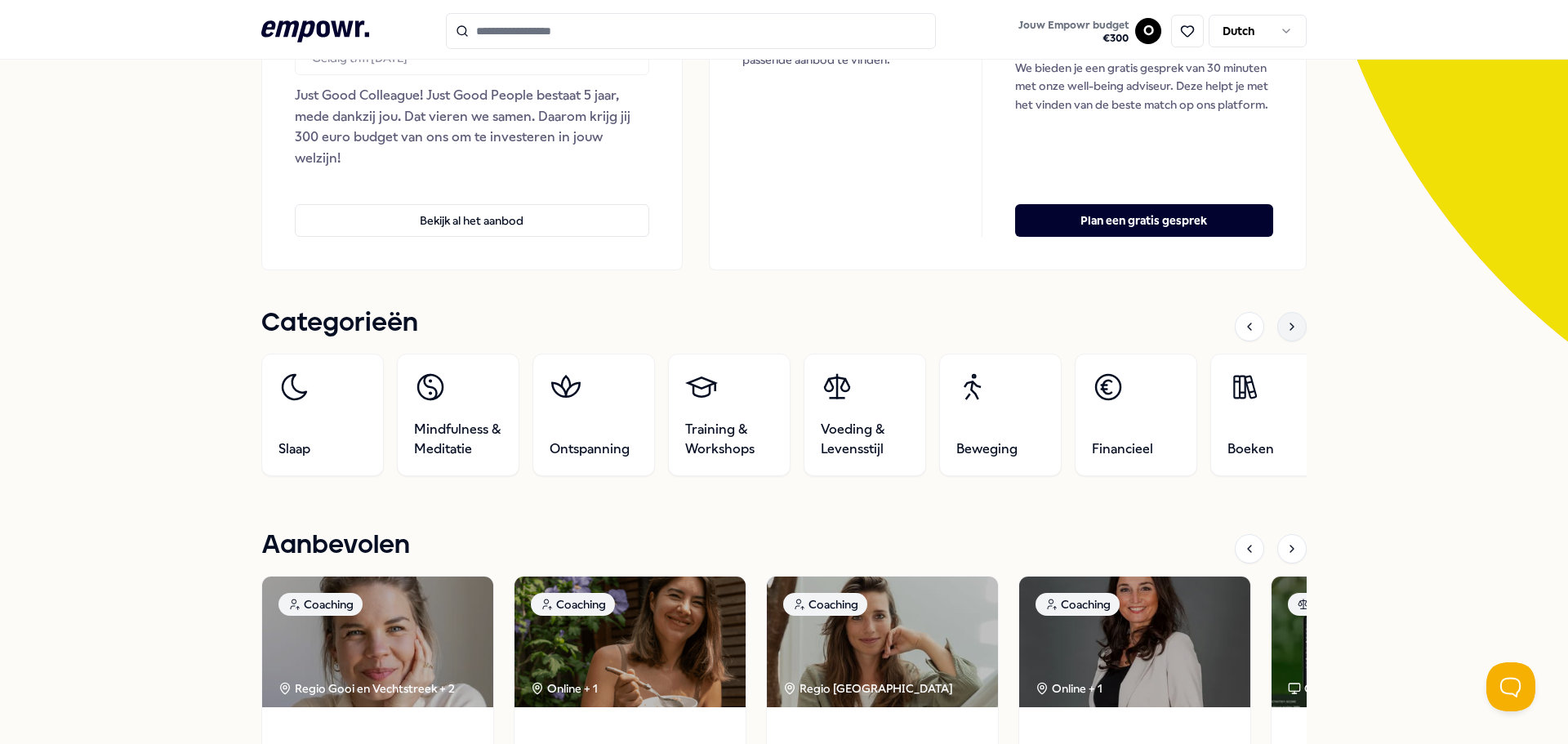
click at [1291, 326] on icon at bounding box center [1291, 326] width 13 height 13
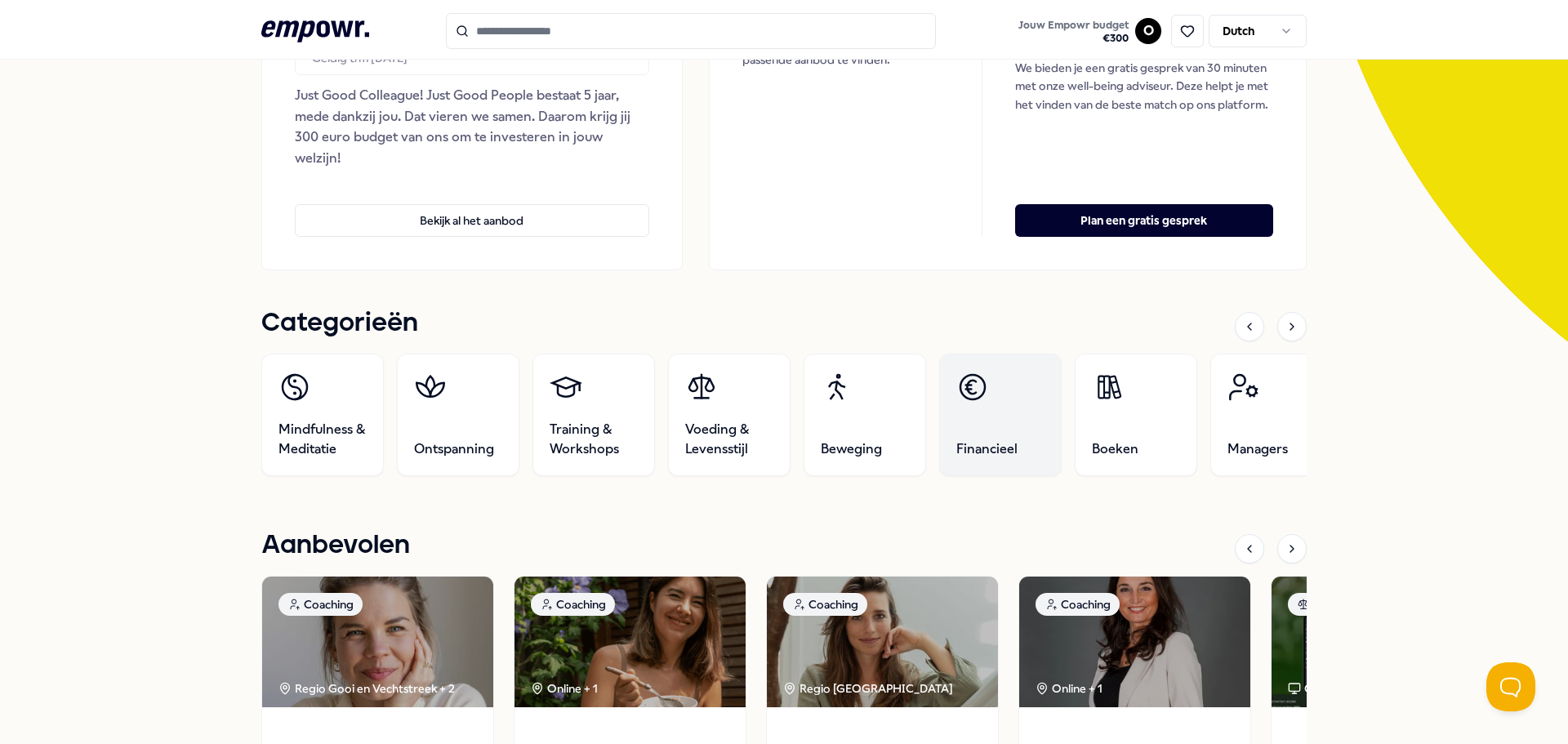
click at [999, 441] on span "Financieel" at bounding box center [986, 449] width 62 height 20
